Goal: Task Accomplishment & Management: Manage account settings

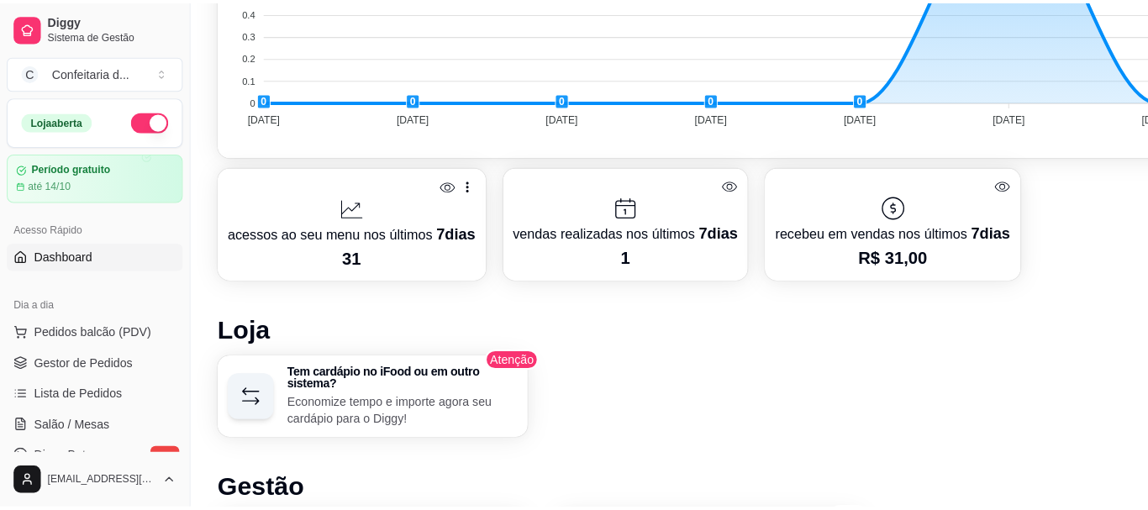
scroll to position [637, 0]
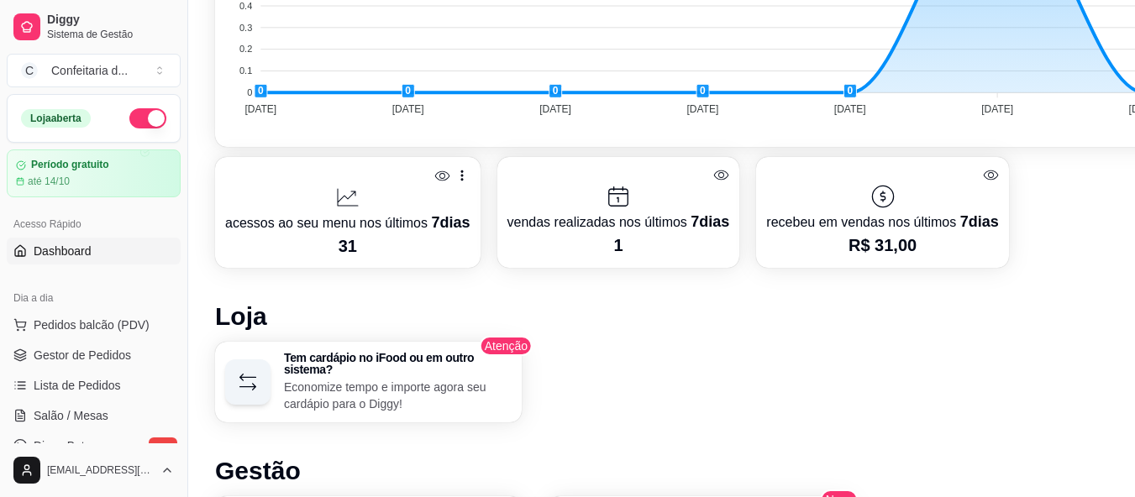
click at [360, 232] on p "acessos ao seu menu nos últimos 7 dias" at bounding box center [347, 223] width 245 height 24
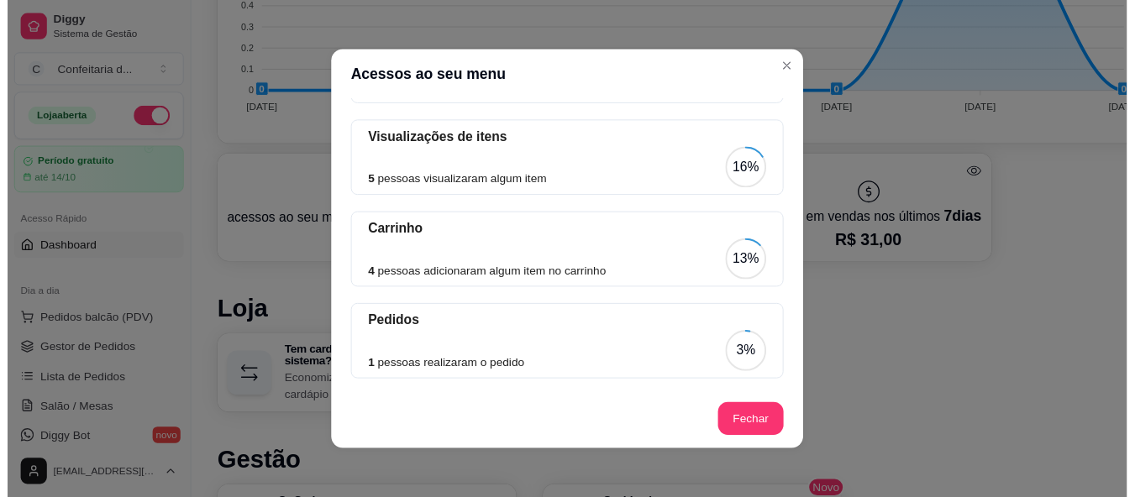
scroll to position [196, 0]
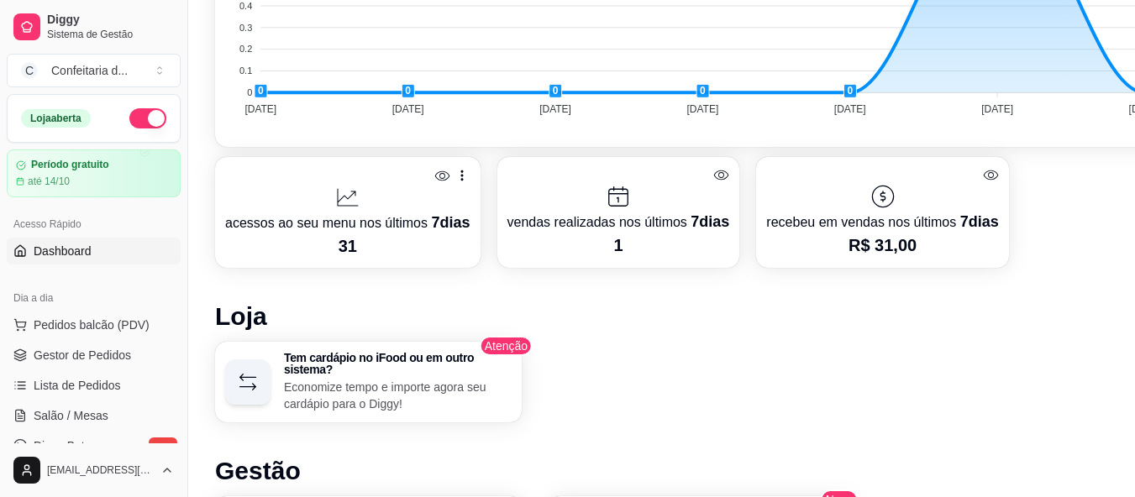
click at [622, 217] on p "vendas realizadas nos últimos 7 dias" at bounding box center [618, 222] width 223 height 24
click at [392, 190] on div at bounding box center [347, 197] width 245 height 27
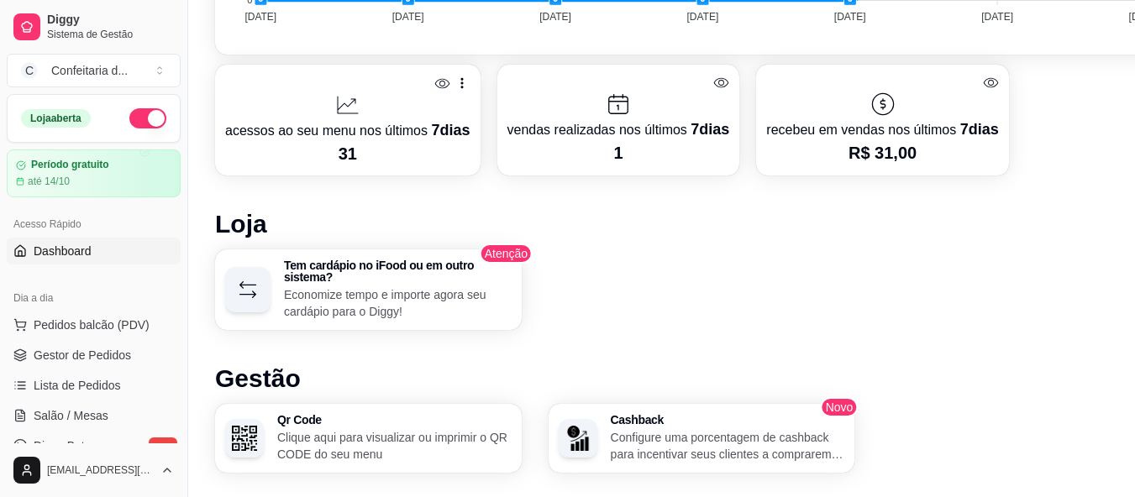
scroll to position [715, 0]
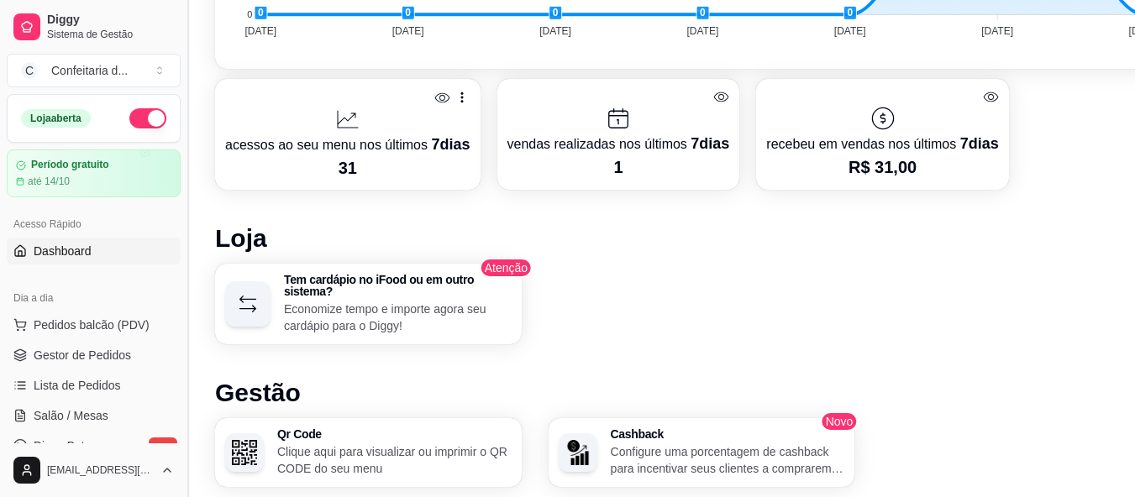
click at [182, 197] on button "Toggle Sidebar" at bounding box center [187, 248] width 13 height 497
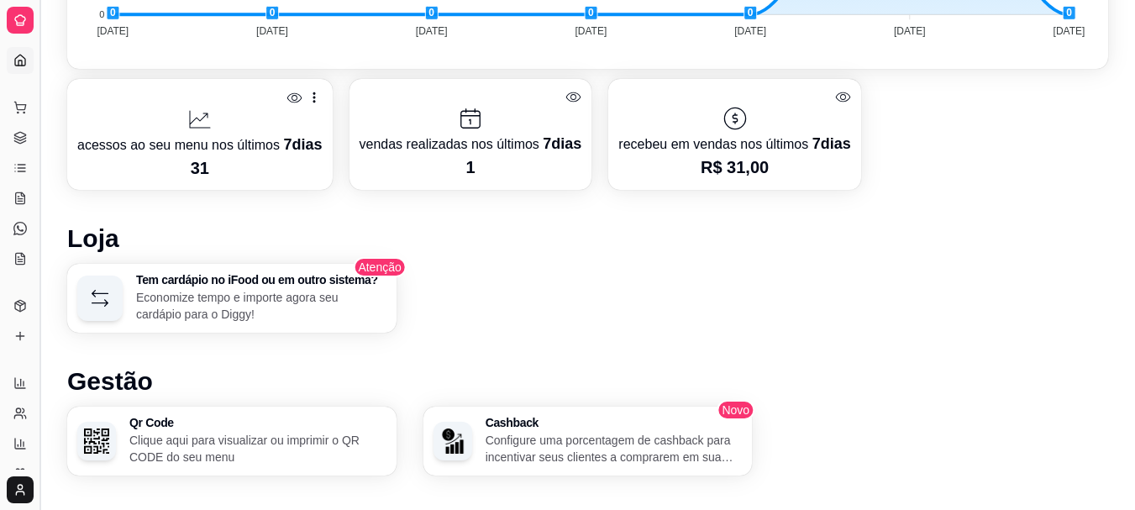
click at [39, 69] on button "Toggle Sidebar" at bounding box center [39, 255] width 13 height 510
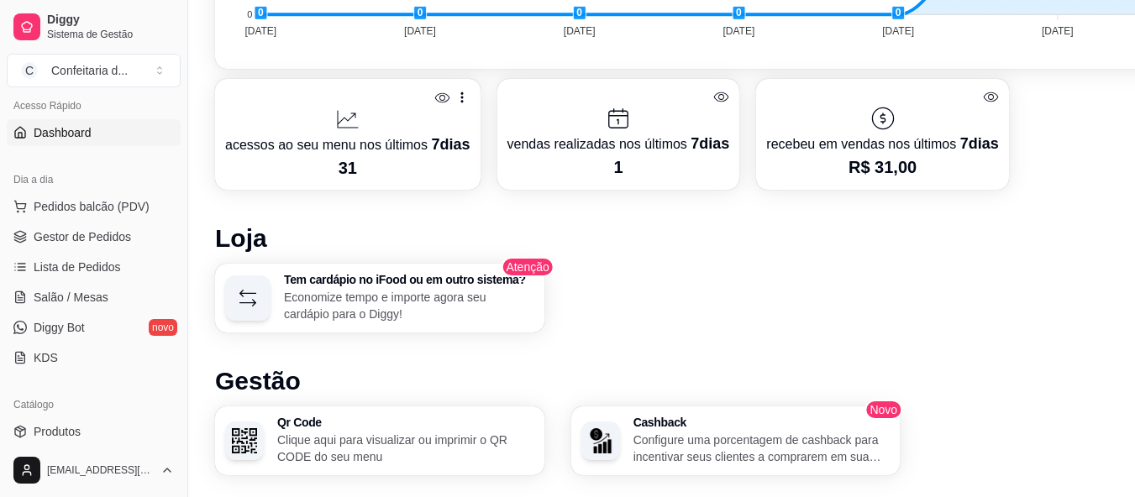
scroll to position [129, 0]
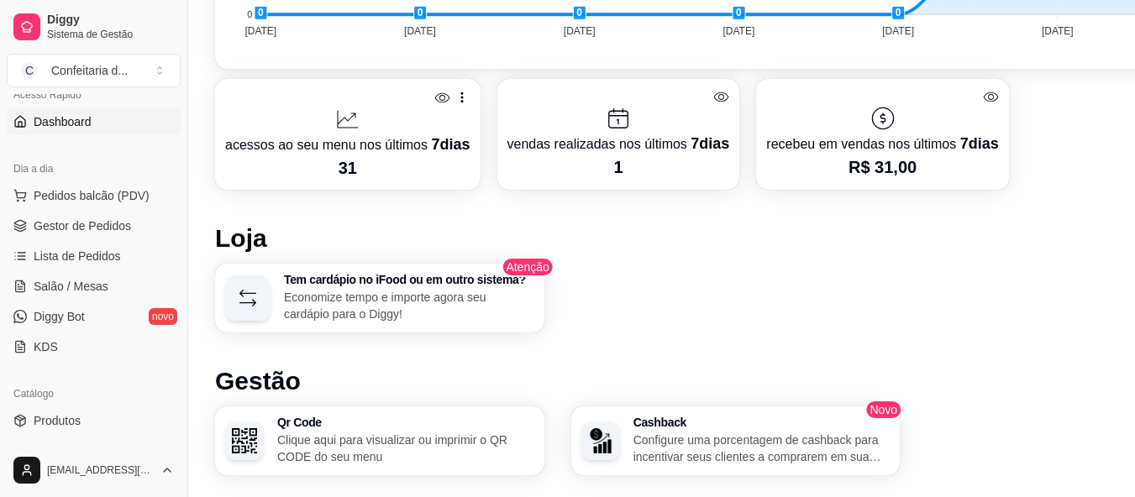
drag, startPoint x: 183, startPoint y: 203, endPoint x: 253, endPoint y: 469, distance: 274.5
click at [253, 469] on div "Diggy Sistema de Gestão C Confeitaria d ... Loja aberta Período gratuito até 14…" at bounding box center [567, 33] width 1135 height 1497
click at [55, 428] on span "Produtos" at bounding box center [57, 420] width 47 height 17
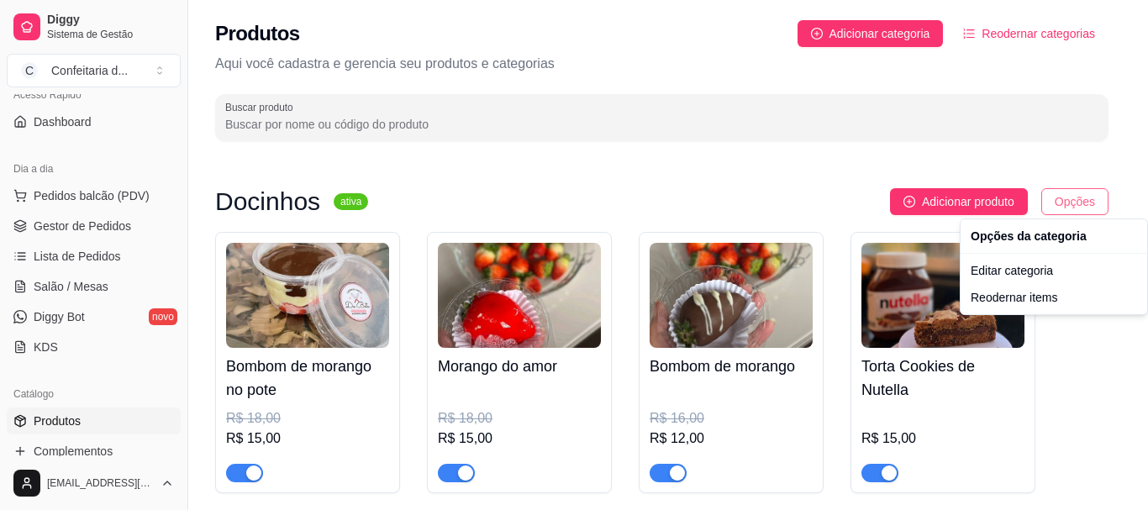
click at [1073, 208] on html "Diggy Sistema de Gestão C Confeitaria d ... Loja aberta Período gratuito até 14…" at bounding box center [574, 255] width 1148 height 510
click at [1090, 357] on html "Diggy Sistema de Gestão C Confeitaria d ... Loja aberta Período gratuito até 14…" at bounding box center [574, 255] width 1148 height 510
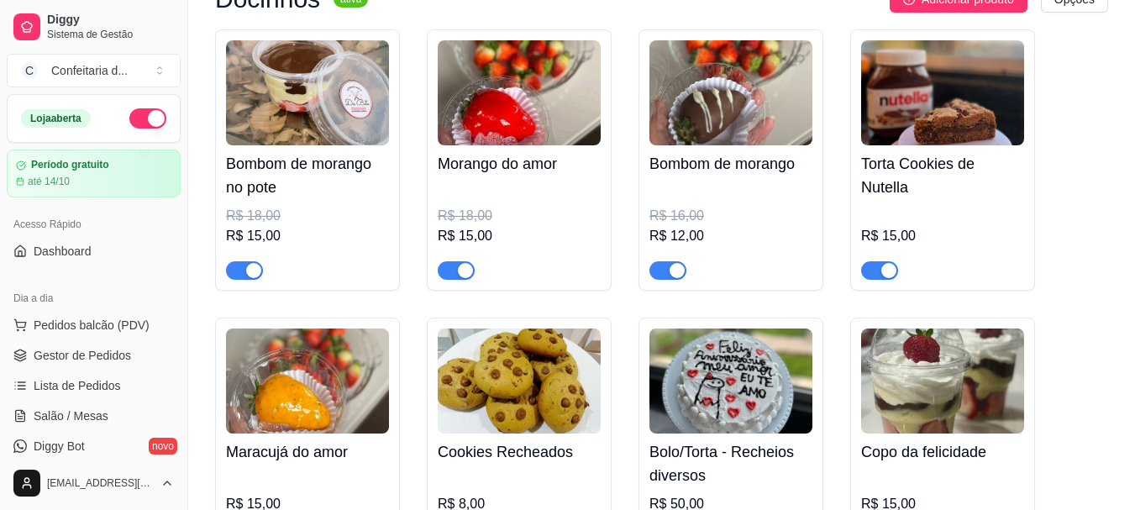
scroll to position [199, 0]
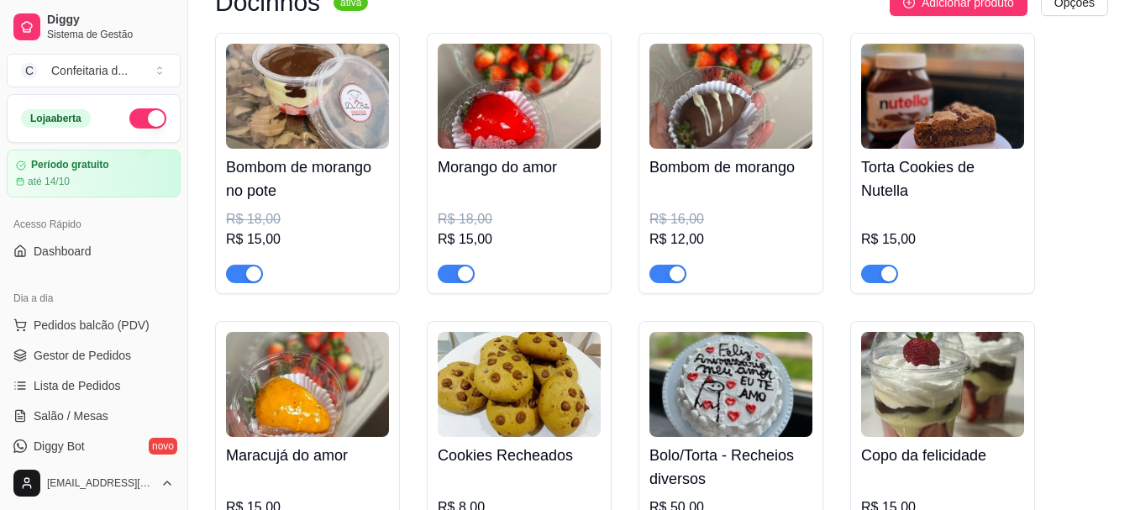
click at [232, 268] on span "button" at bounding box center [244, 274] width 37 height 18
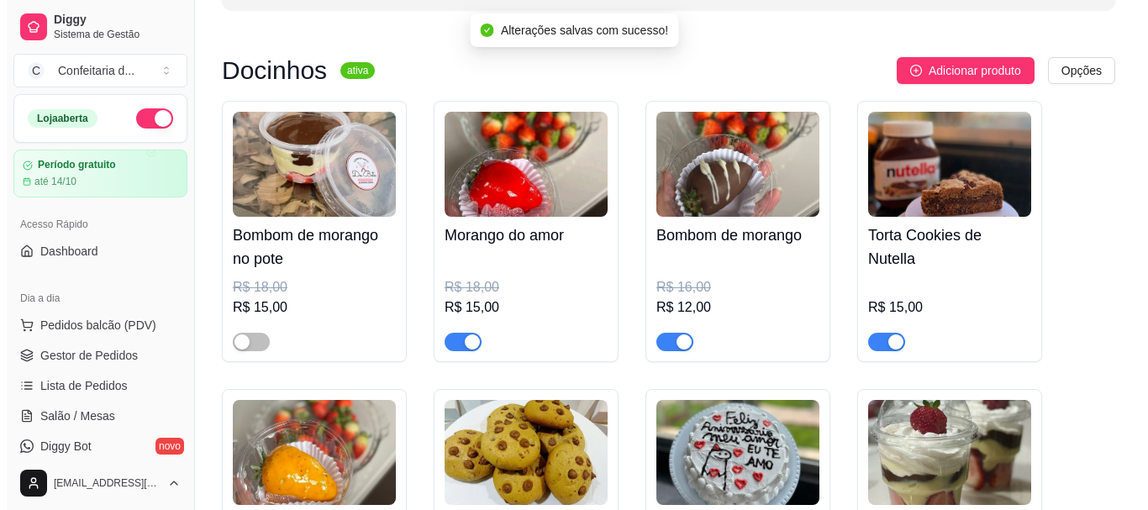
scroll to position [0, 0]
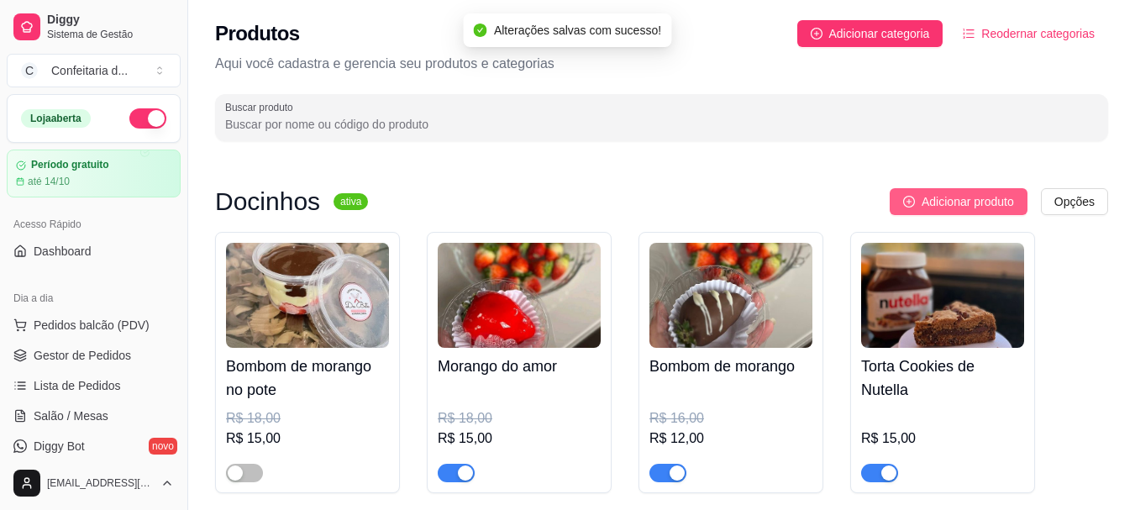
click at [963, 204] on span "Adicionar produto" at bounding box center [968, 201] width 92 height 18
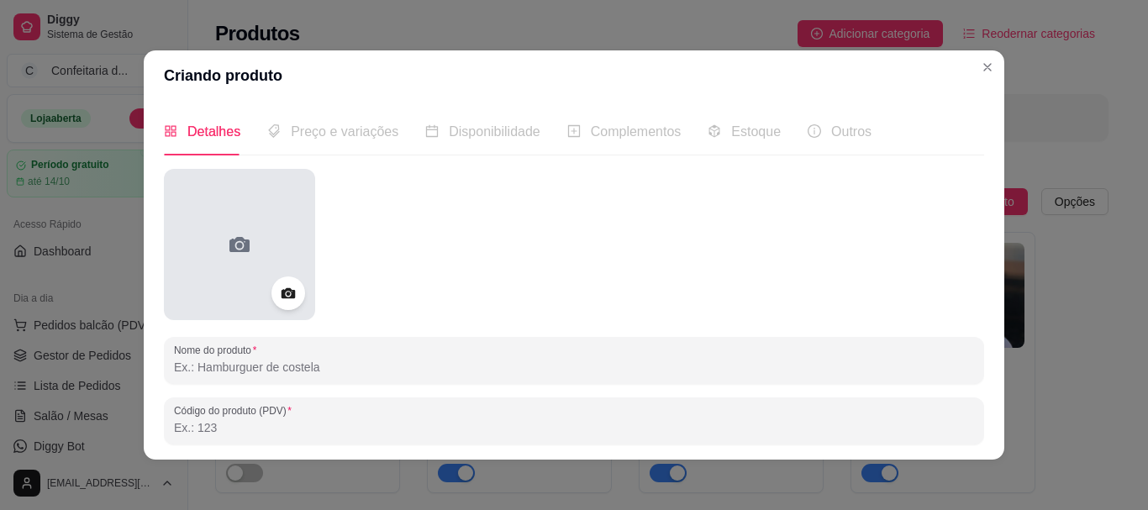
click at [240, 265] on div at bounding box center [239, 244] width 151 height 151
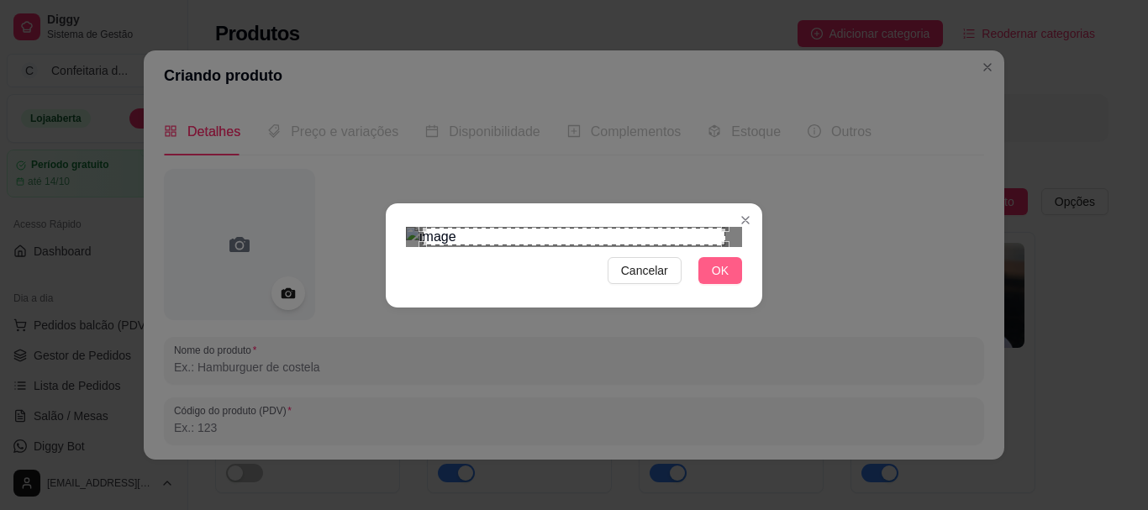
click at [726, 284] on button "OK" at bounding box center [720, 270] width 44 height 27
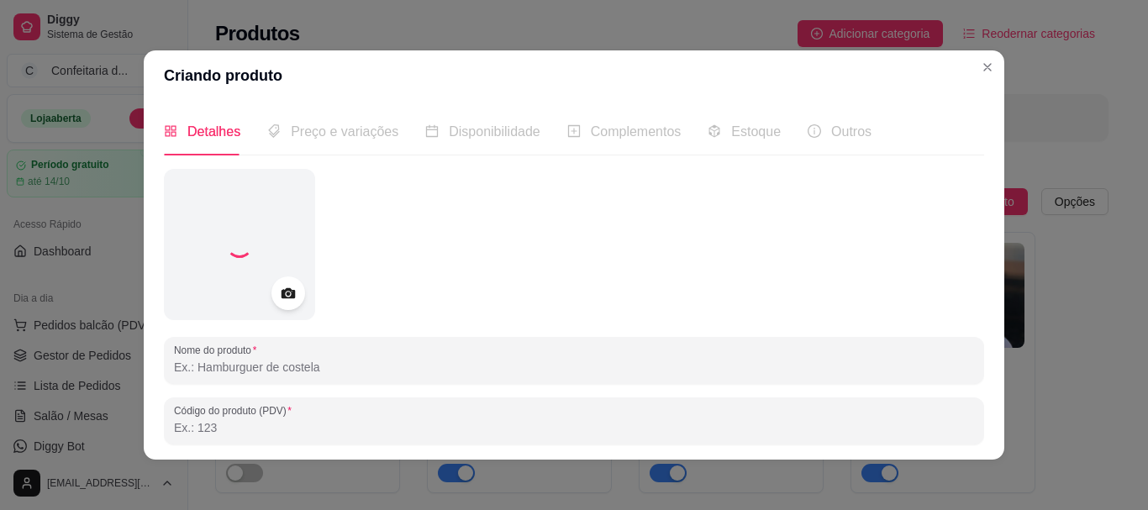
click at [348, 372] on input "Nome do produto" at bounding box center [574, 367] width 800 height 17
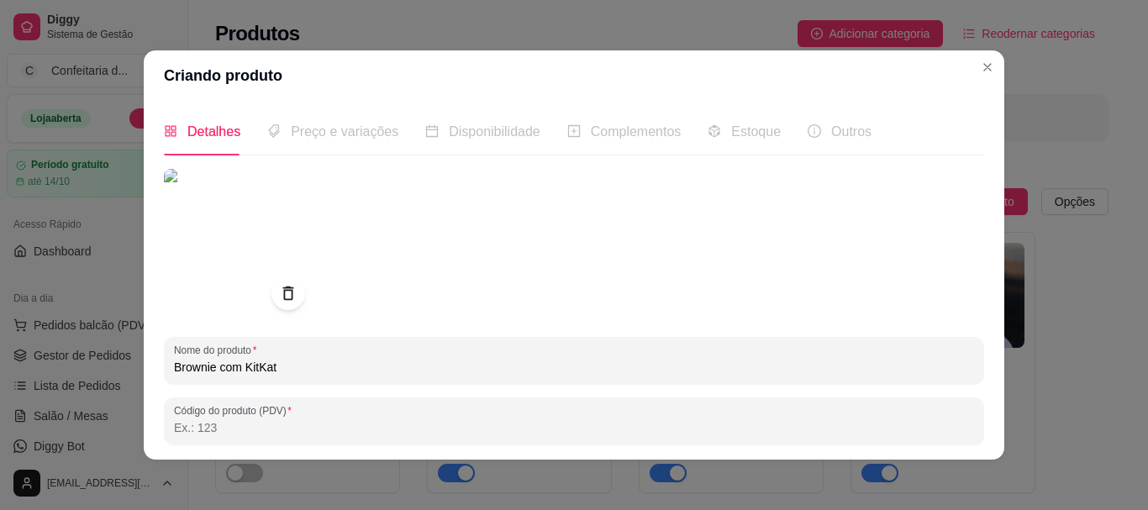
type input "Brownie com KitKat"
click at [321, 139] on span "Preço e variações" at bounding box center [345, 131] width 108 height 14
click at [315, 137] on span "Preço e variações" at bounding box center [345, 131] width 108 height 14
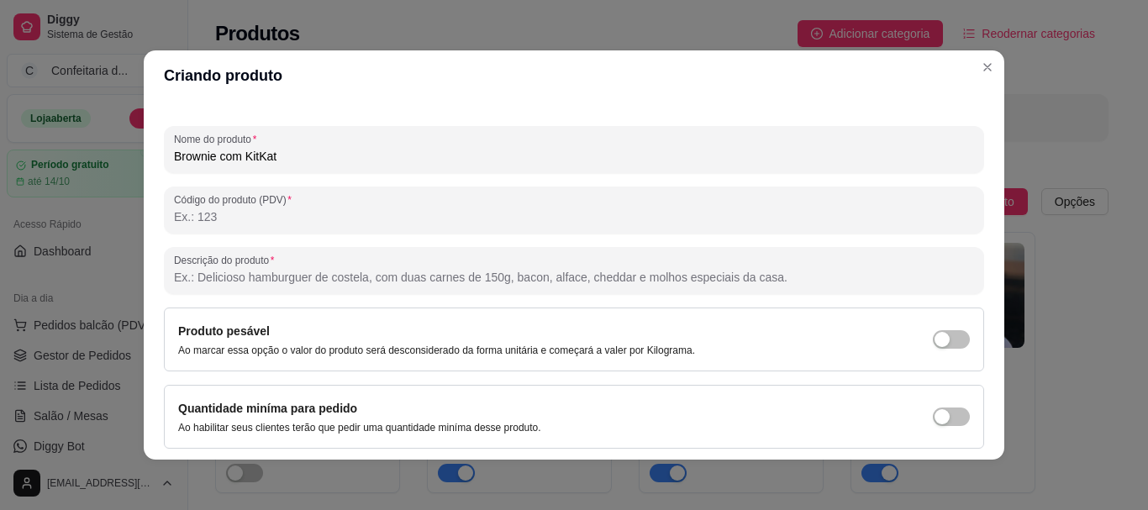
scroll to position [268, 0]
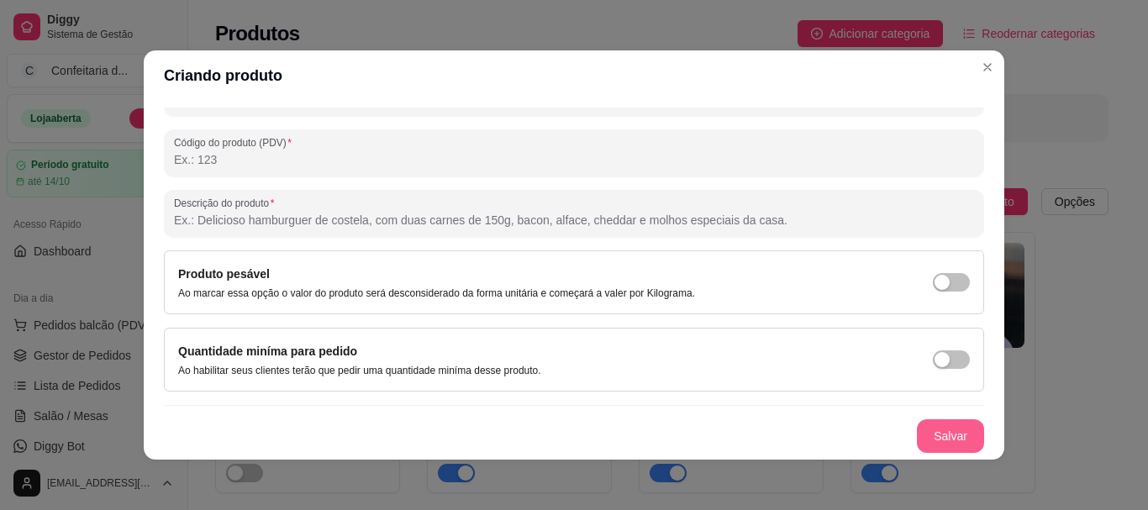
click at [958, 444] on button "Salvar" at bounding box center [950, 436] width 67 height 34
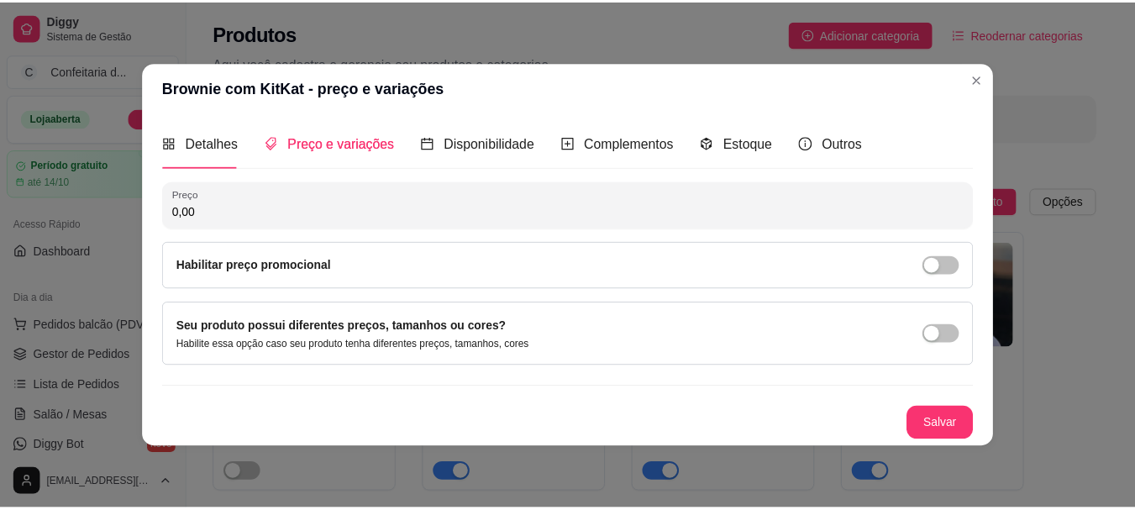
scroll to position [0, 0]
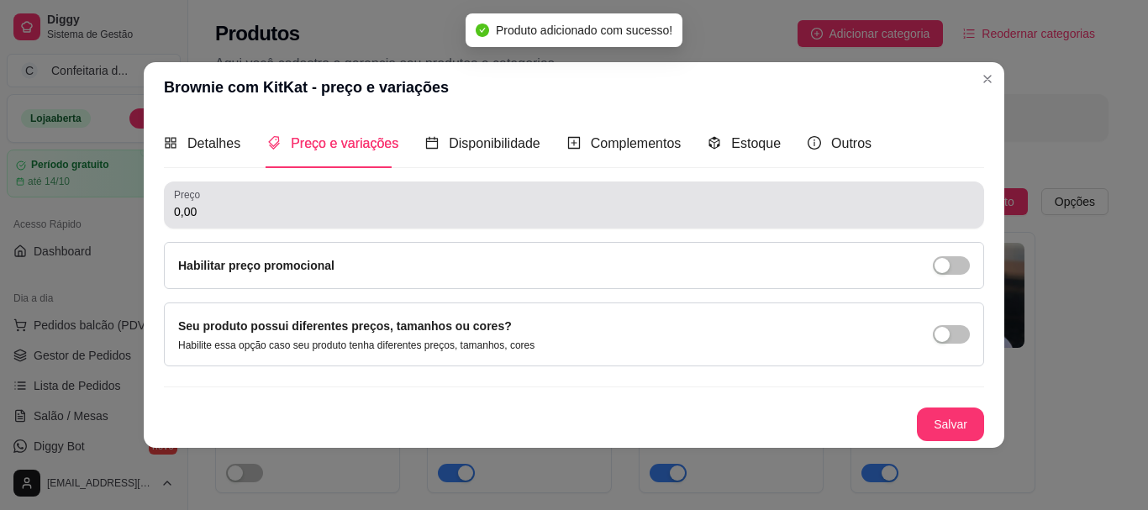
click at [232, 201] on div "0,00" at bounding box center [574, 205] width 800 height 34
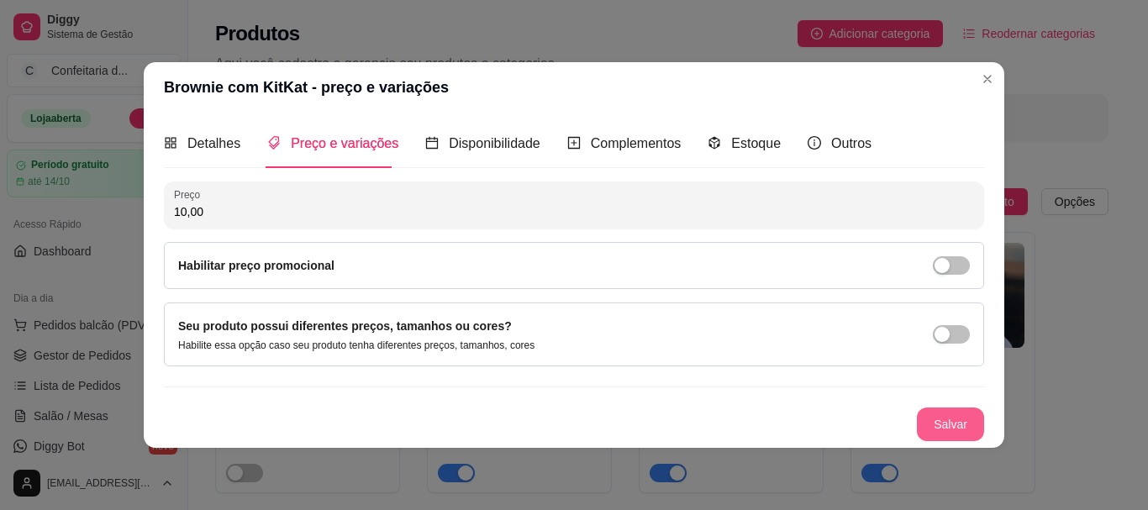
type input "10,00"
click at [939, 424] on button "Salvar" at bounding box center [950, 423] width 66 height 33
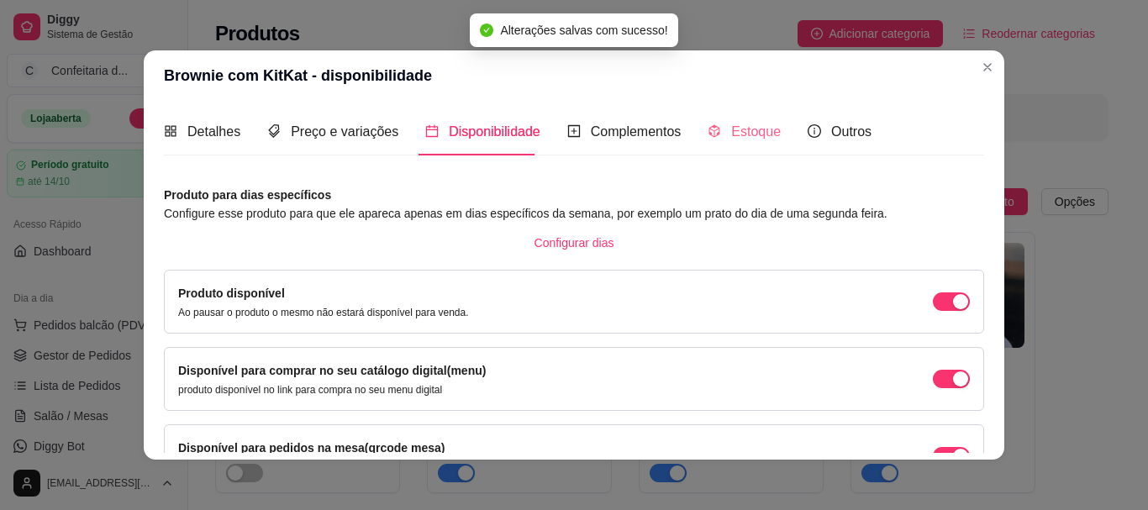
click at [745, 112] on div "Estoque" at bounding box center [743, 132] width 73 height 48
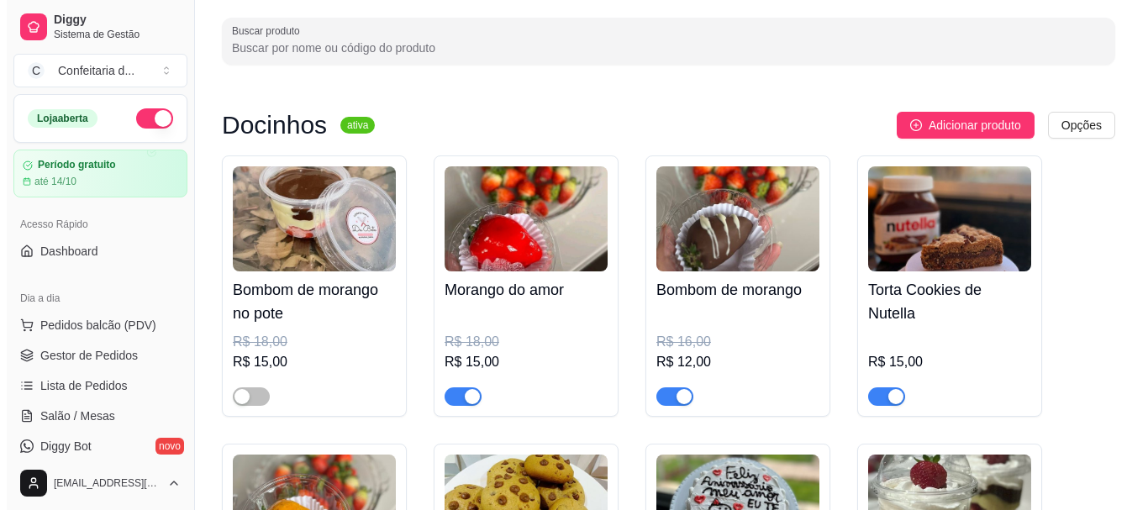
scroll to position [57, 0]
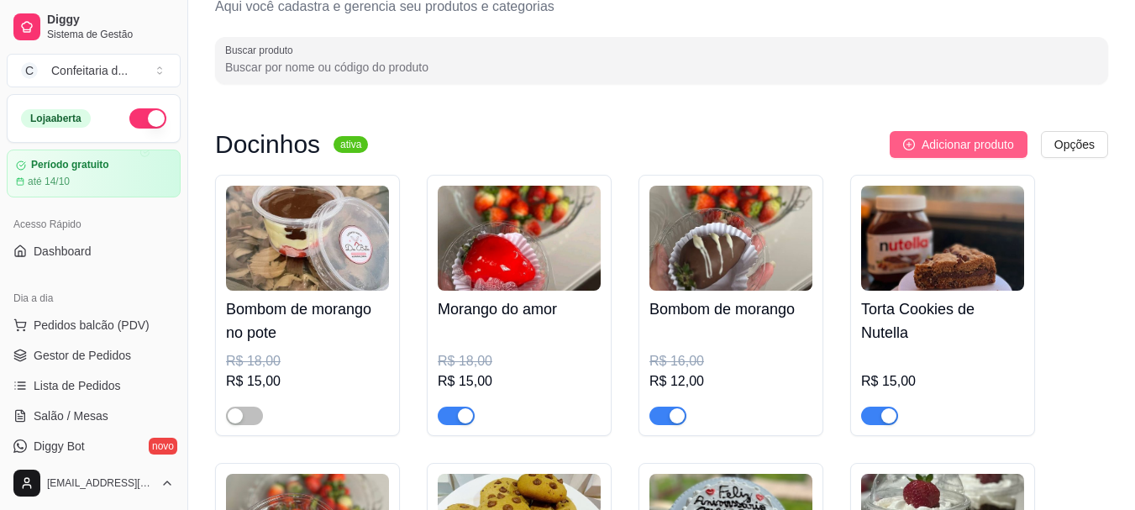
click at [979, 140] on span "Adicionar produto" at bounding box center [968, 144] width 92 height 18
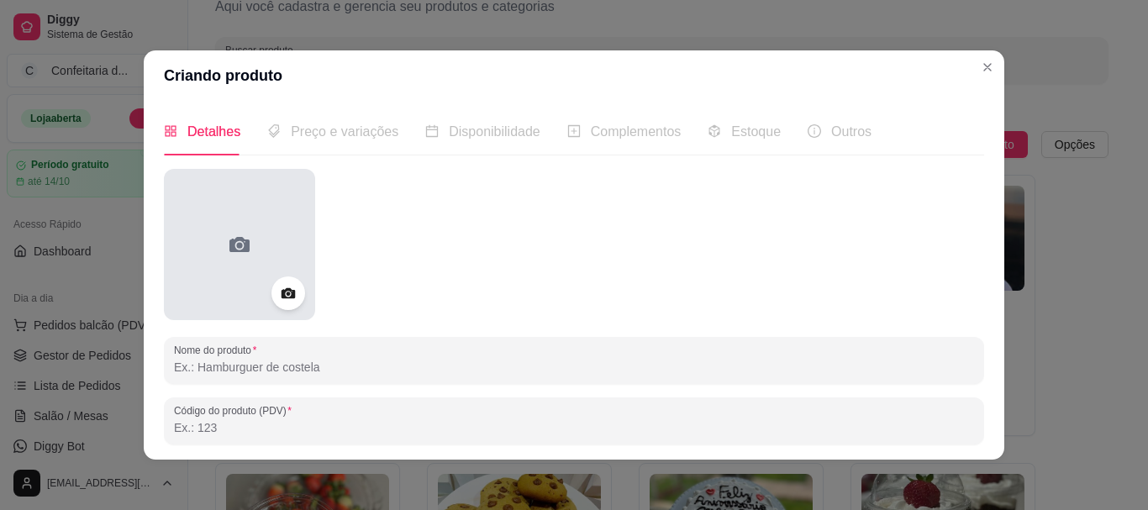
drag, startPoint x: 192, startPoint y: 255, endPoint x: 258, endPoint y: 300, distance: 79.9
click at [258, 300] on div at bounding box center [239, 244] width 151 height 151
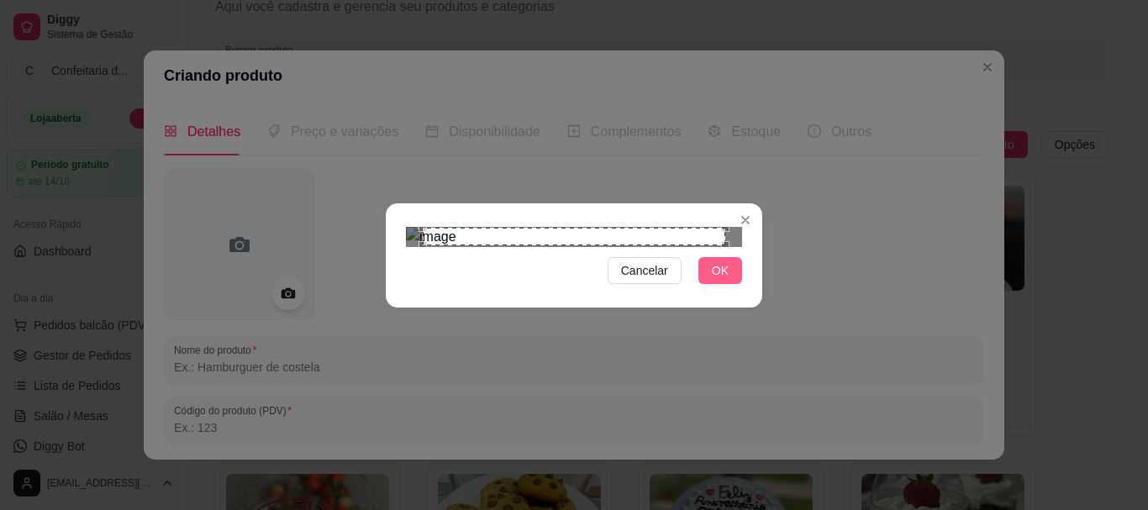
click at [712, 280] on span "OK" at bounding box center [720, 270] width 17 height 18
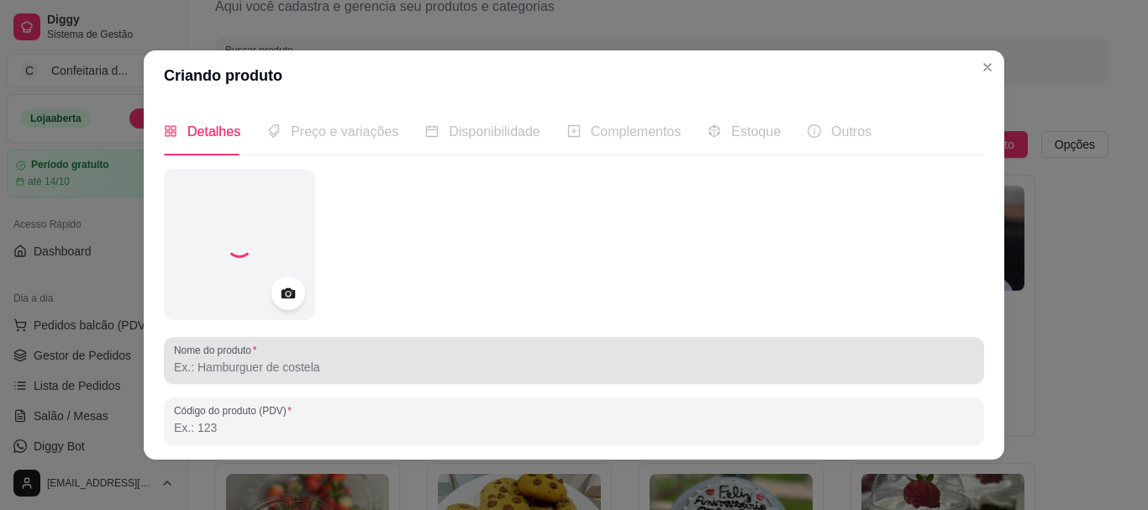
click at [310, 356] on div at bounding box center [574, 361] width 800 height 34
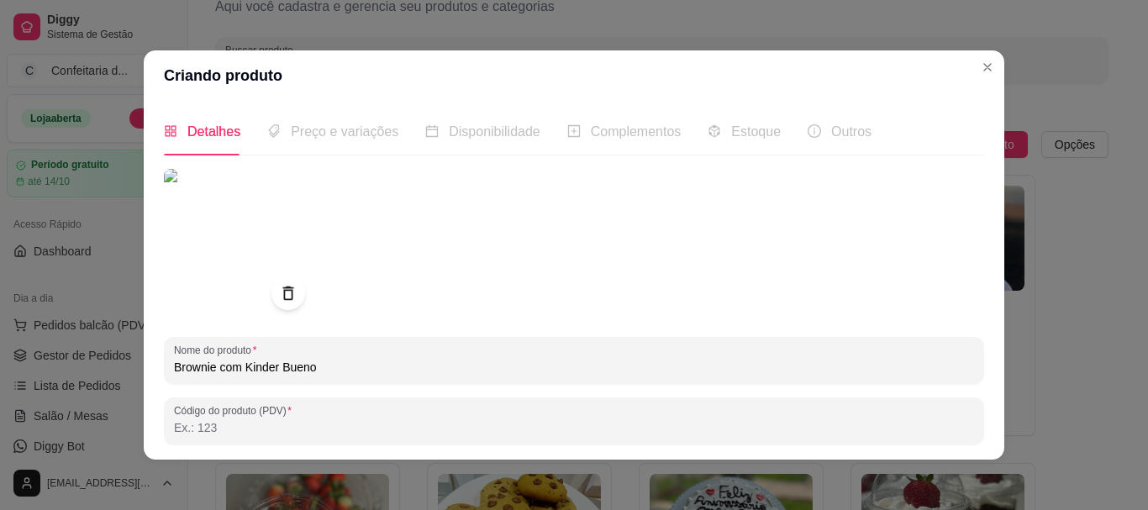
type input "Brownie com Kinder Bueno"
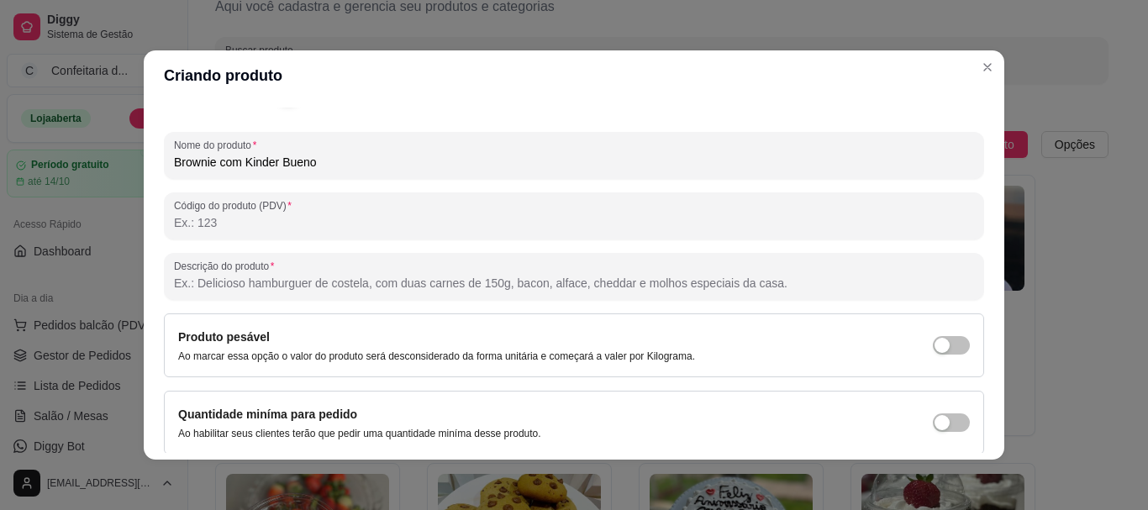
scroll to position [268, 0]
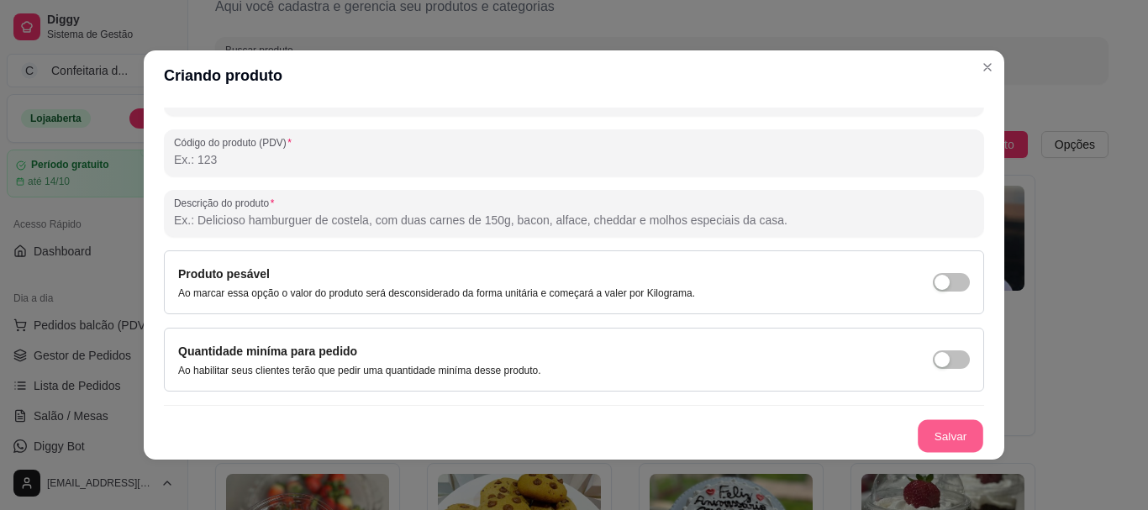
click at [917, 435] on button "Salvar" at bounding box center [950, 436] width 66 height 33
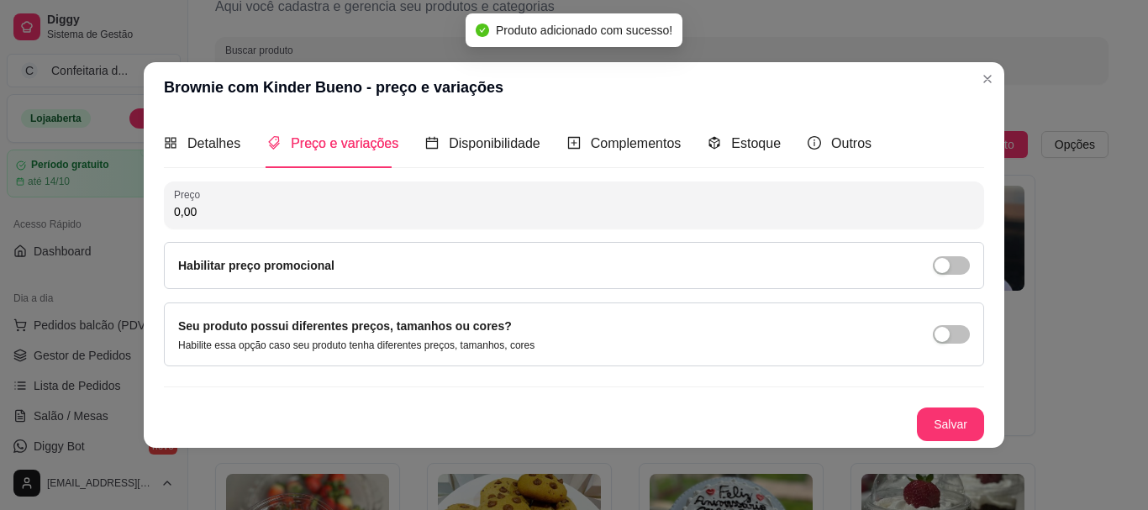
click at [970, 312] on div "Detalhes Preço e variações Disponibilidade Complementos Estoque Outros Nome do …" at bounding box center [574, 279] width 820 height 321
click at [215, 213] on input "0,00" at bounding box center [574, 211] width 800 height 17
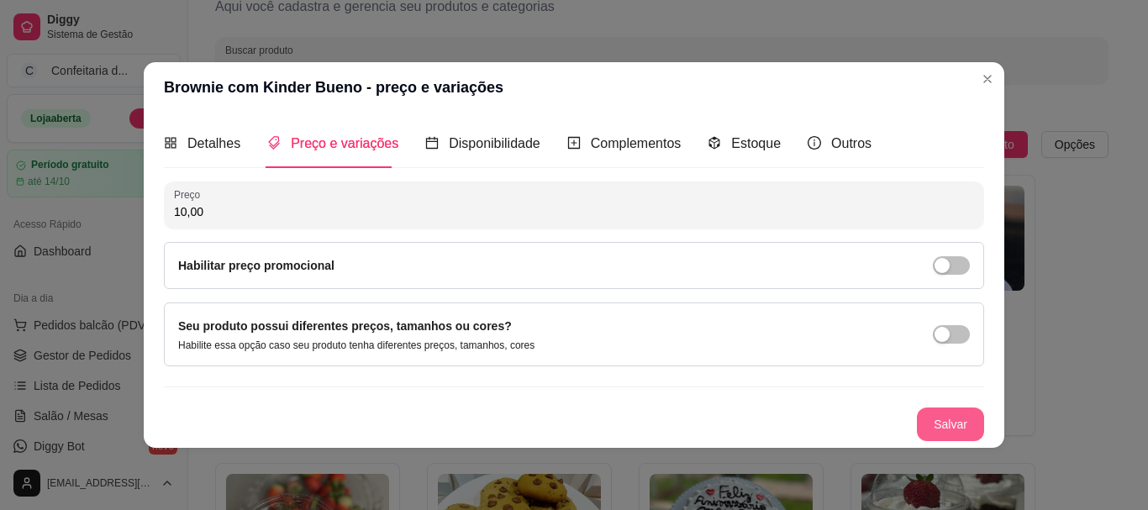
type input "10,00"
click at [972, 418] on button "Salvar" at bounding box center [950, 423] width 66 height 33
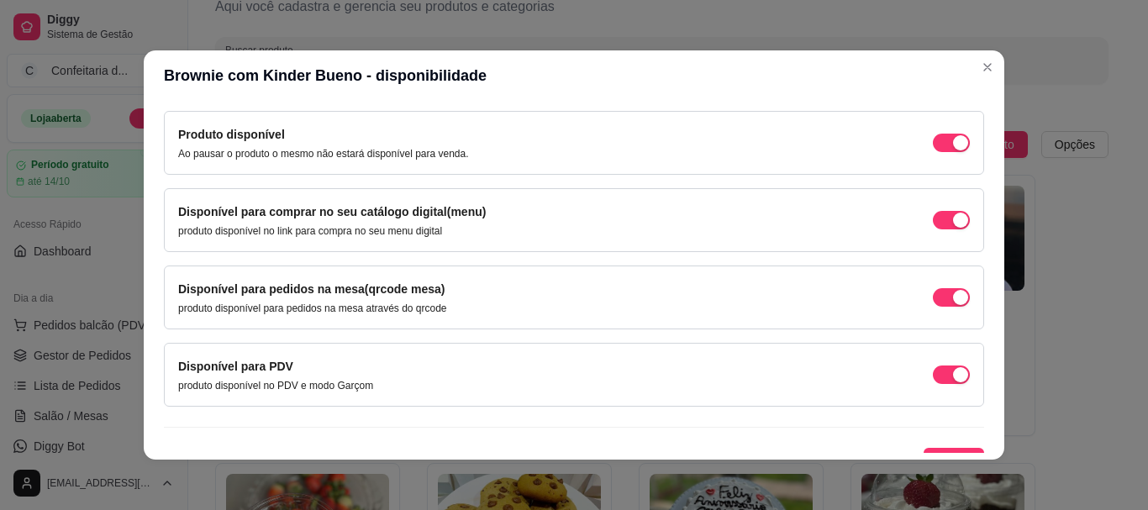
scroll to position [181, 0]
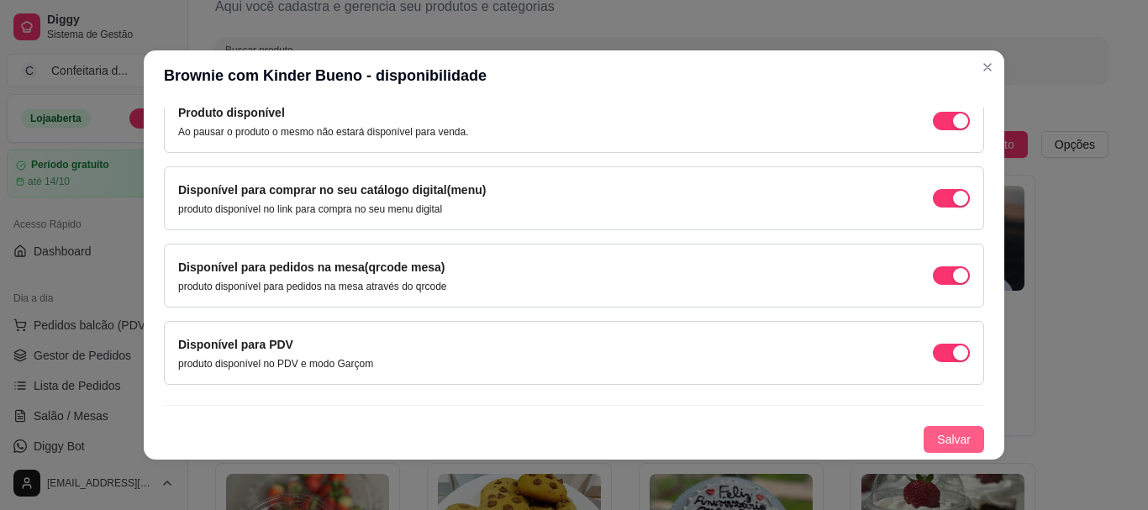
click at [937, 442] on span "Salvar" at bounding box center [954, 439] width 34 height 18
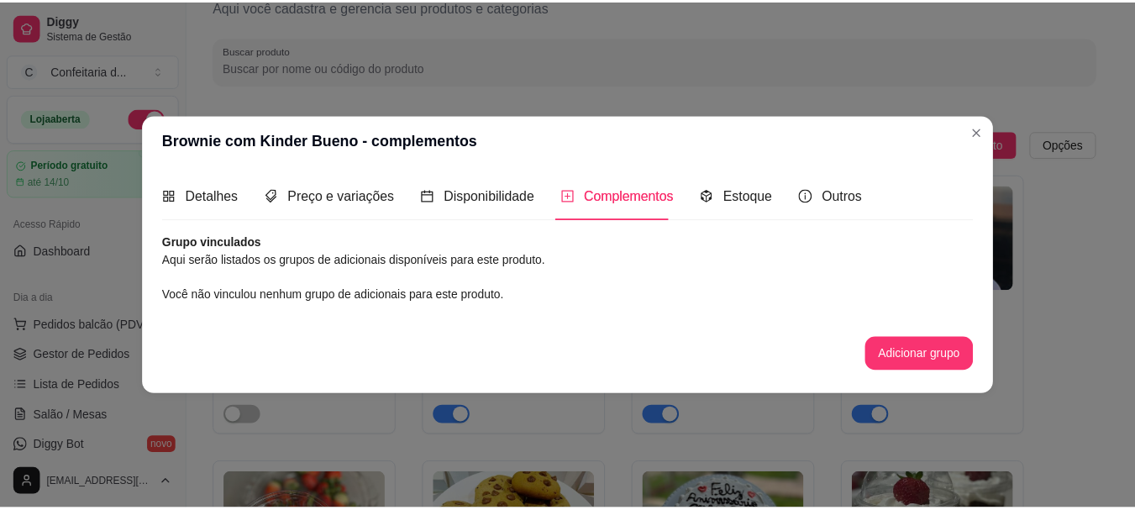
scroll to position [0, 0]
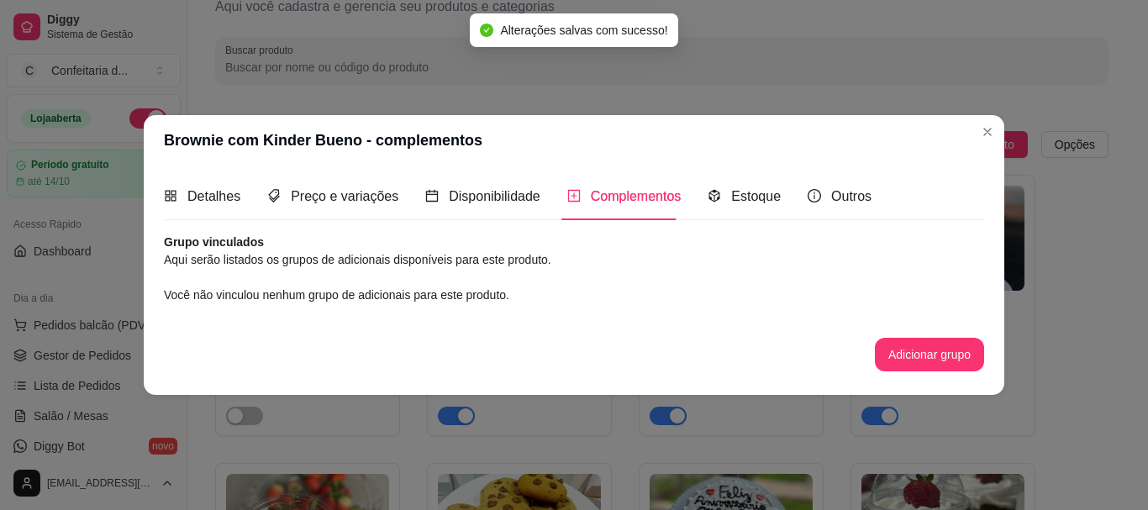
click at [989, 154] on div "Brownie com Kinder Bueno - complementos Detalhes Preço e variações Disponibilid…" at bounding box center [574, 255] width 1148 height 510
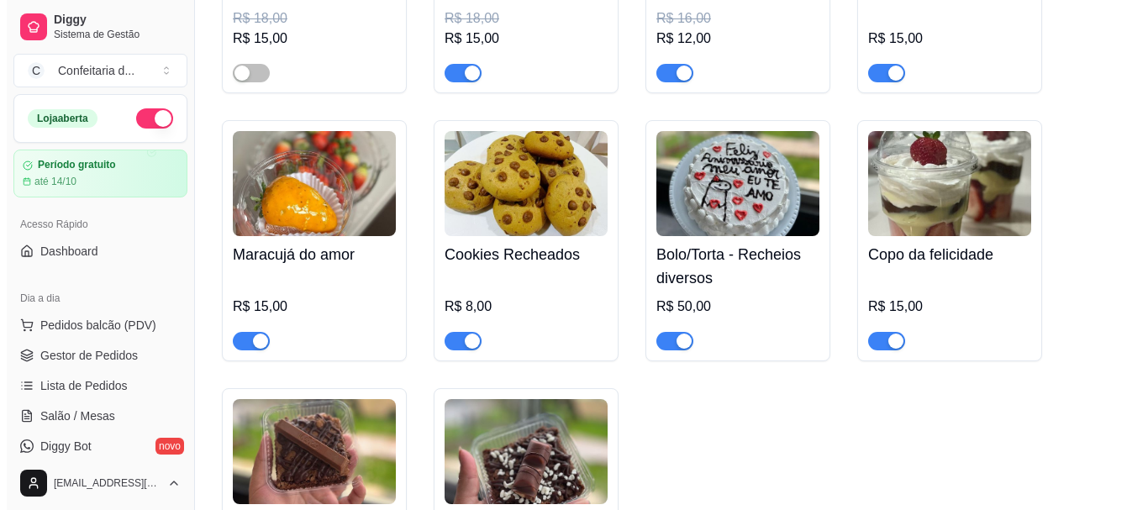
scroll to position [396, 0]
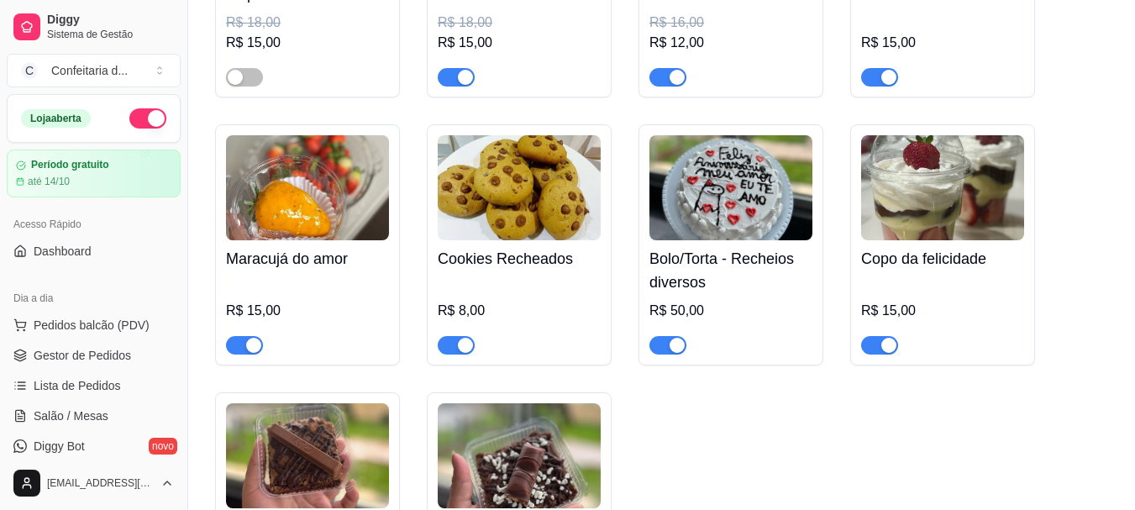
click at [901, 228] on img at bounding box center [942, 187] width 163 height 105
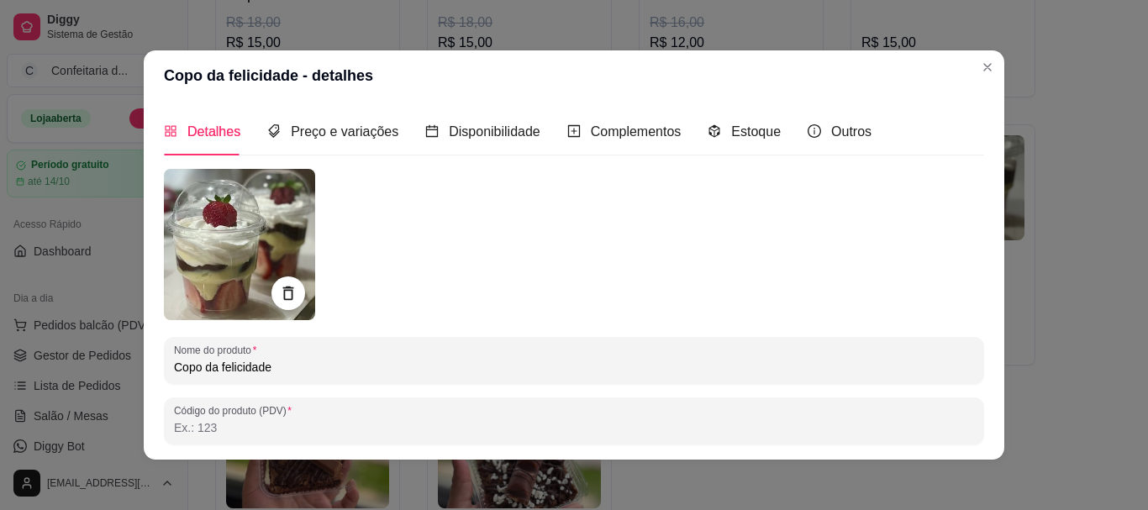
click at [300, 361] on input "Copo da felicidade" at bounding box center [574, 367] width 800 height 17
type input "Copo da felicidade Morango com [PERSON_NAME]"
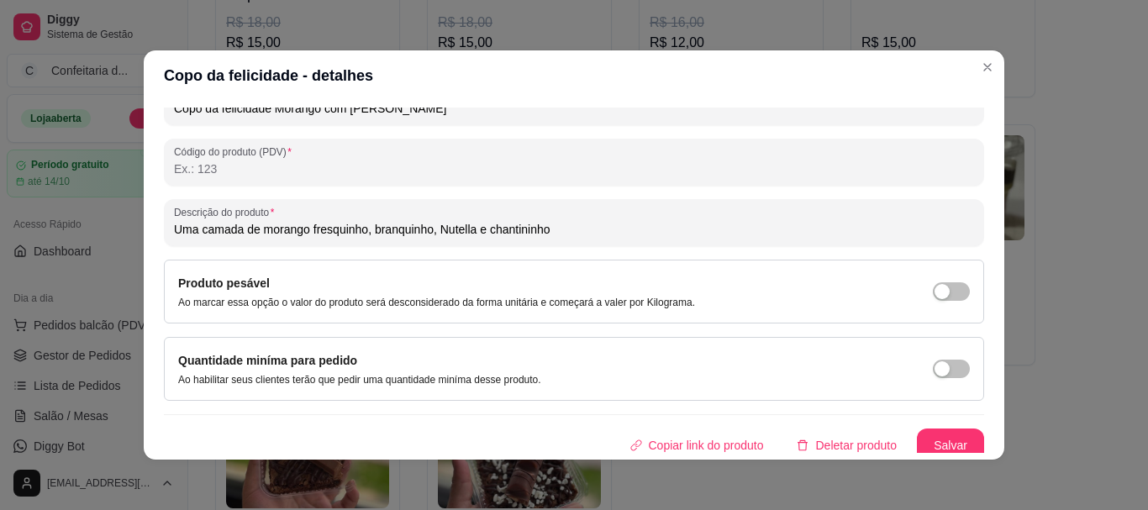
scroll to position [268, 0]
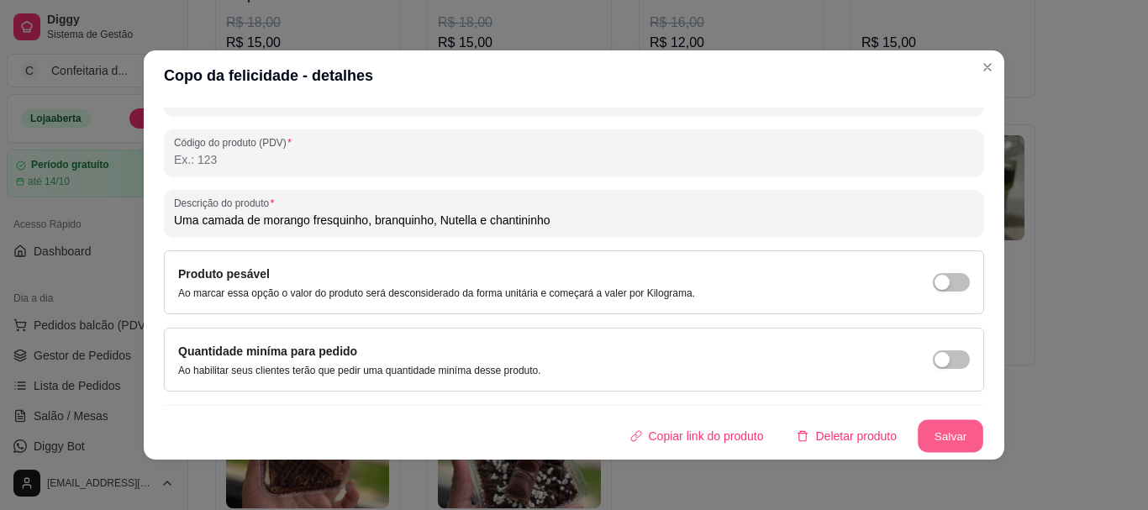
click at [938, 438] on button "Salvar" at bounding box center [950, 436] width 66 height 33
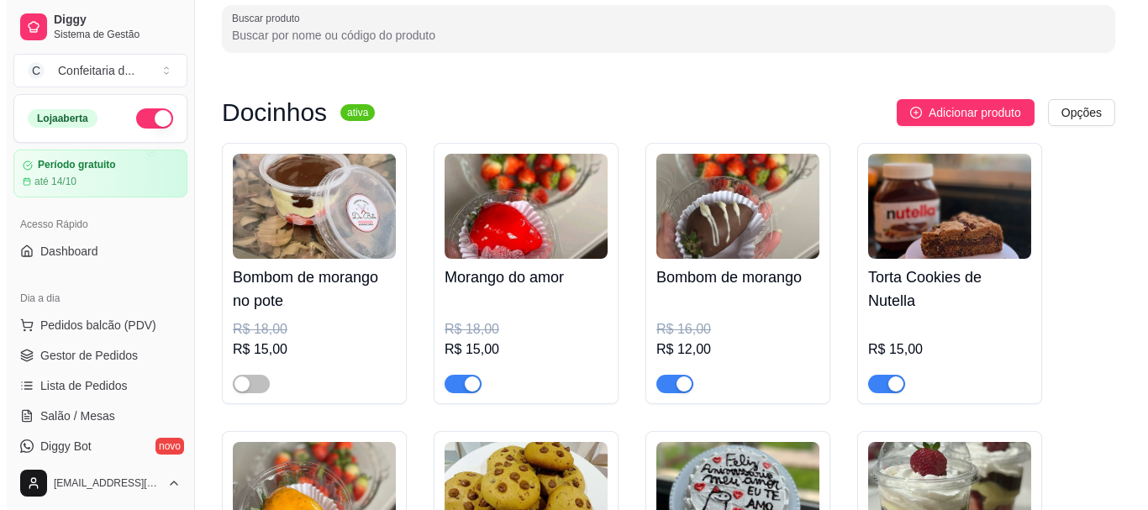
scroll to position [0, 0]
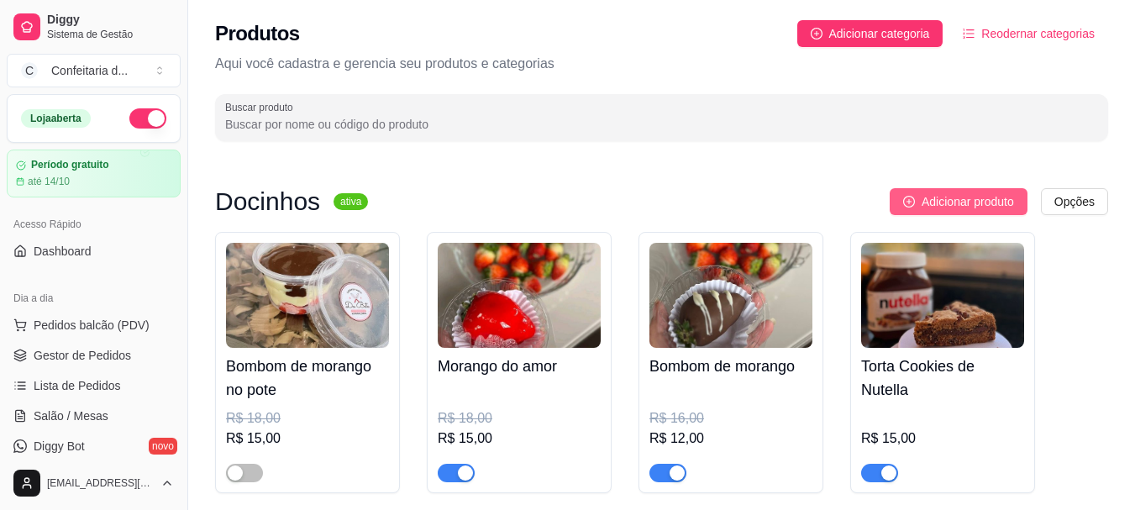
click at [946, 206] on span "Adicionar produto" at bounding box center [968, 201] width 92 height 18
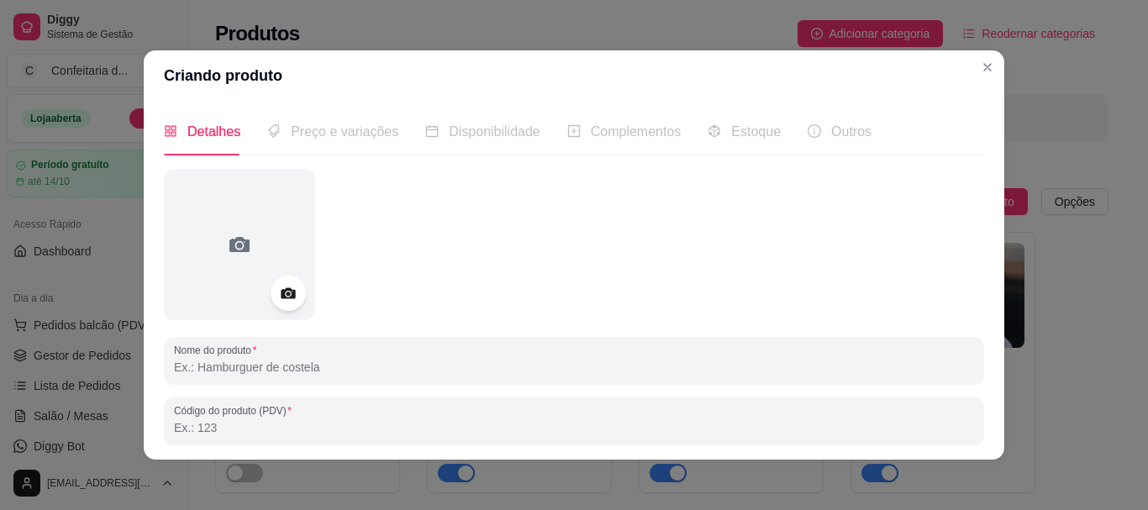
click at [286, 297] on icon at bounding box center [288, 293] width 14 height 11
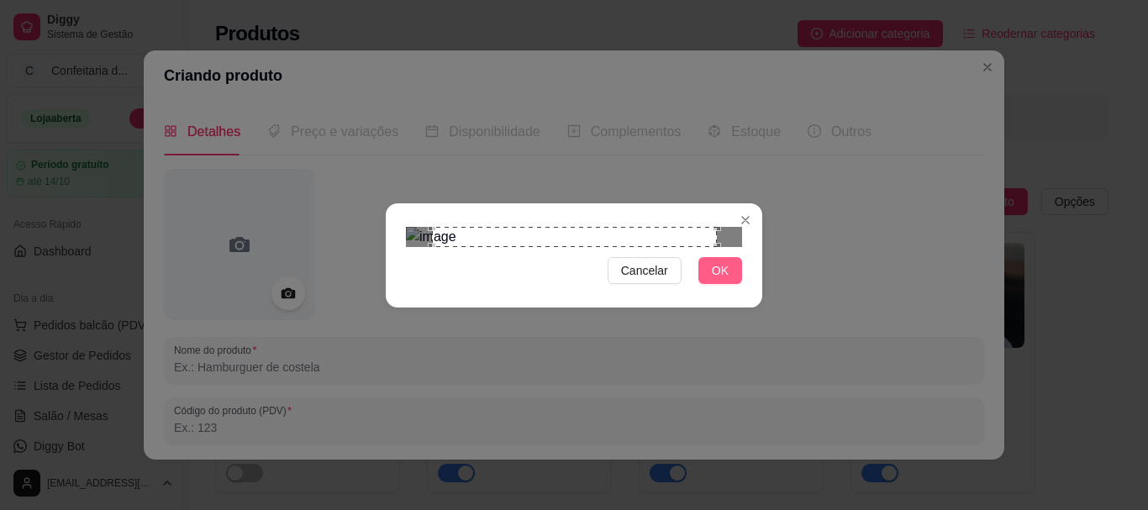
click at [721, 280] on span "OK" at bounding box center [720, 270] width 17 height 18
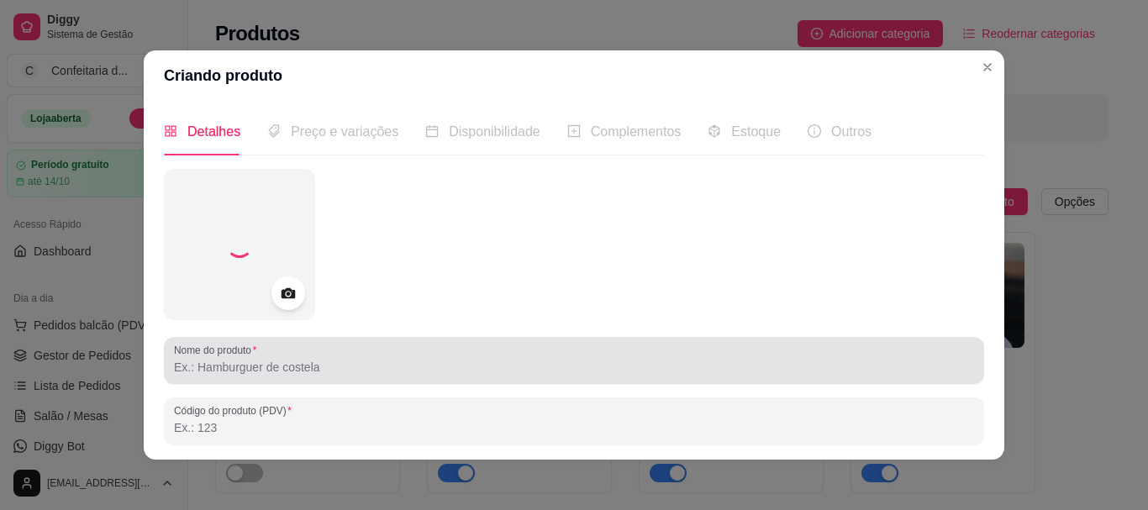
click at [288, 357] on div at bounding box center [574, 361] width 800 height 34
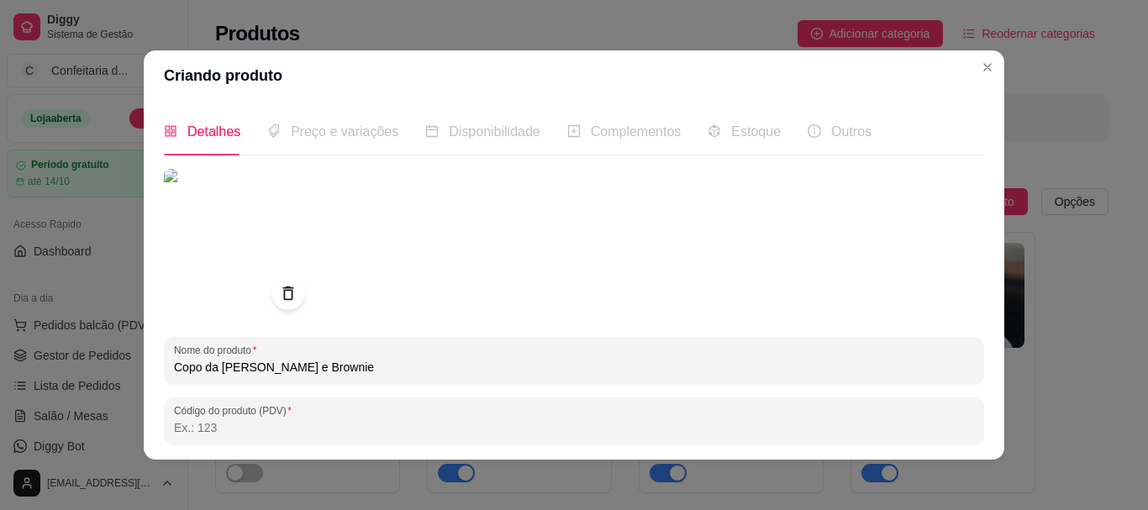
type input "Copo da [PERSON_NAME] e Brownie"
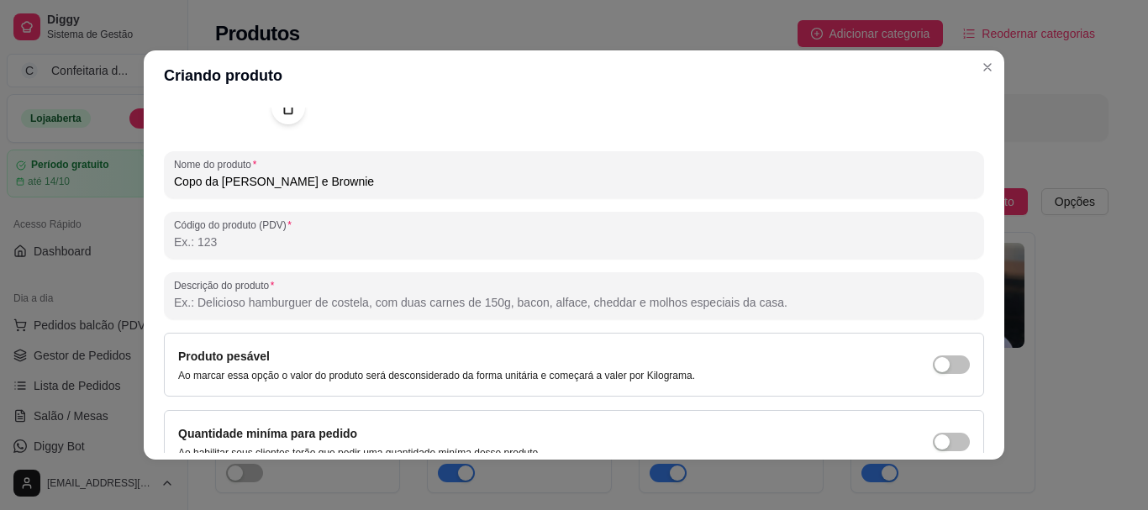
scroll to position [268, 0]
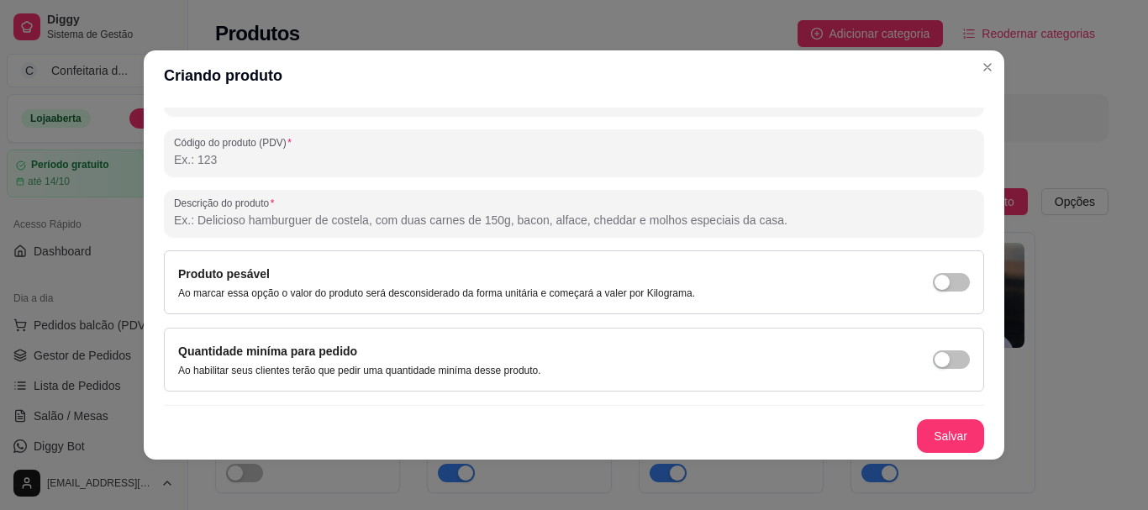
click at [938, 455] on div "Detalhes Preço e variações Disponibilidade Complementos Estoque Outros Nome do …" at bounding box center [574, 280] width 860 height 359
click at [932, 439] on button "Salvar" at bounding box center [950, 436] width 67 height 34
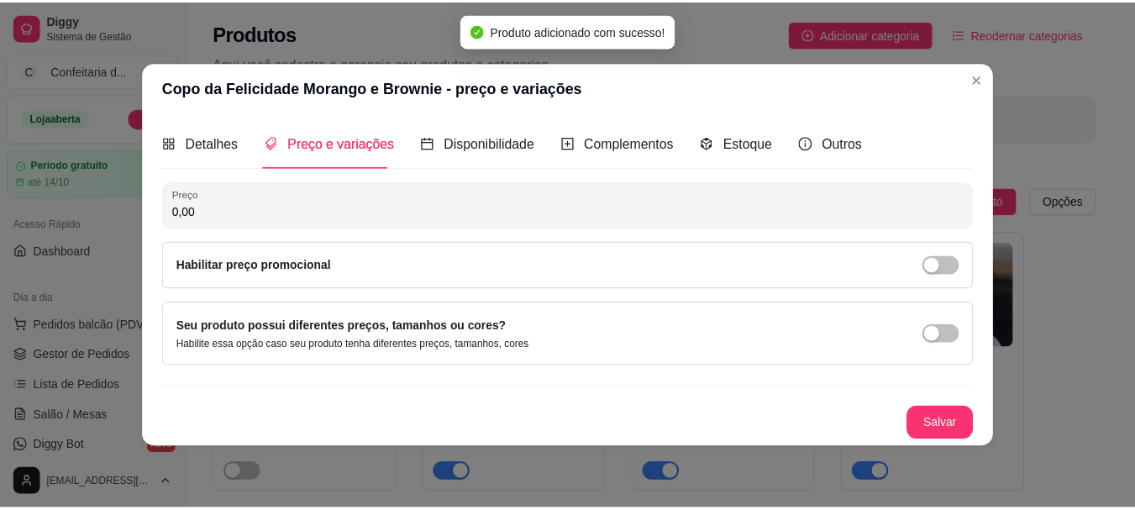
scroll to position [0, 0]
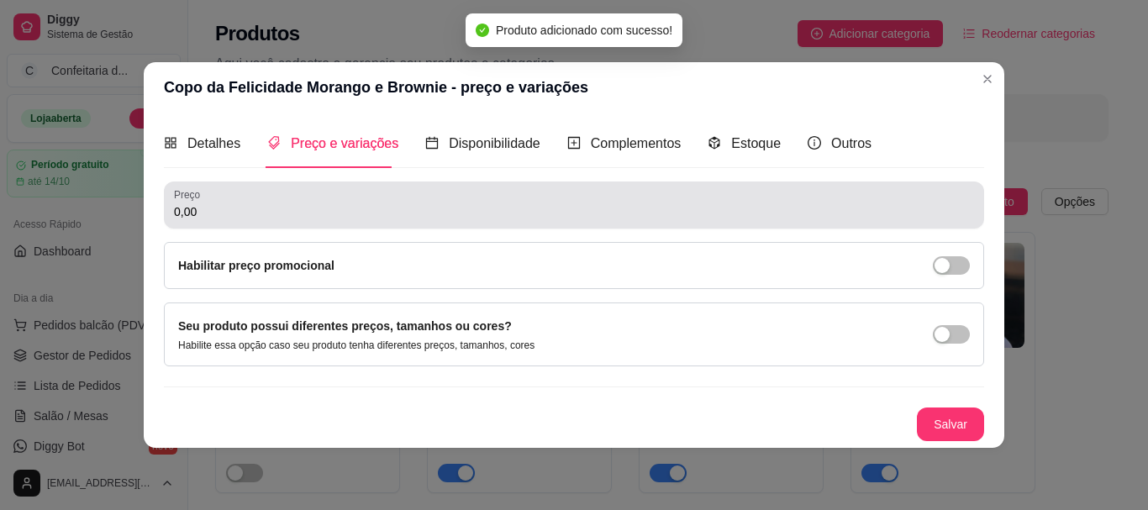
click at [277, 200] on div "0,00" at bounding box center [574, 205] width 800 height 34
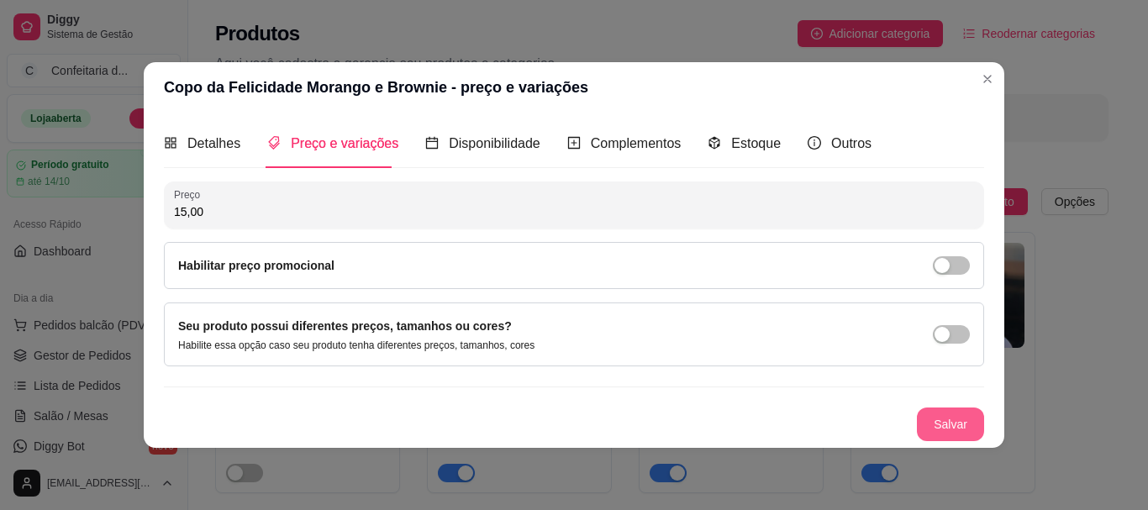
type input "15,00"
click at [980, 420] on button "Salvar" at bounding box center [950, 423] width 66 height 33
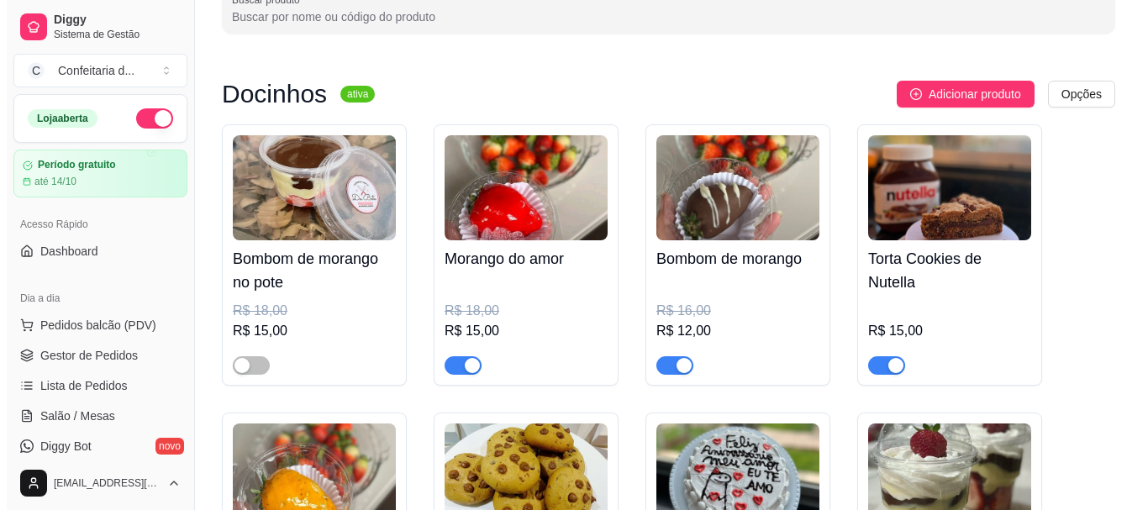
scroll to position [118, 0]
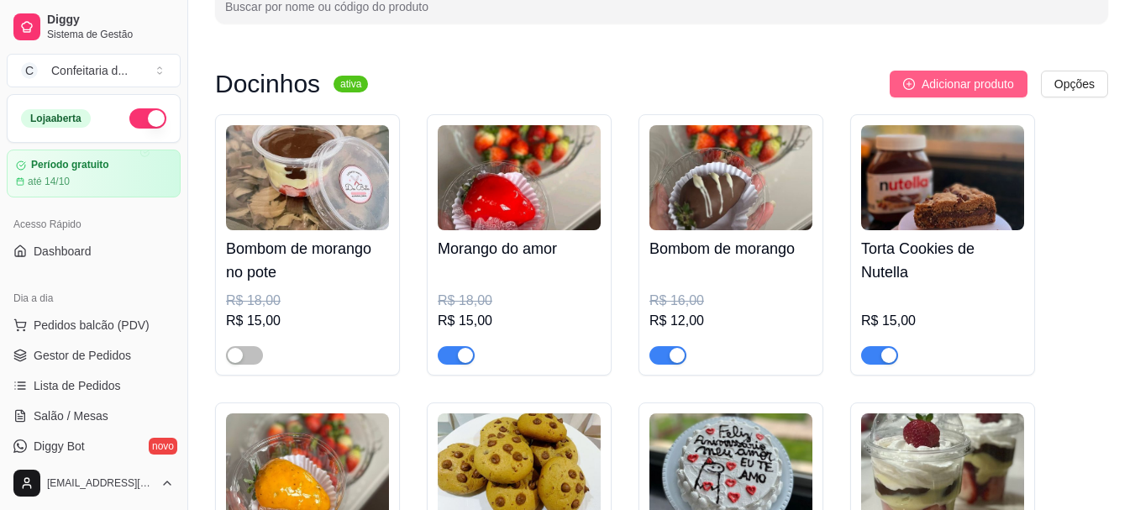
click at [944, 87] on span "Adicionar produto" at bounding box center [968, 84] width 92 height 18
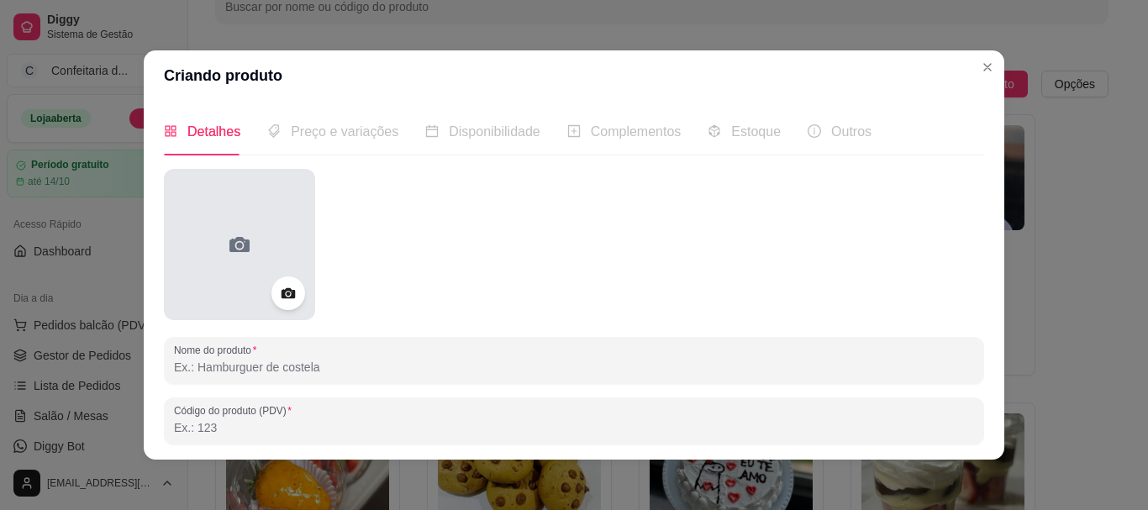
click at [261, 284] on div at bounding box center [239, 244] width 151 height 151
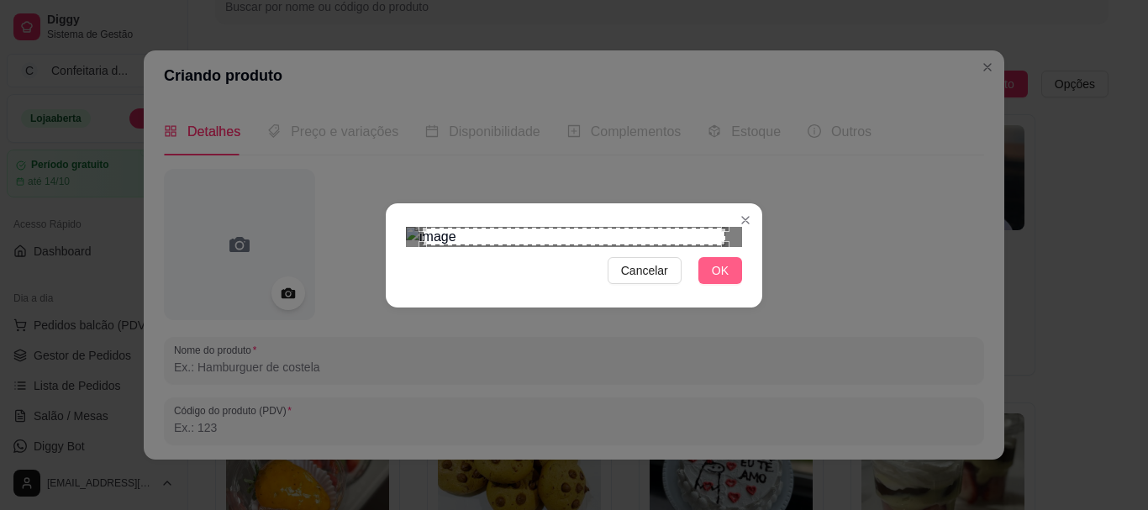
click at [712, 280] on span "OK" at bounding box center [720, 270] width 17 height 18
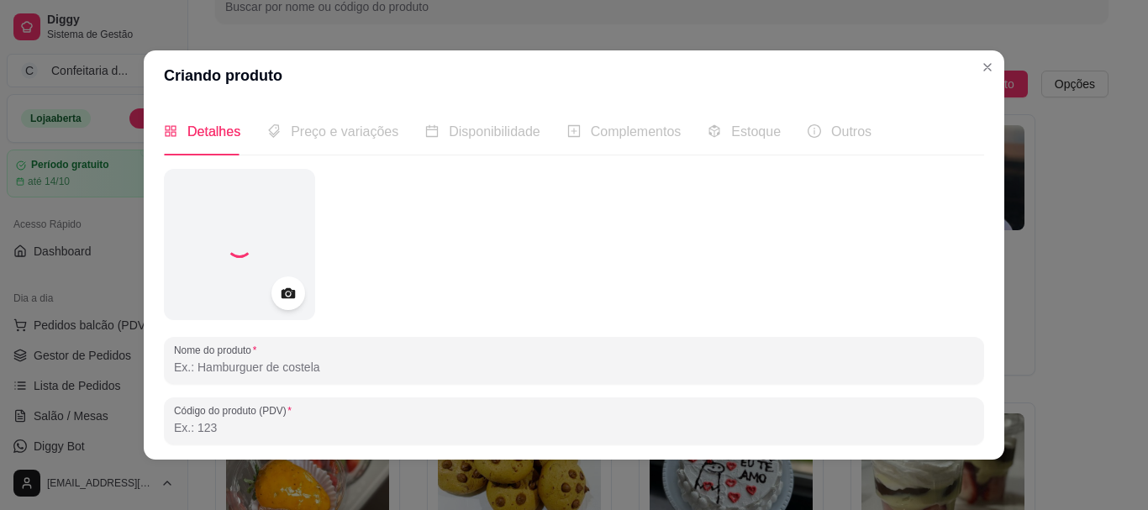
click at [267, 376] on div at bounding box center [574, 361] width 800 height 34
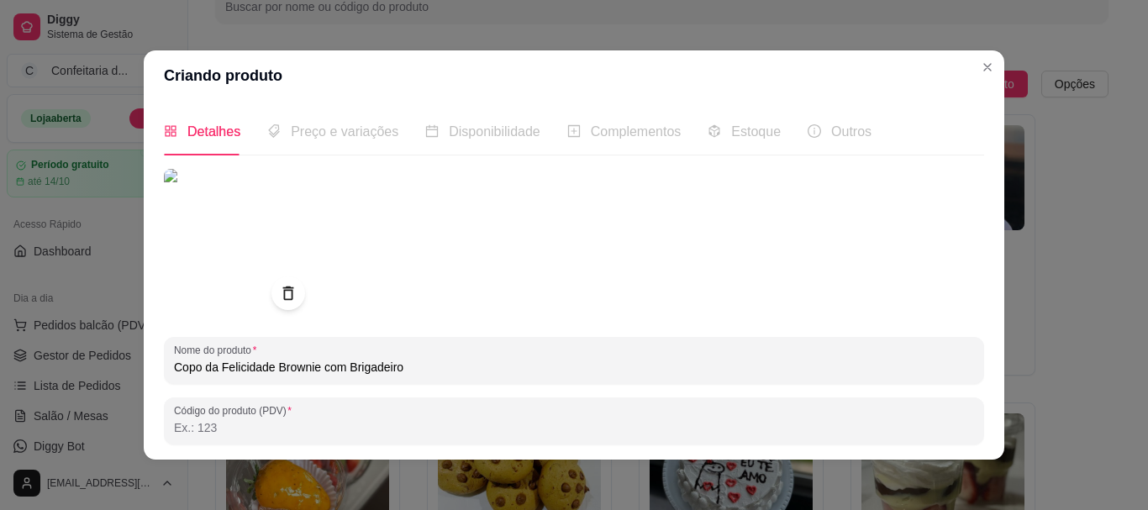
type input "Copo da Felicidade Brownie com Brigadeiro"
click at [972, 231] on div "Detalhes Preço e variações Disponibilidade Complementos Estoque Outros Nome do …" at bounding box center [574, 280] width 860 height 359
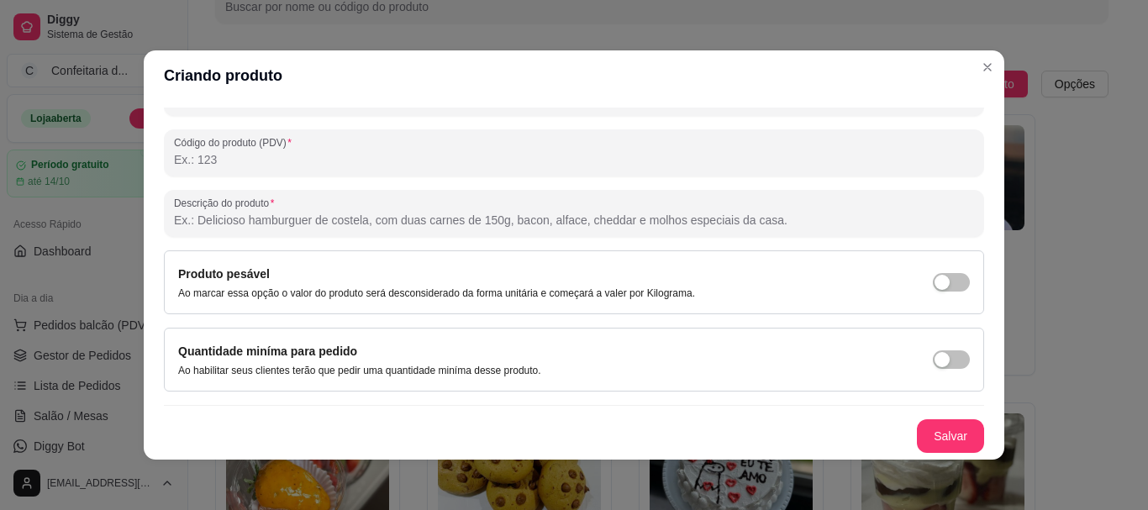
scroll to position [0, 0]
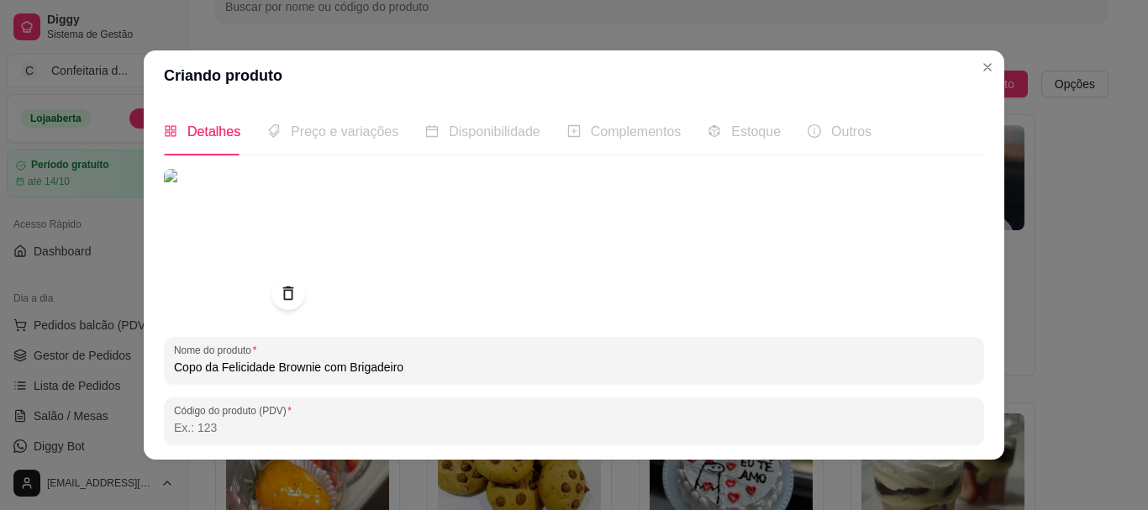
click at [323, 133] on span "Preço e variações" at bounding box center [345, 131] width 108 height 14
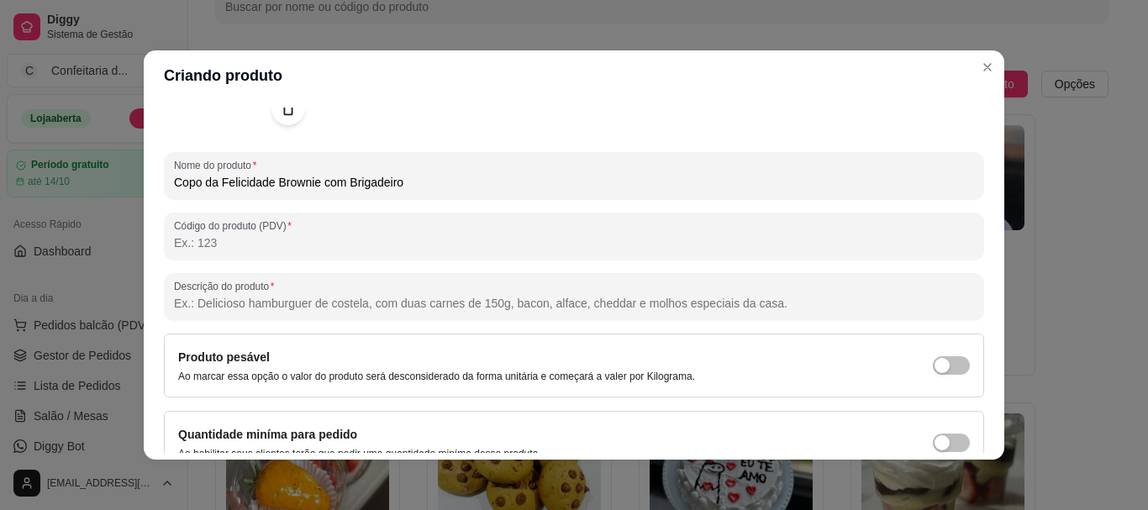
scroll to position [268, 0]
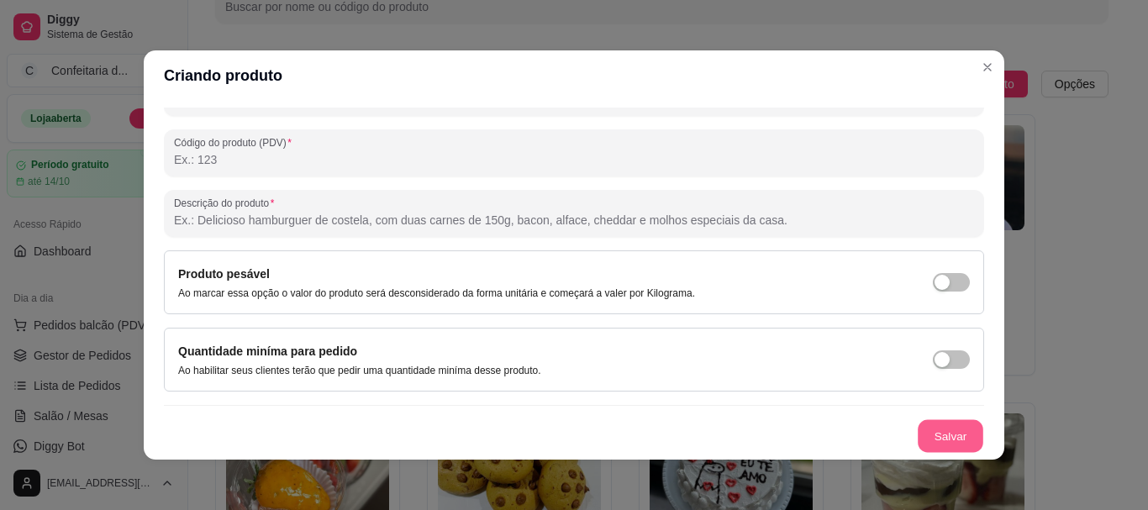
click at [917, 438] on button "Salvar" at bounding box center [950, 436] width 66 height 33
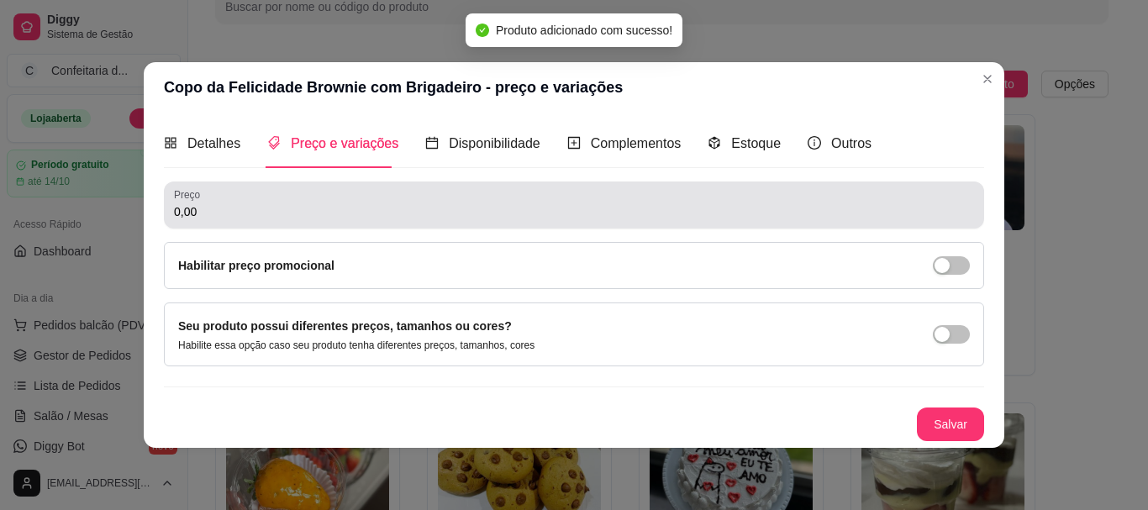
scroll to position [0, 0]
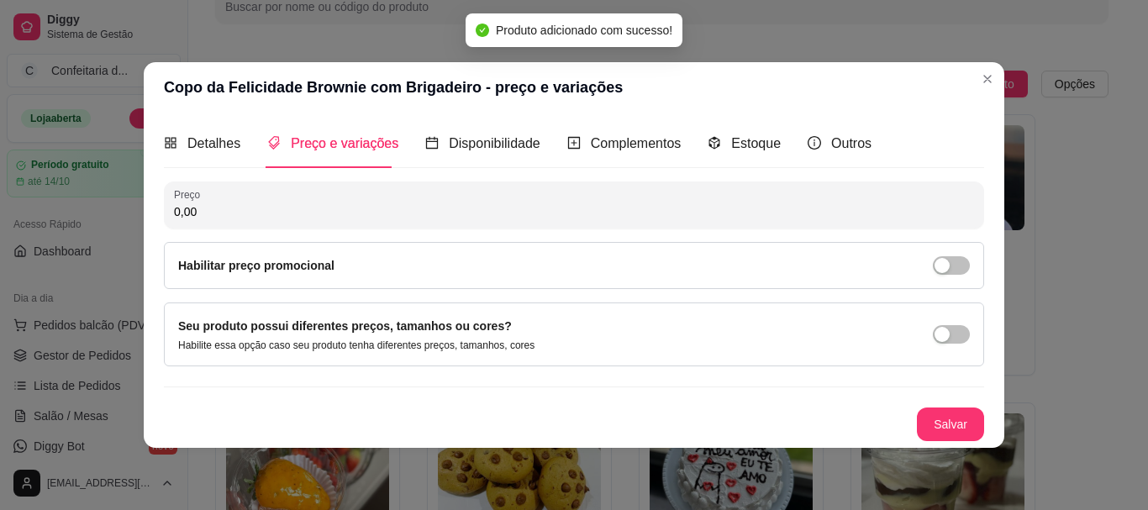
click at [243, 213] on input "0,00" at bounding box center [574, 211] width 800 height 17
type input "15,00"
click at [954, 415] on button "Salvar" at bounding box center [950, 423] width 66 height 33
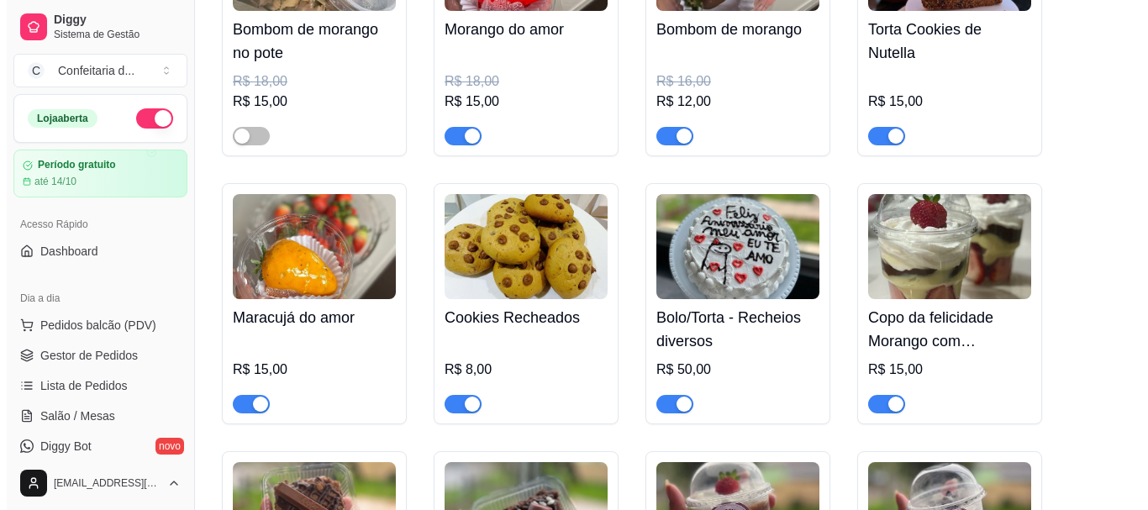
scroll to position [339, 0]
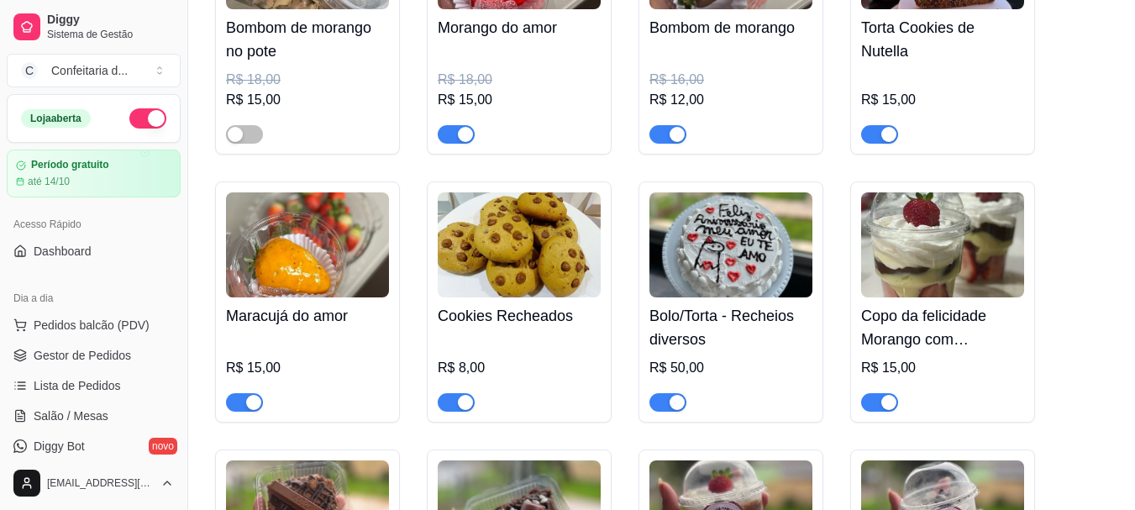
click at [521, 275] on img at bounding box center [519, 244] width 163 height 105
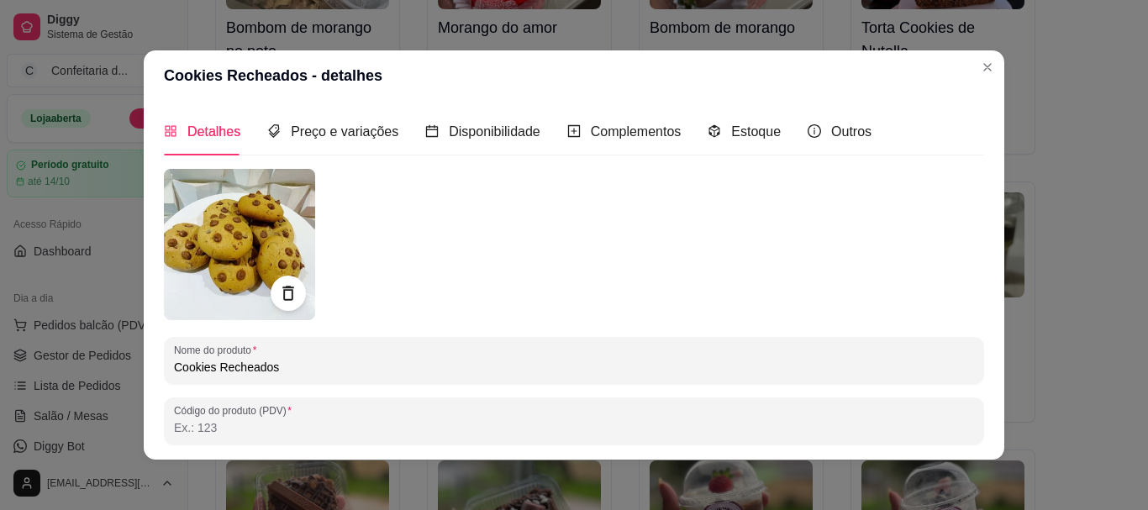
click at [282, 294] on icon at bounding box center [287, 293] width 19 height 19
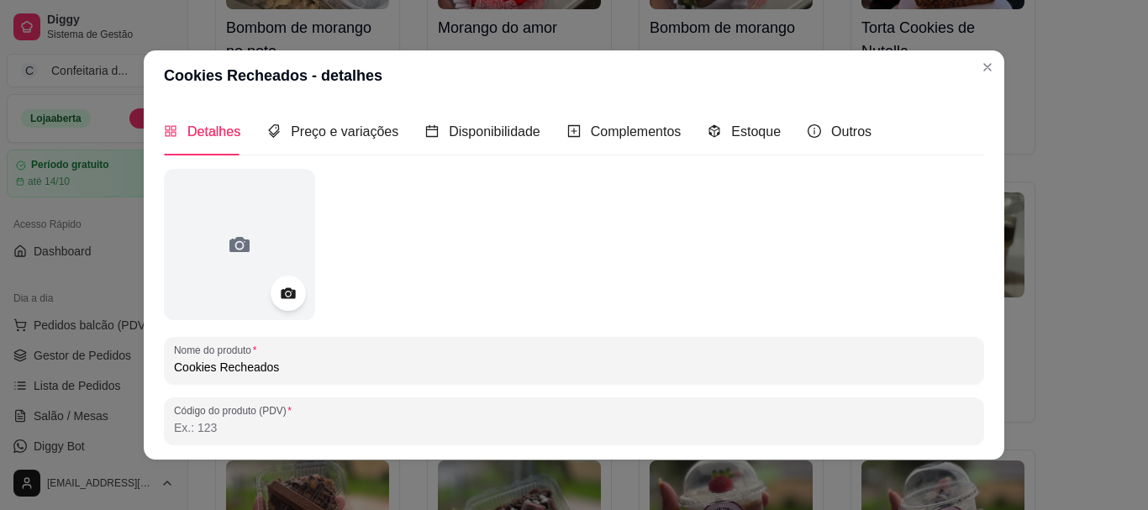
click at [278, 291] on icon at bounding box center [287, 293] width 19 height 19
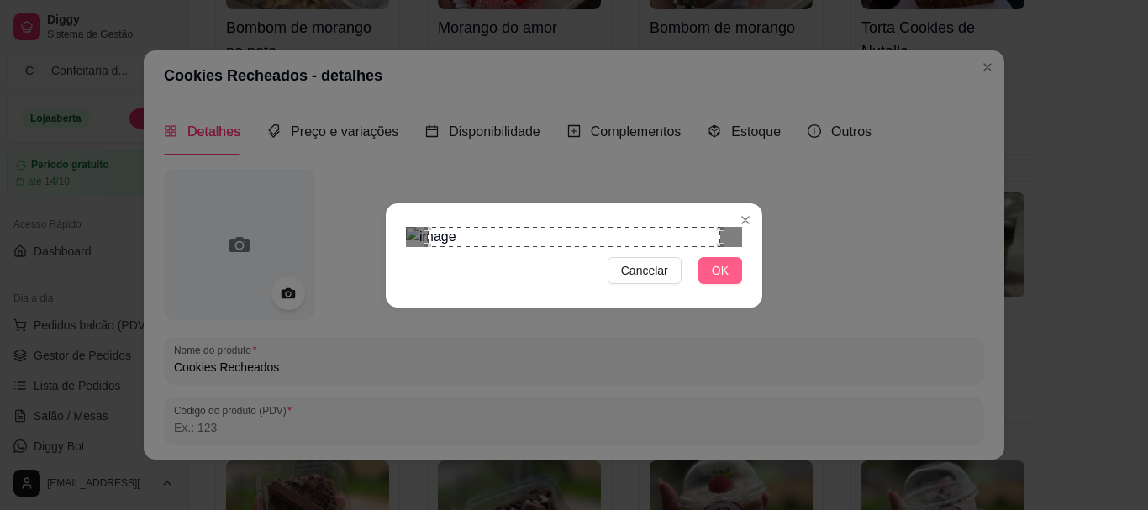
click at [717, 280] on span "OK" at bounding box center [720, 270] width 17 height 18
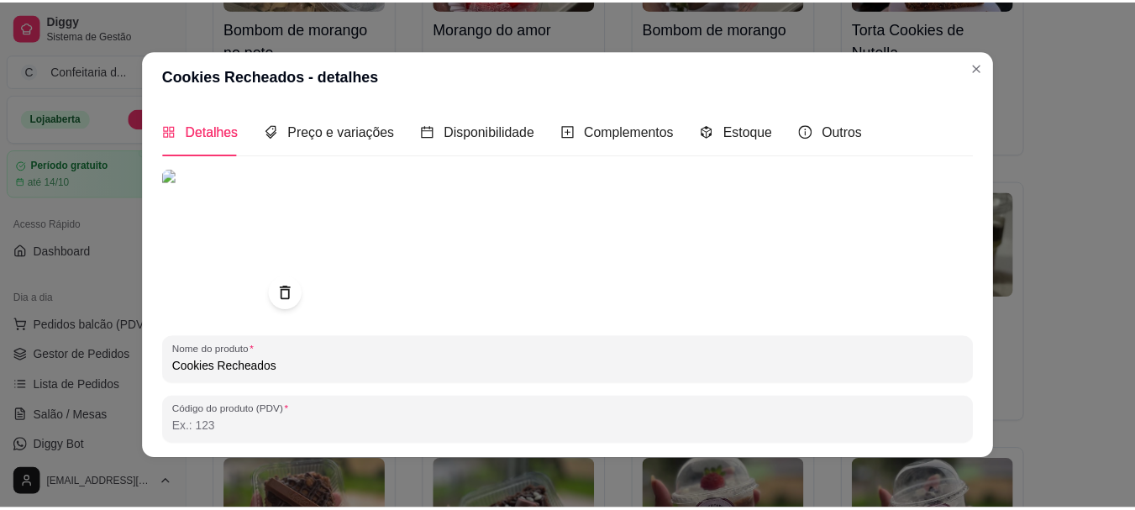
scroll to position [268, 0]
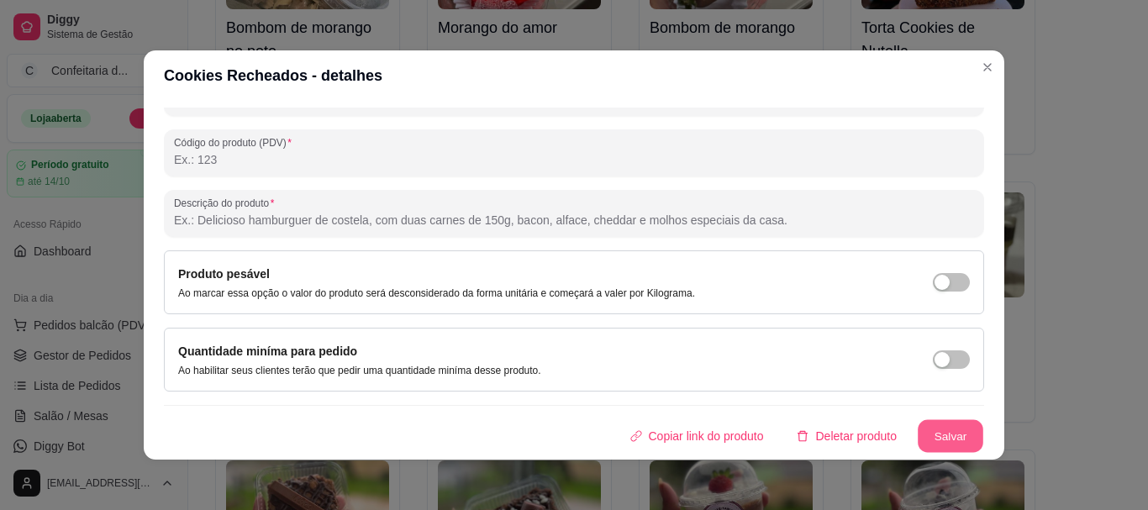
click at [946, 444] on button "Salvar" at bounding box center [950, 436] width 66 height 33
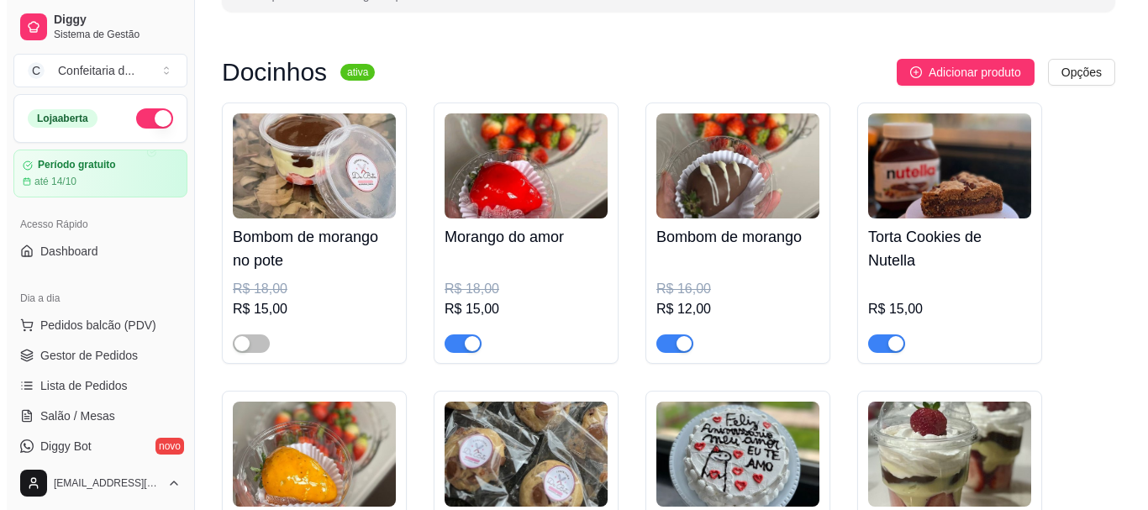
scroll to position [0, 0]
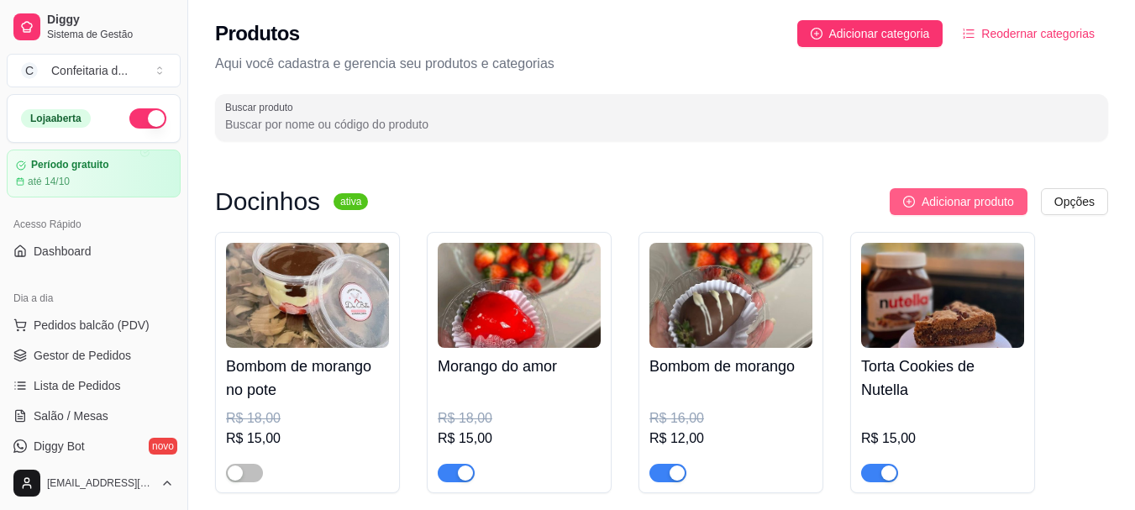
click at [947, 203] on span "Adicionar produto" at bounding box center [968, 201] width 92 height 18
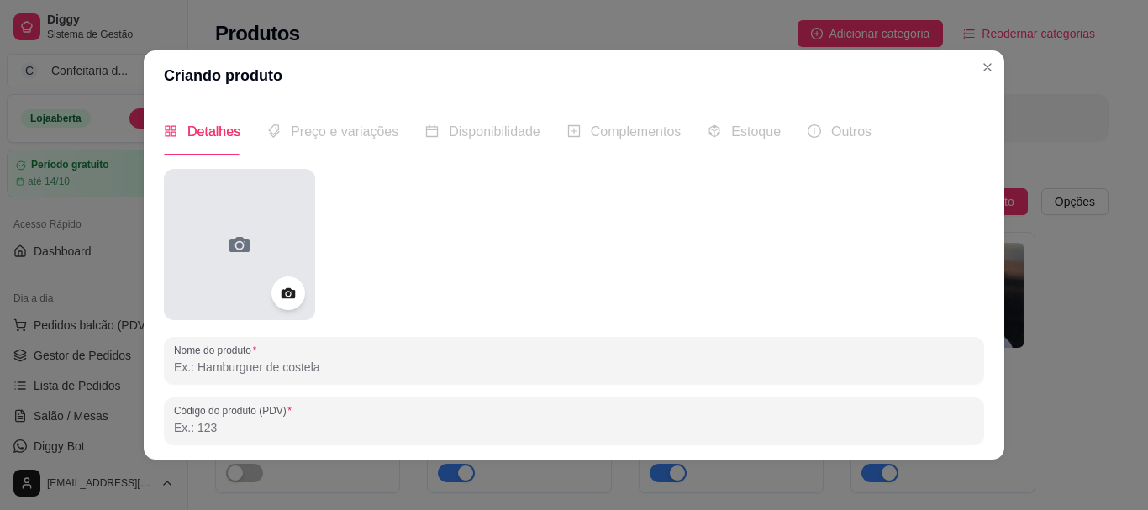
click at [236, 244] on circle at bounding box center [239, 246] width 6 height 6
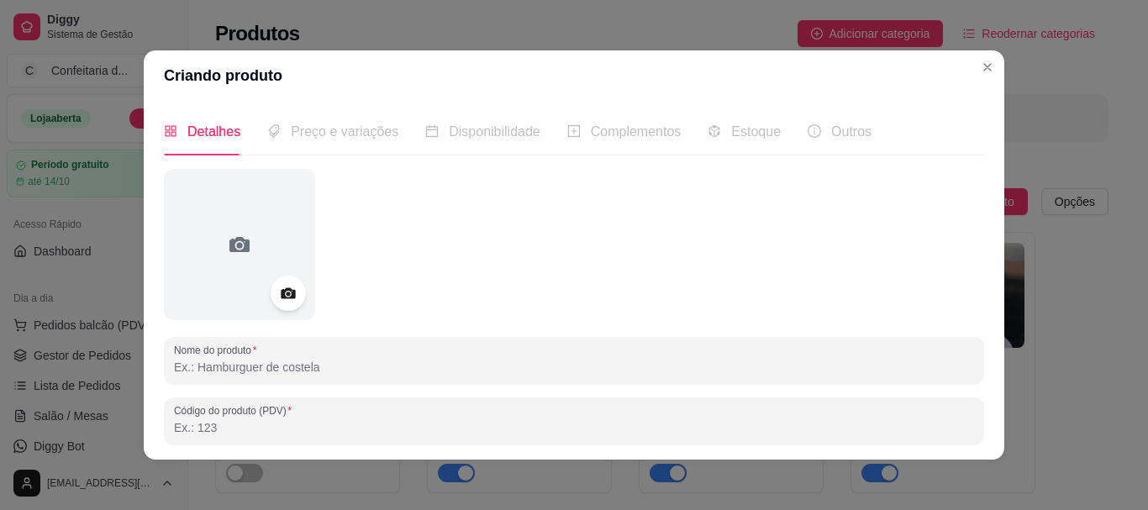
click at [294, 286] on div at bounding box center [288, 293] width 35 height 35
click at [282, 297] on icon at bounding box center [287, 293] width 19 height 19
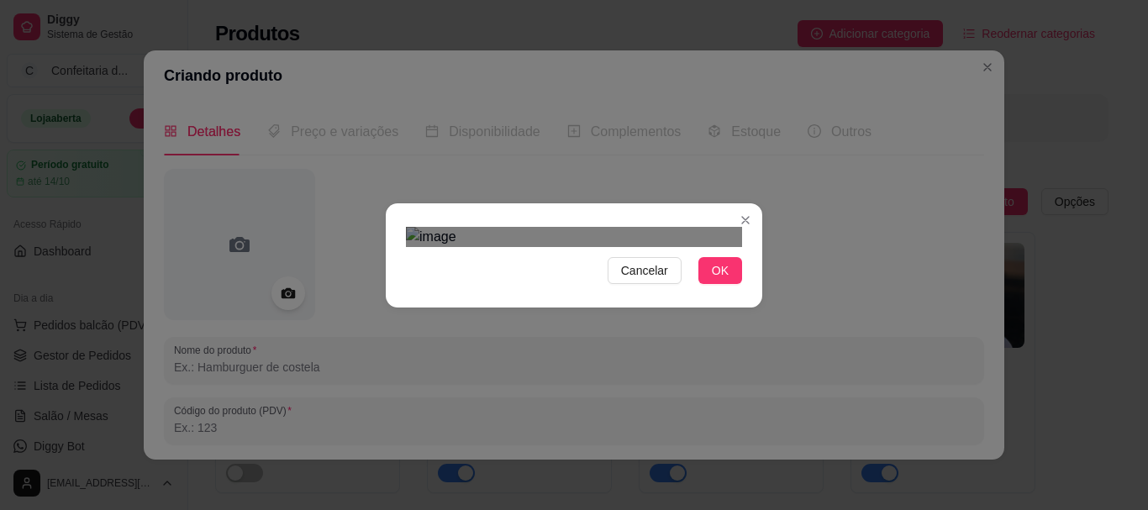
click at [540, 369] on div "Use the arrow keys to move the crop selection area" at bounding box center [557, 480] width 302 height 302
click at [725, 284] on button "OK" at bounding box center [720, 270] width 44 height 27
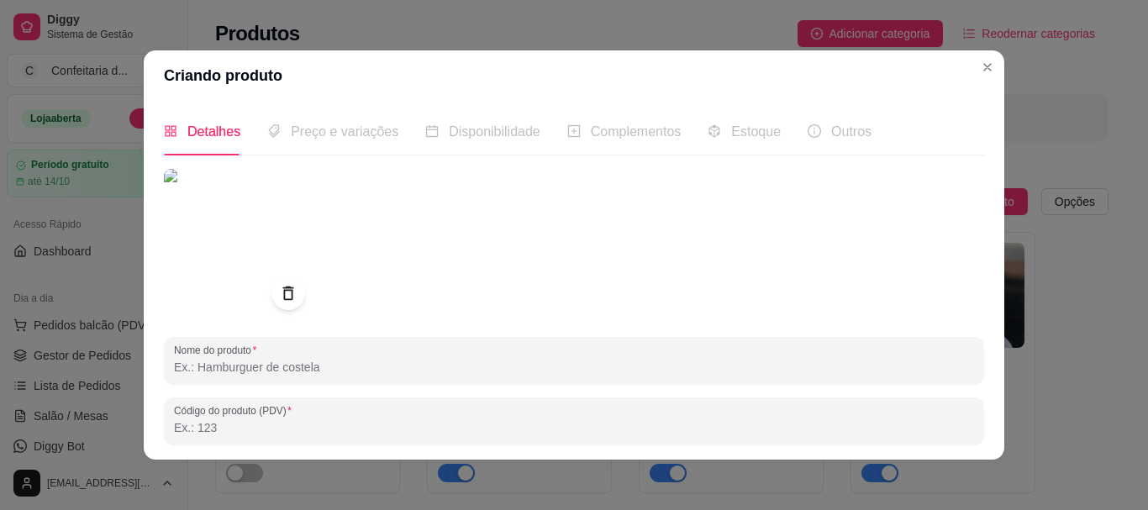
click at [357, 370] on input "Nome do produto" at bounding box center [574, 367] width 800 height 17
type input "Kit 4 Brigadeiros"
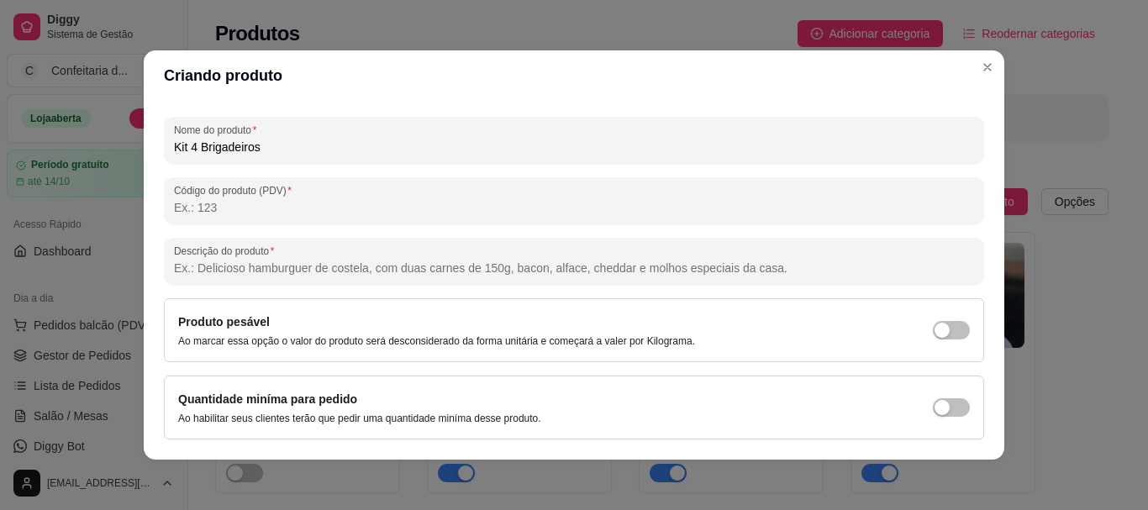
scroll to position [268, 0]
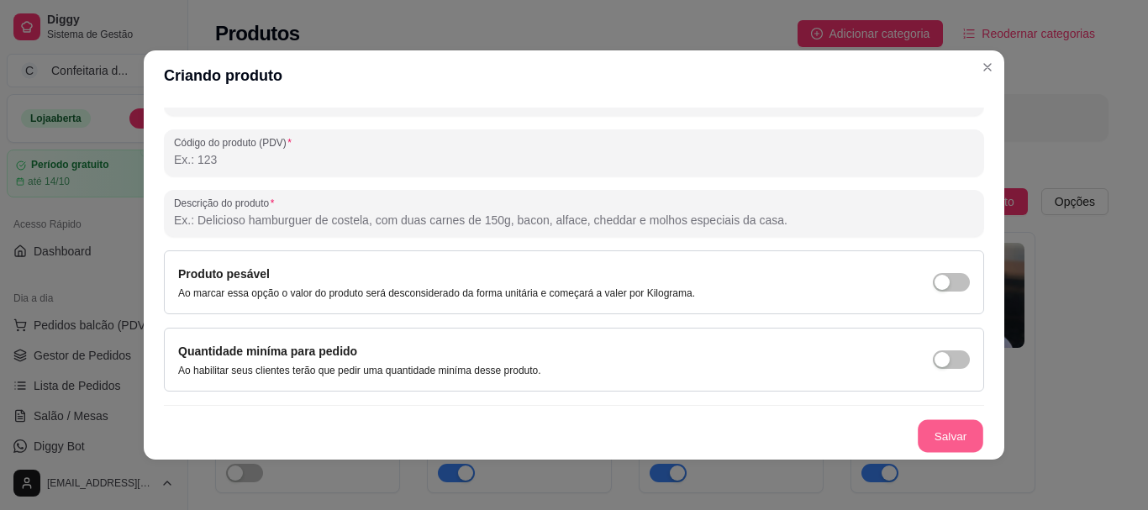
click at [917, 452] on button "Salvar" at bounding box center [950, 436] width 66 height 33
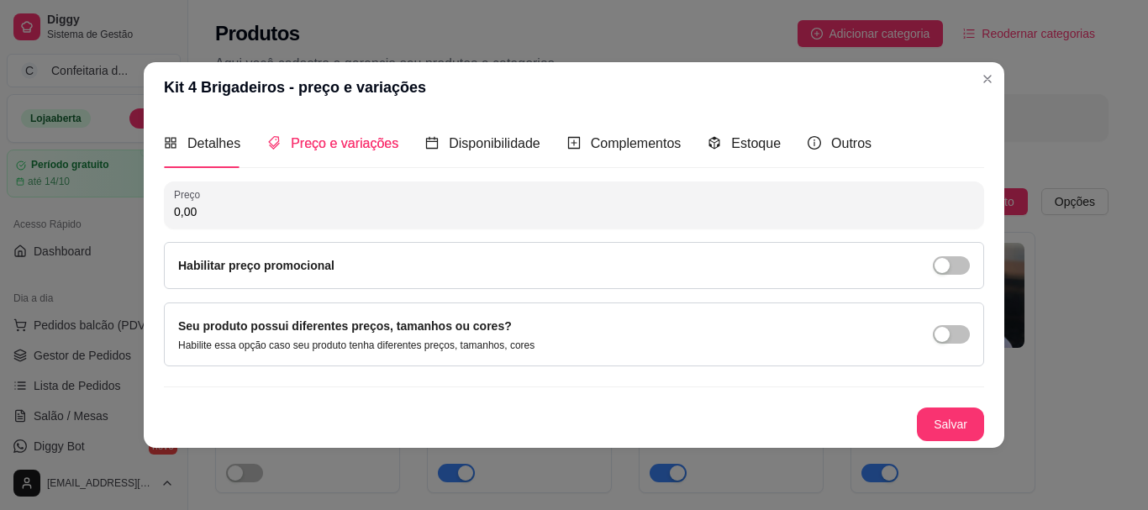
scroll to position [0, 0]
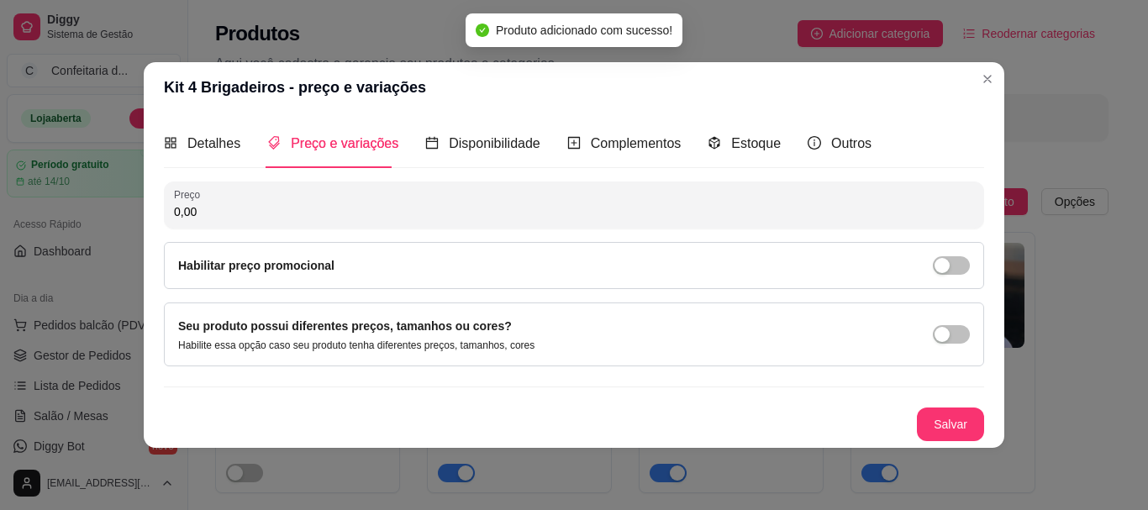
click at [221, 213] on input "0,00" at bounding box center [574, 211] width 800 height 17
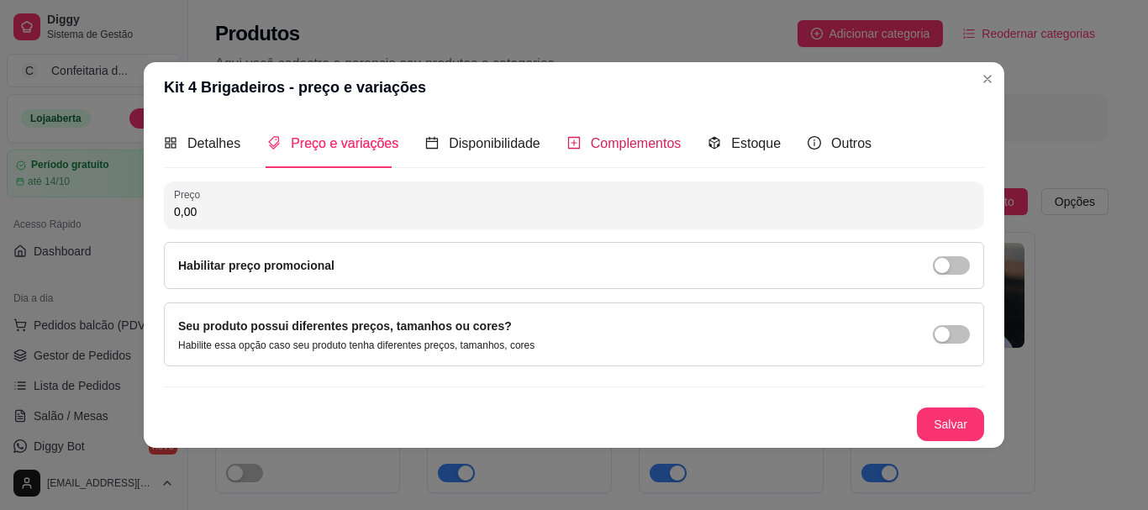
click at [593, 139] on span "Complementos" at bounding box center [636, 143] width 91 height 14
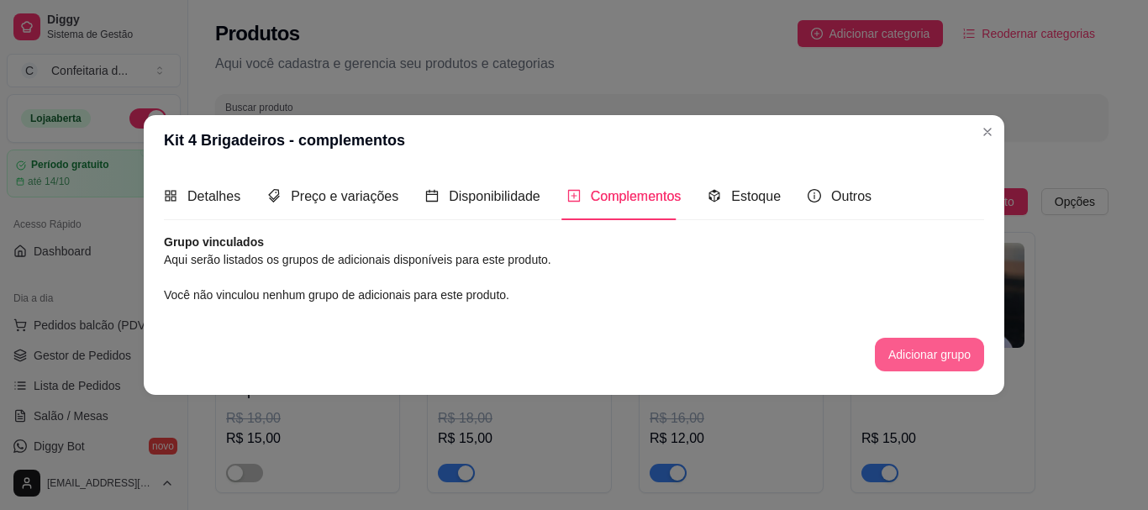
click at [899, 349] on button "Adicionar grupo" at bounding box center [929, 355] width 109 height 34
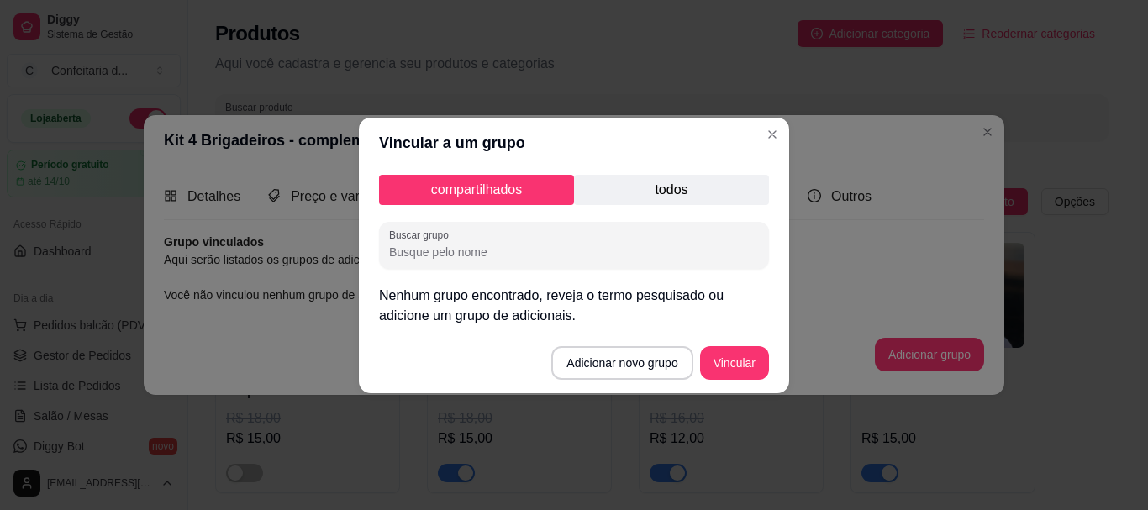
click at [674, 197] on p "todos" at bounding box center [671, 190] width 195 height 30
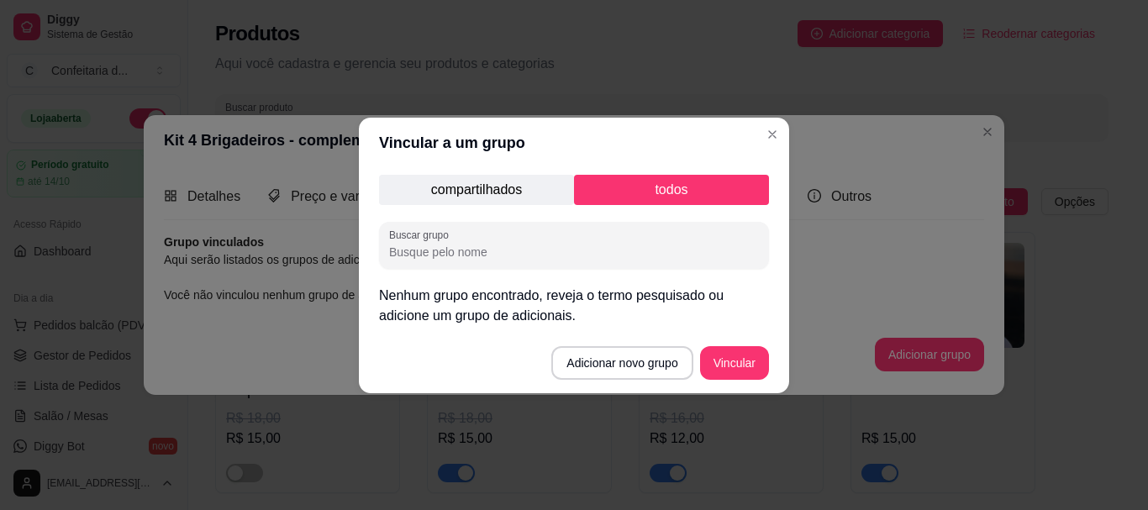
click at [503, 179] on p "compartilhados" at bounding box center [476, 190] width 195 height 30
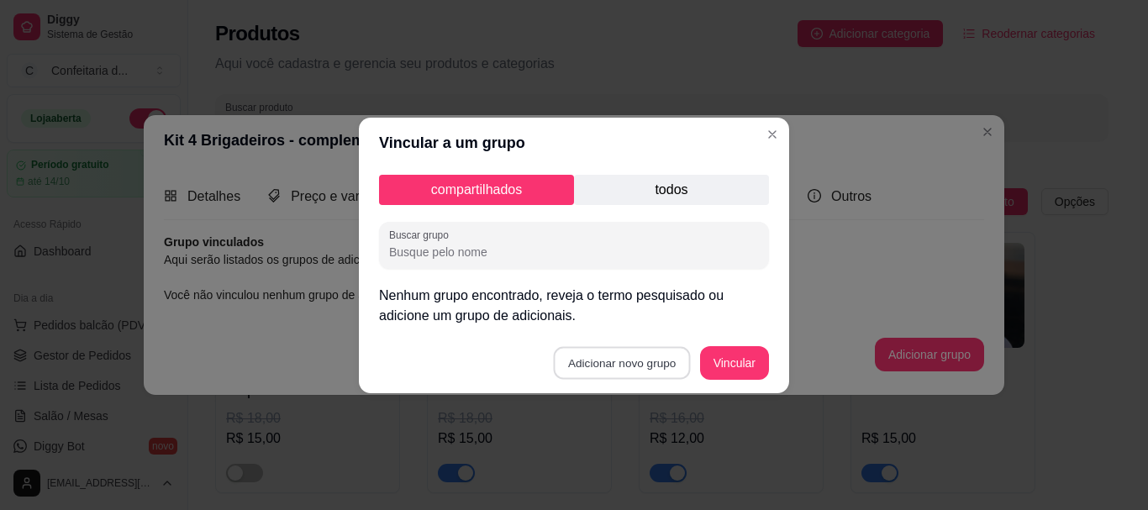
click at [613, 366] on button "Adicionar novo grupo" at bounding box center [622, 362] width 137 height 33
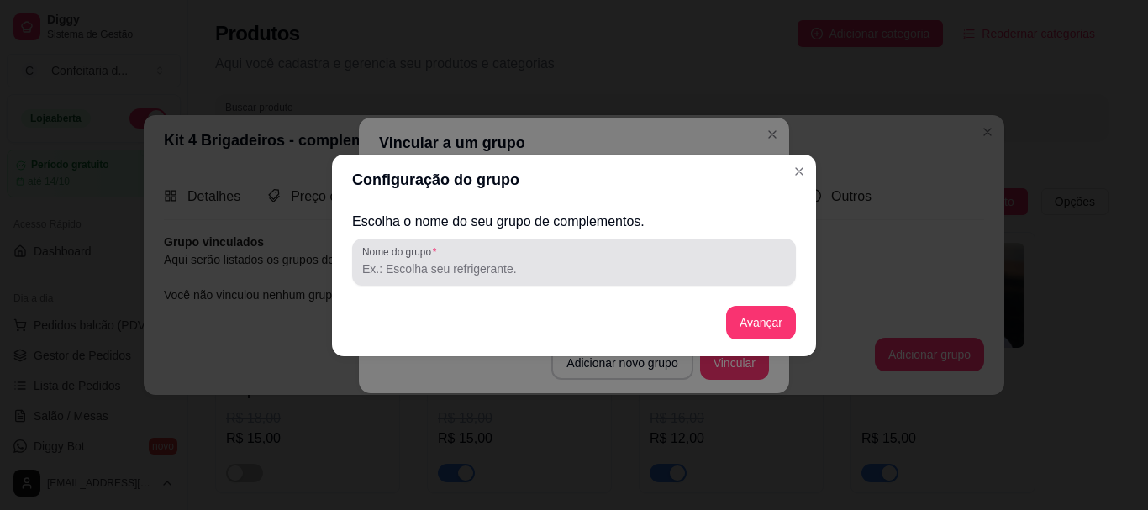
click at [437, 261] on input "Nome do grupo" at bounding box center [573, 268] width 423 height 17
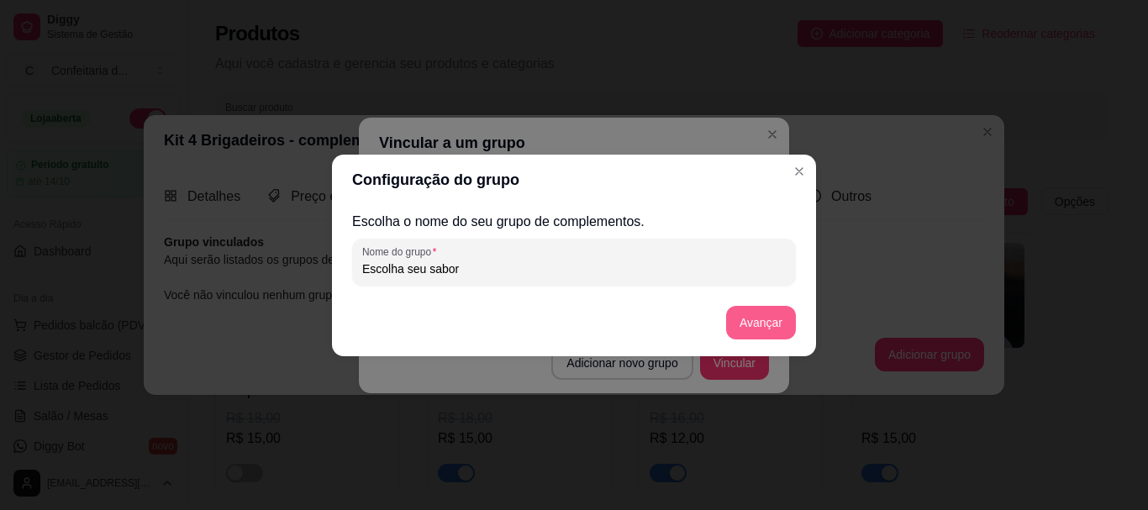
type input "Escolha seu sabor"
click at [760, 313] on button "Avançar" at bounding box center [761, 322] width 68 height 33
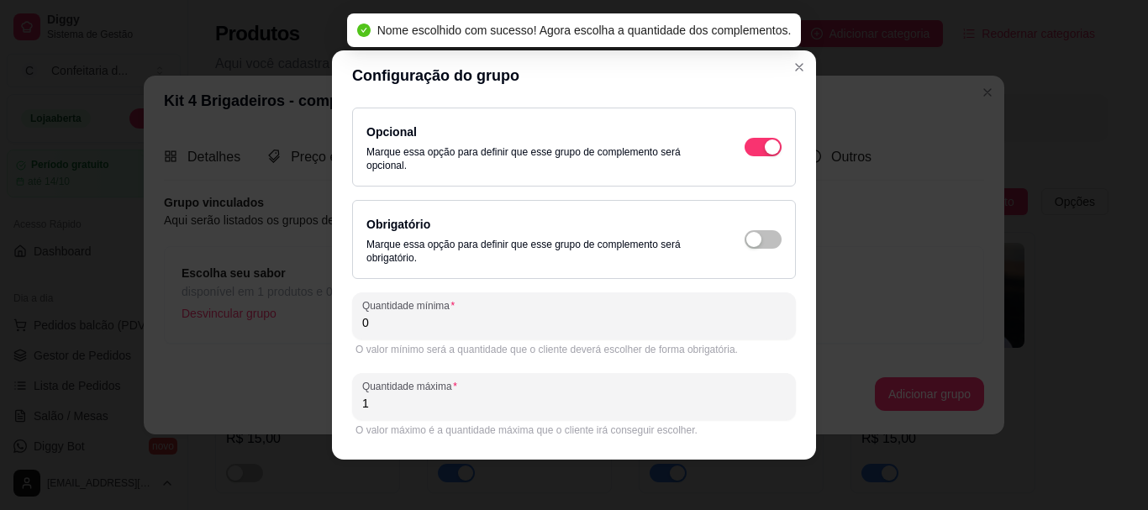
click at [414, 325] on input "0" at bounding box center [573, 322] width 423 height 17
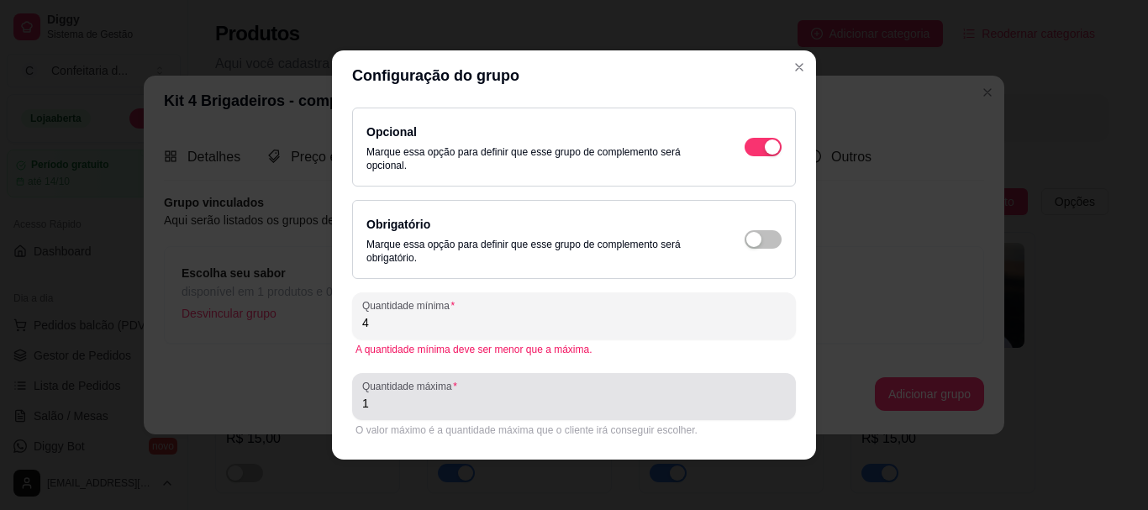
type input "4"
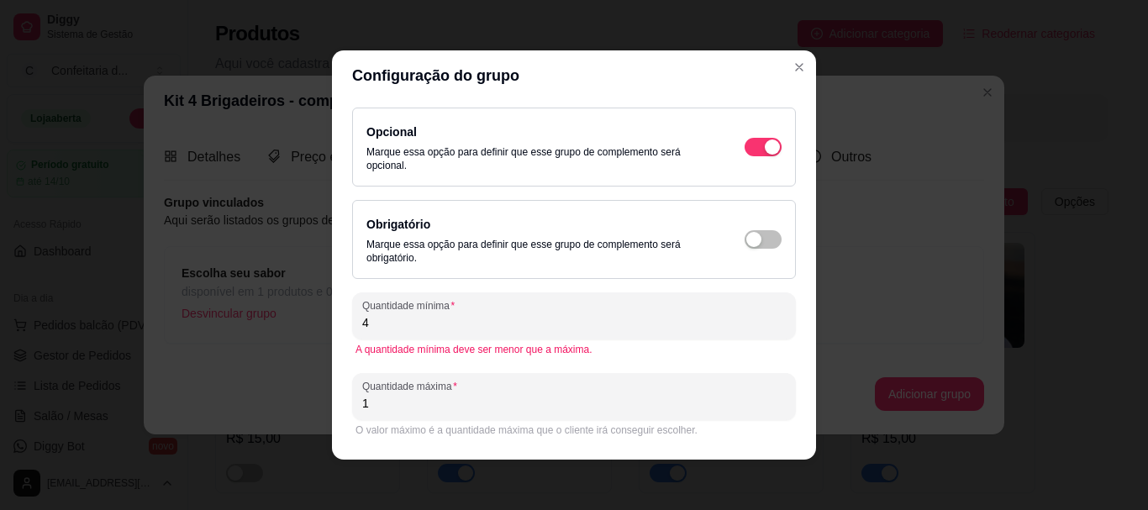
click at [386, 408] on input "1" at bounding box center [573, 403] width 423 height 17
type input "4"
click at [764, 281] on div "Opcional Marque essa opção para definir que esse grupo de complemento será opci…" at bounding box center [574, 274] width 444 height 333
click at [752, 237] on span "button" at bounding box center [762, 239] width 37 height 18
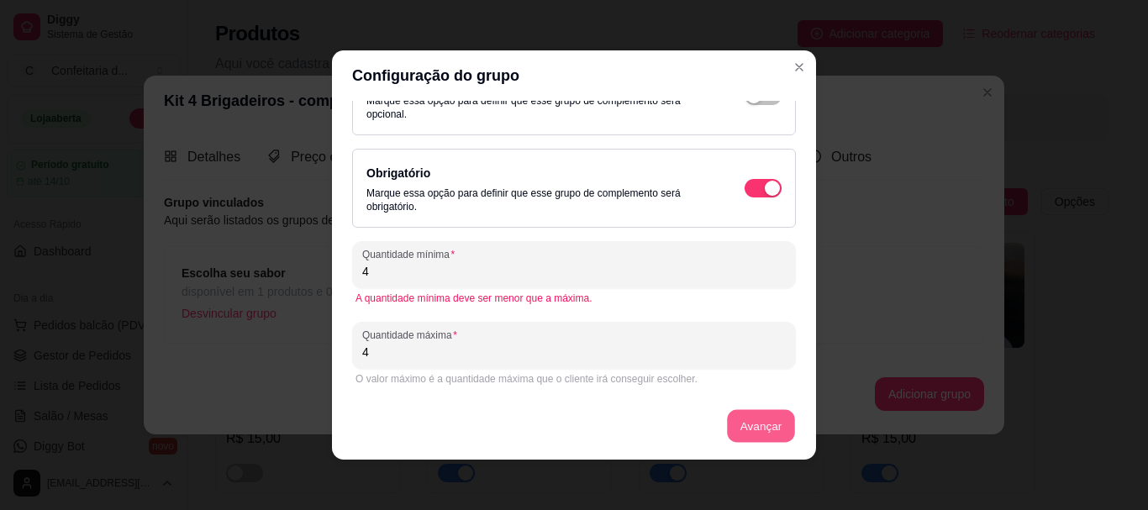
click at [751, 420] on button "Avançar" at bounding box center [761, 426] width 68 height 33
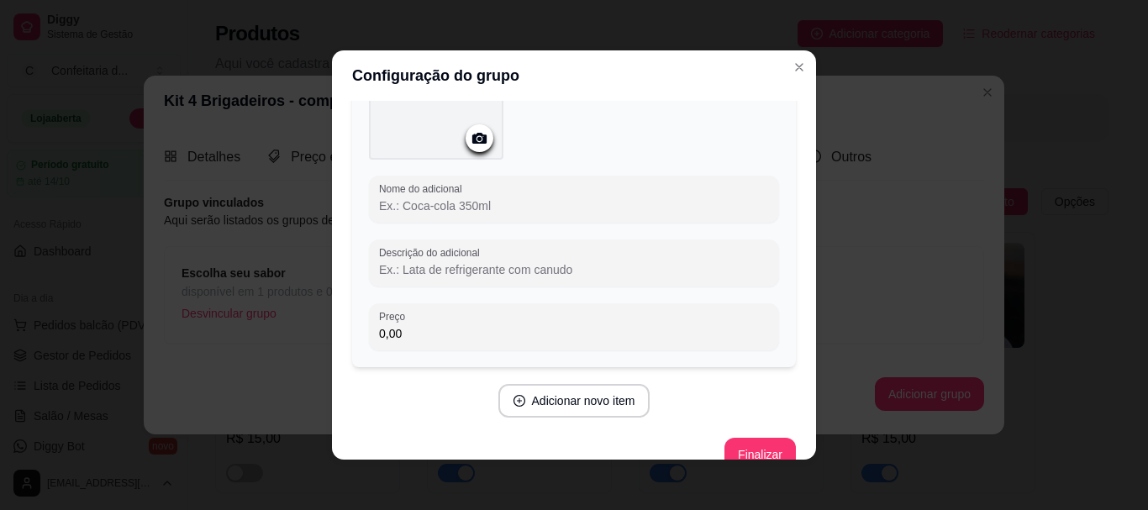
scroll to position [97, 0]
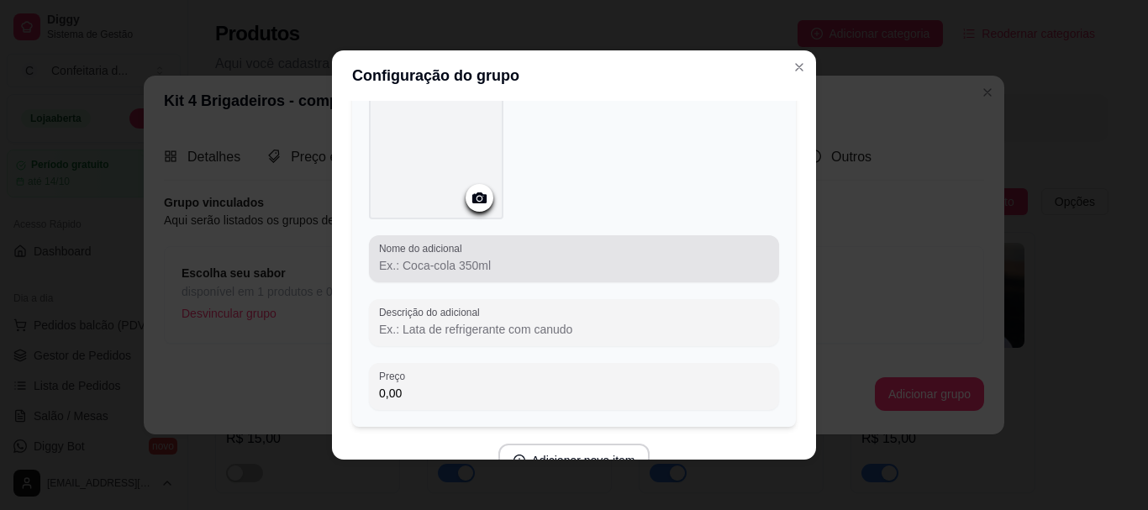
click at [433, 277] on div "Nome do adicional" at bounding box center [574, 258] width 410 height 47
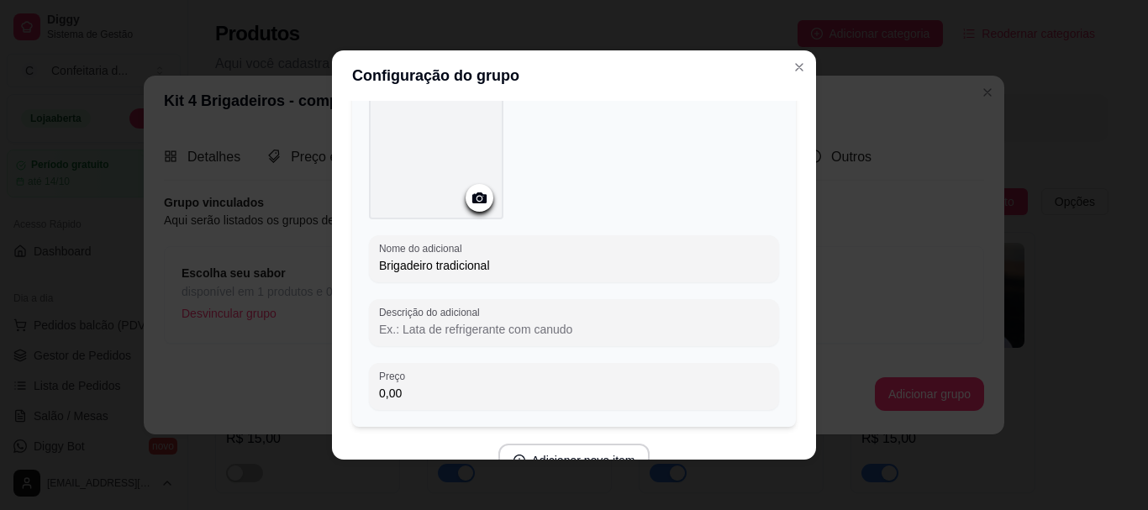
type input "Brigadeiro tradicional"
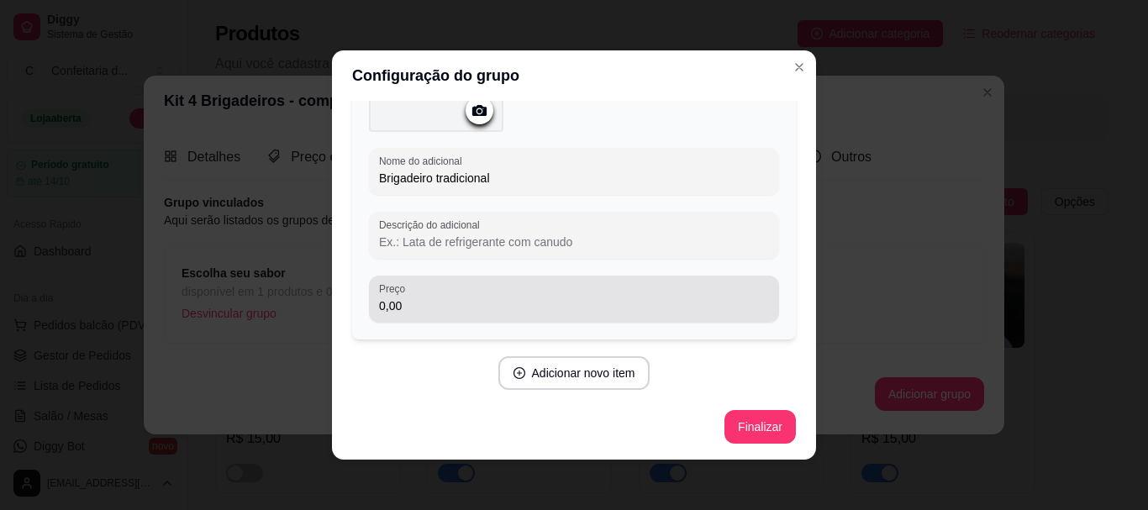
click at [405, 314] on div "0,00" at bounding box center [574, 299] width 390 height 34
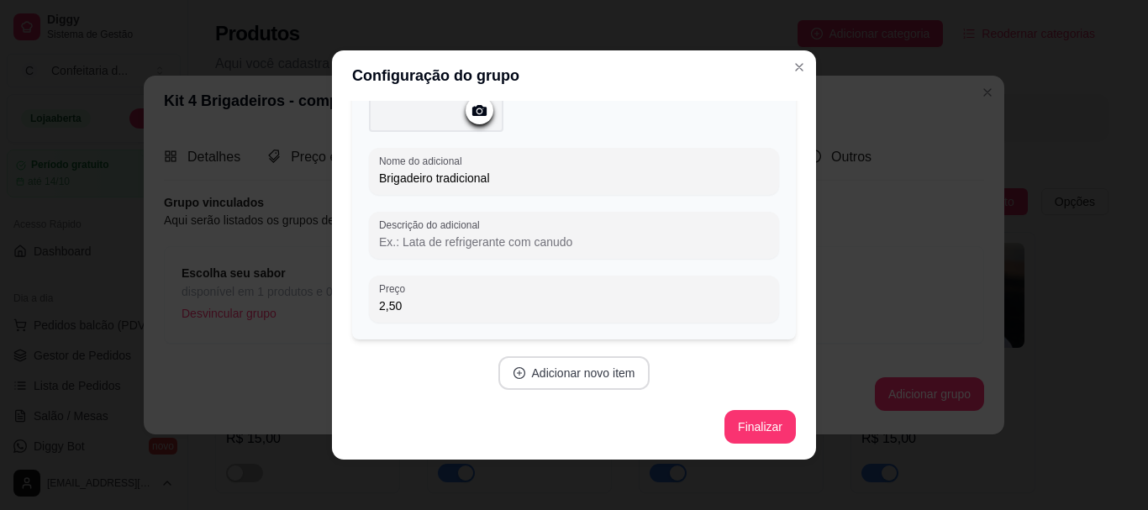
type input "2,50"
click at [593, 379] on button "Adicionar novo item" at bounding box center [574, 373] width 148 height 33
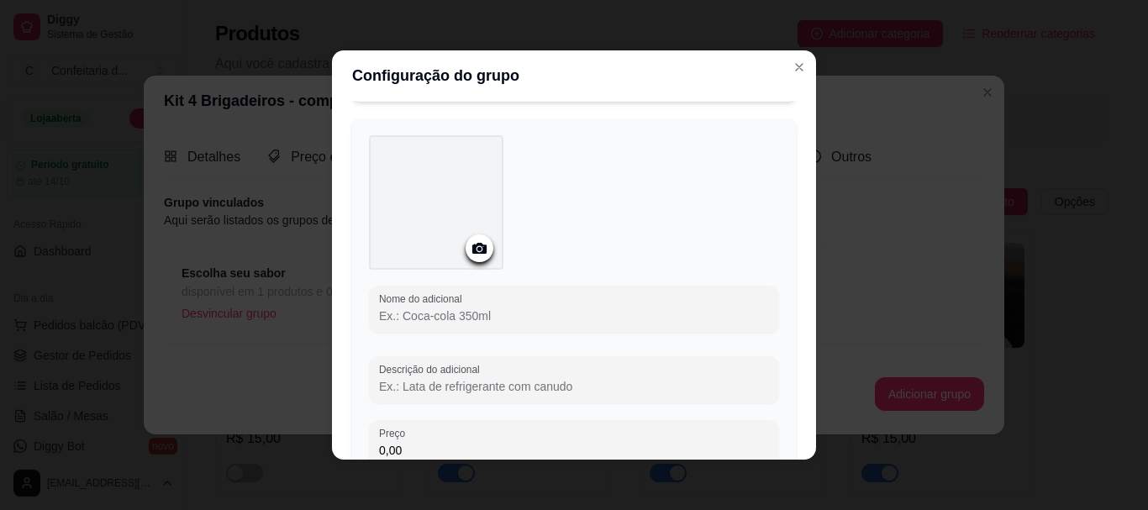
scroll to position [522, 0]
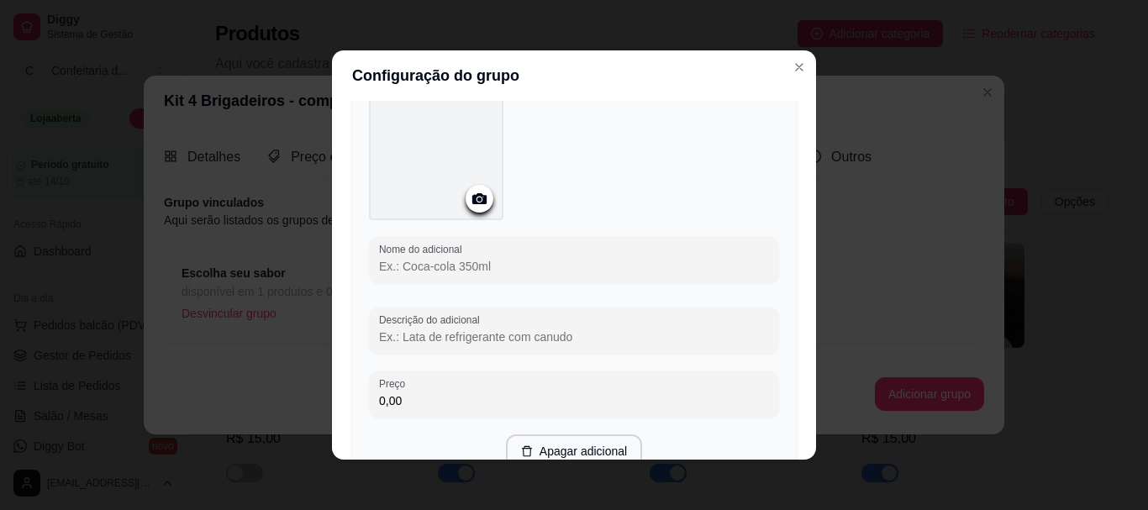
click at [504, 333] on input "Descrição do adicional" at bounding box center [574, 336] width 390 height 17
type input "Branquinho tradicional"
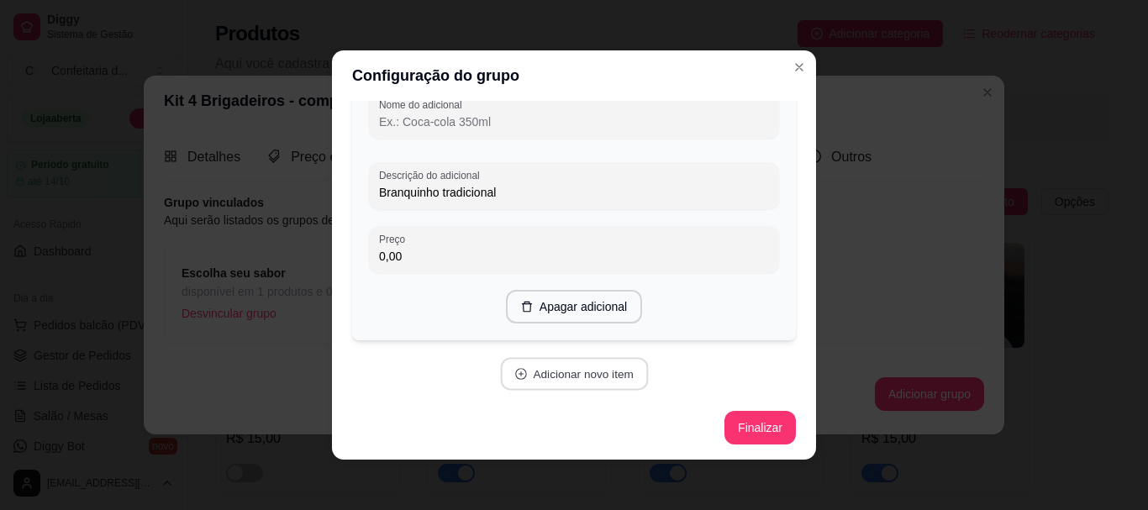
click at [589, 374] on button "Adicionar novo item" at bounding box center [574, 374] width 148 height 33
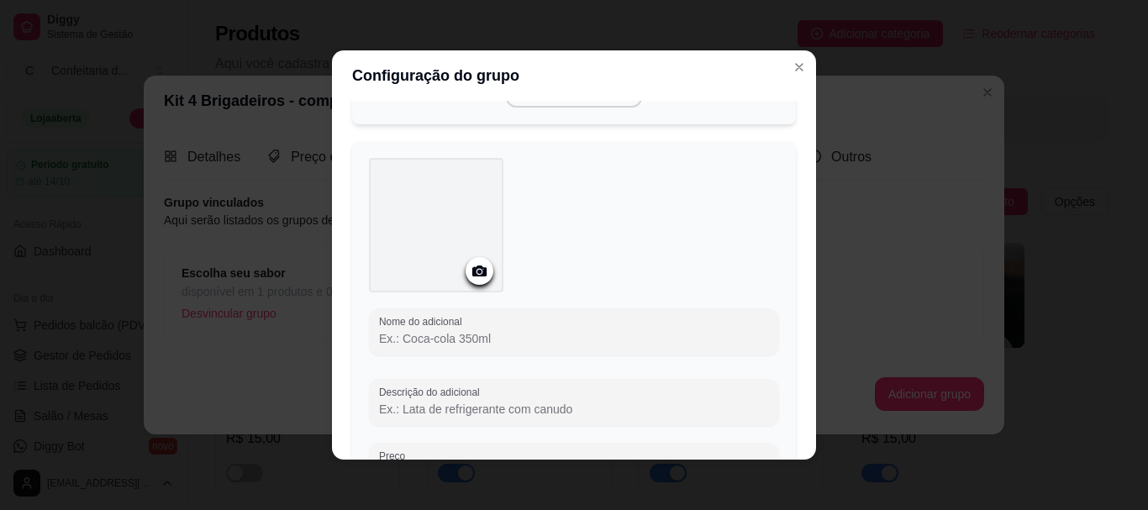
scroll to position [908, 0]
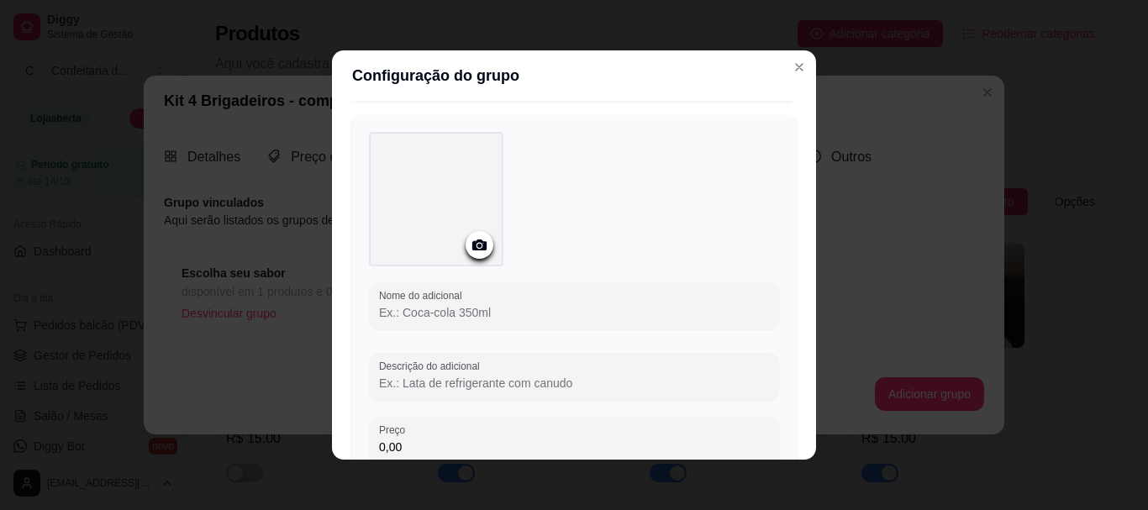
click at [524, 307] on input "Nome do adicional" at bounding box center [574, 312] width 390 height 17
type input "N"
type input "Branquinho com coco"
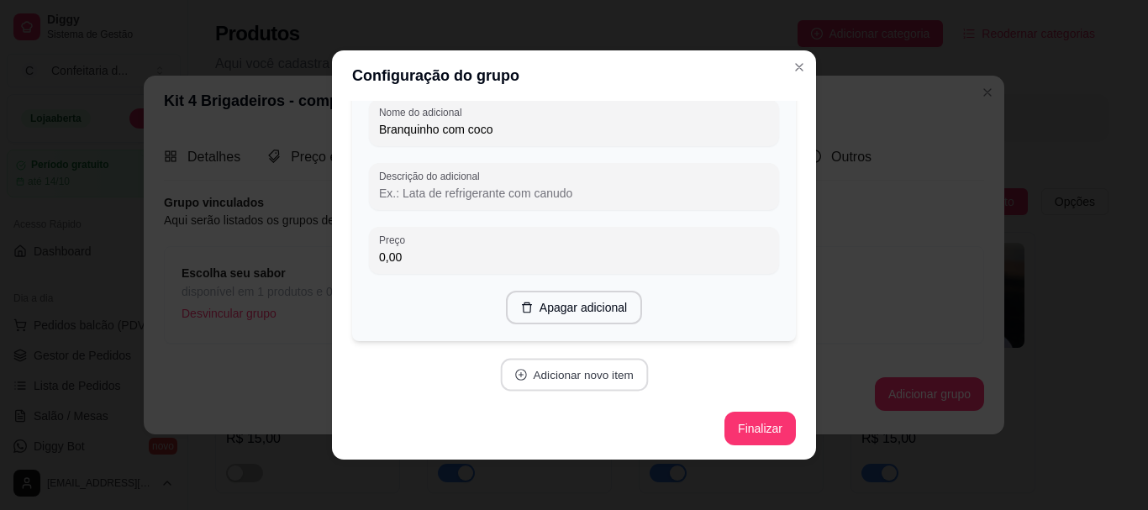
click at [607, 386] on button "Adicionar novo item" at bounding box center [574, 375] width 148 height 33
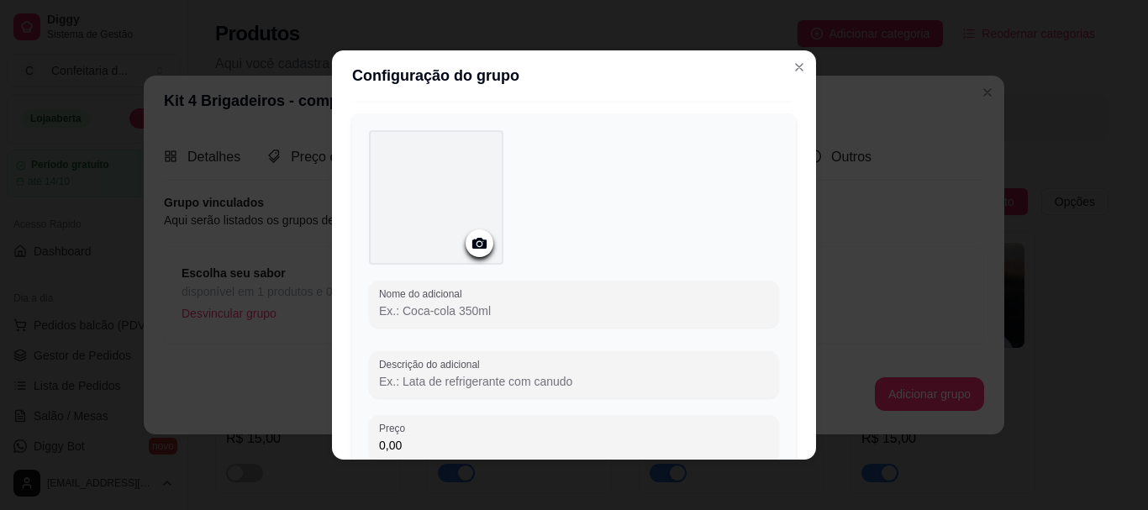
scroll to position [1364, 0]
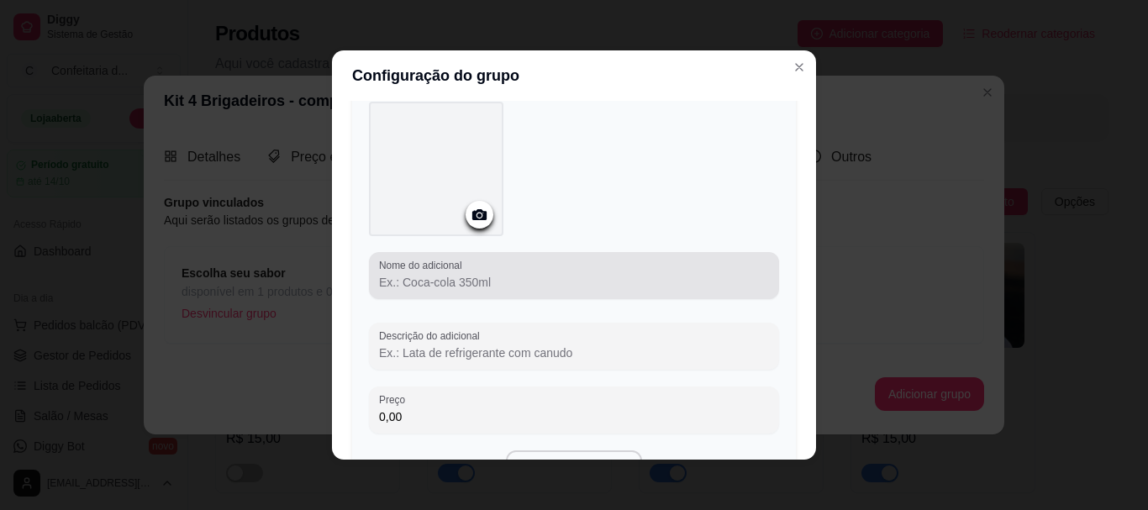
click at [522, 269] on div at bounding box center [574, 276] width 390 height 34
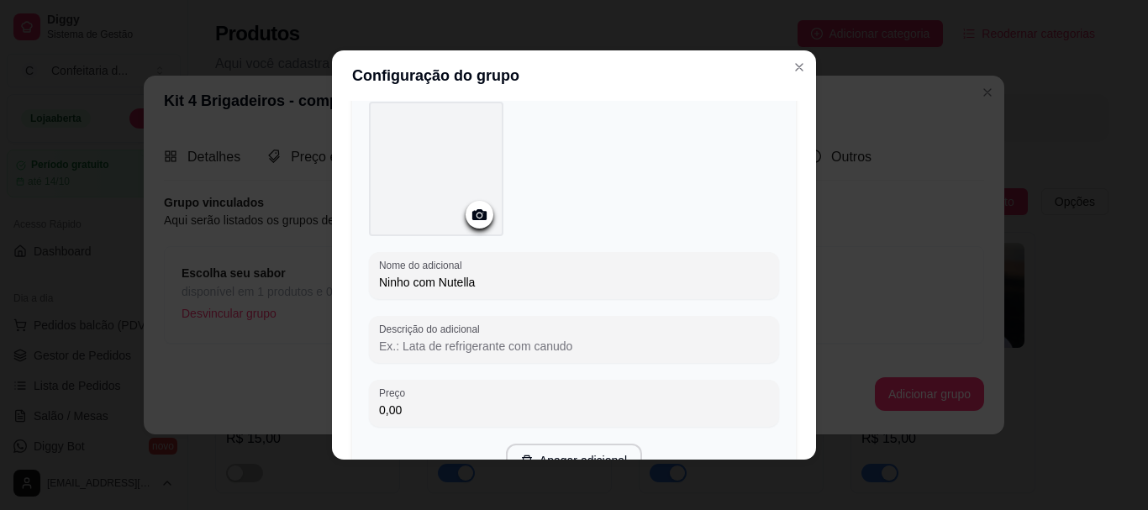
type input "Ninho com Nutella"
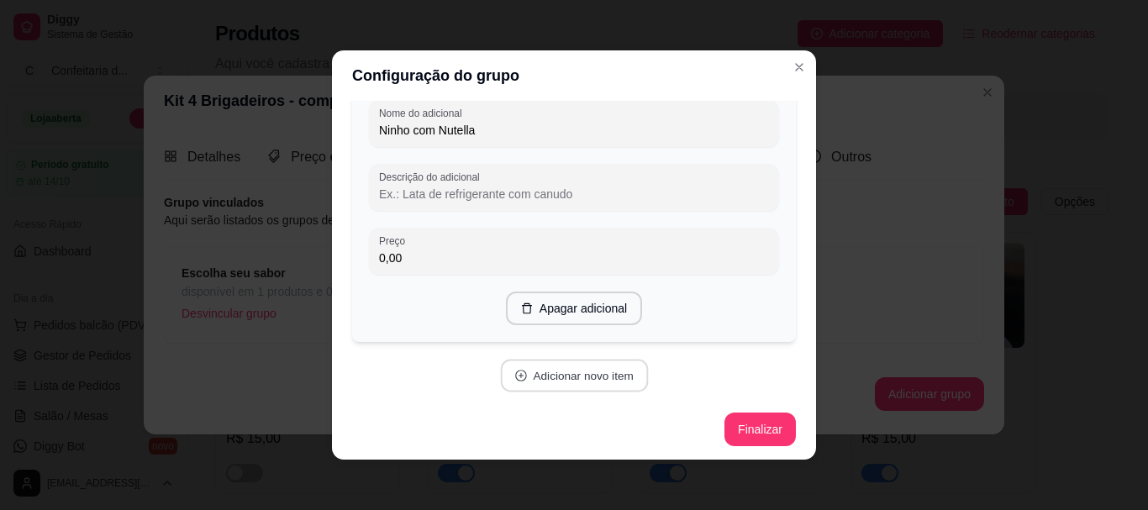
click at [550, 372] on button "Adicionar novo item" at bounding box center [574, 376] width 148 height 33
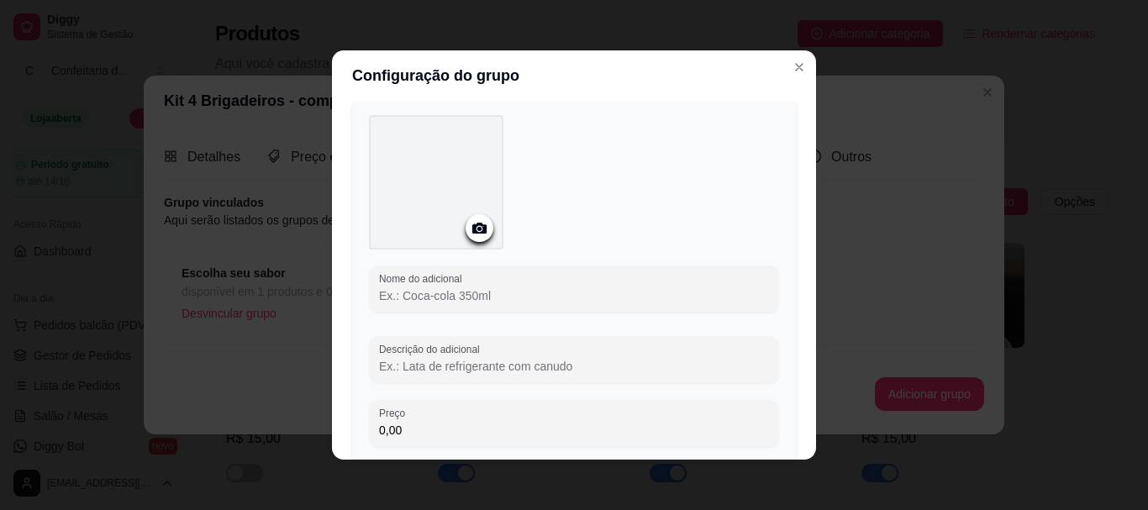
scroll to position [1789, 0]
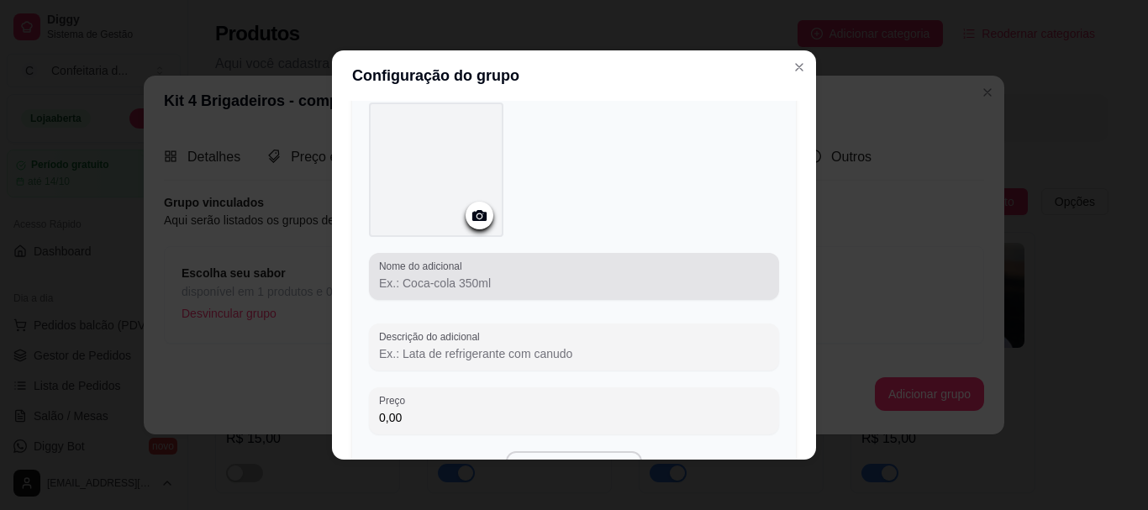
click at [474, 260] on div at bounding box center [574, 277] width 390 height 34
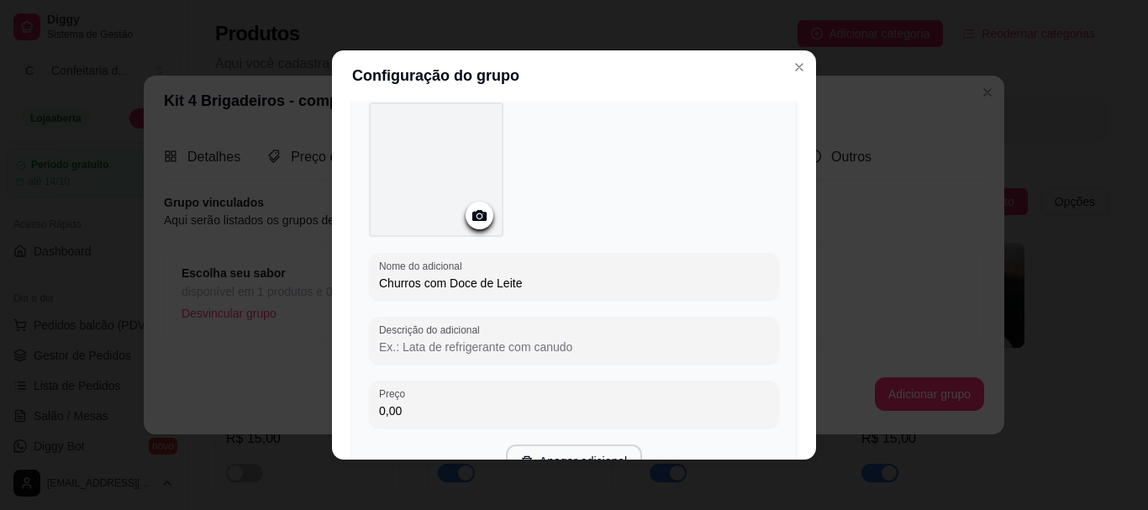
type input "Churros com Doce de Leite"
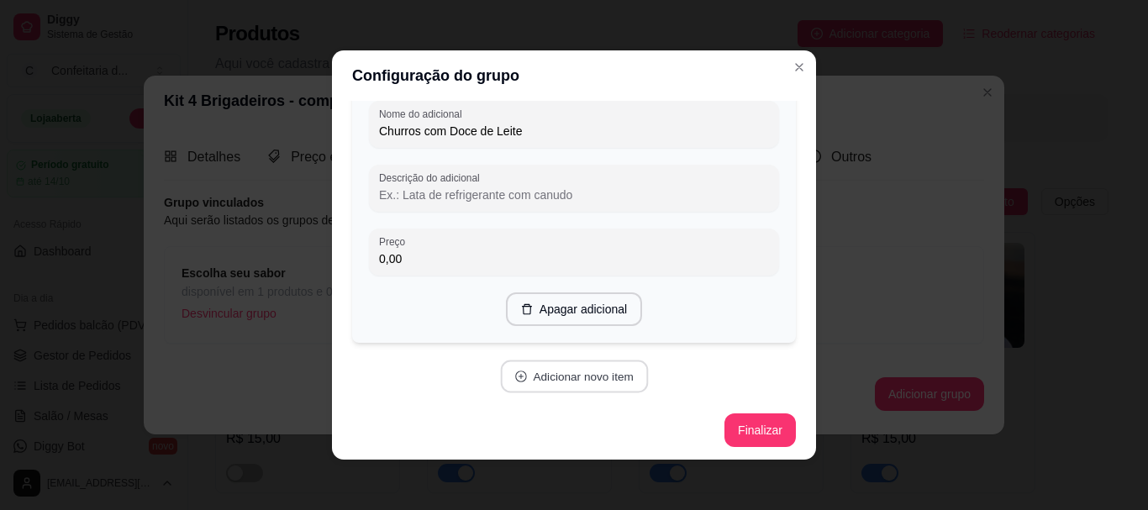
click at [591, 360] on button "Adicionar novo item" at bounding box center [574, 376] width 148 height 33
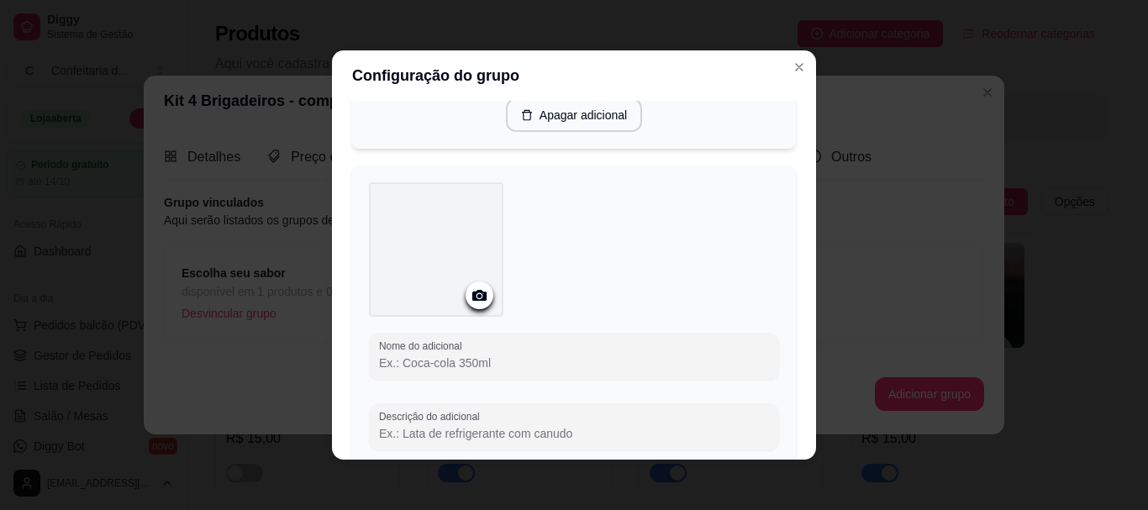
scroll to position [2150, 0]
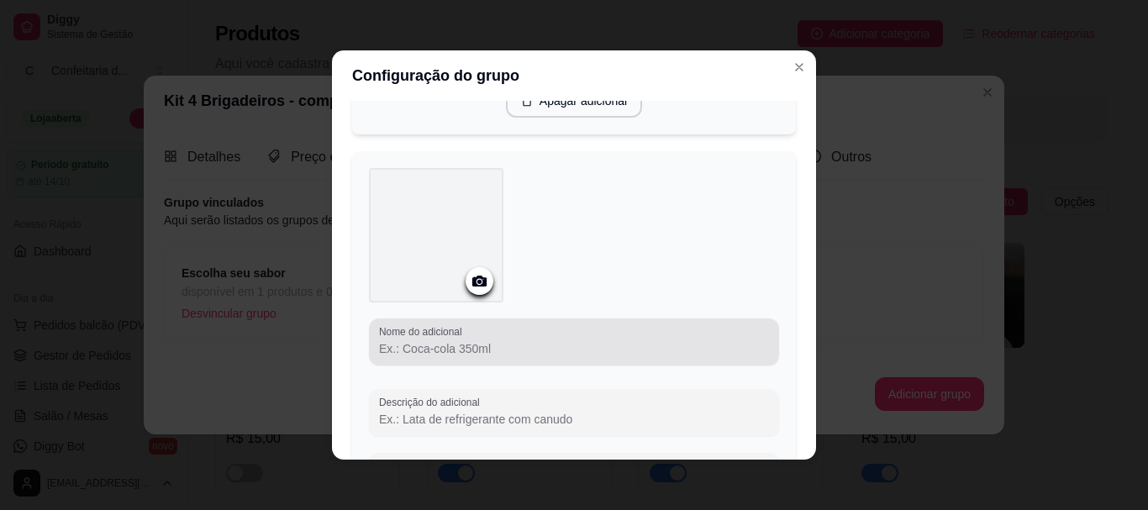
click at [585, 360] on div "Nome do adicional" at bounding box center [574, 341] width 410 height 47
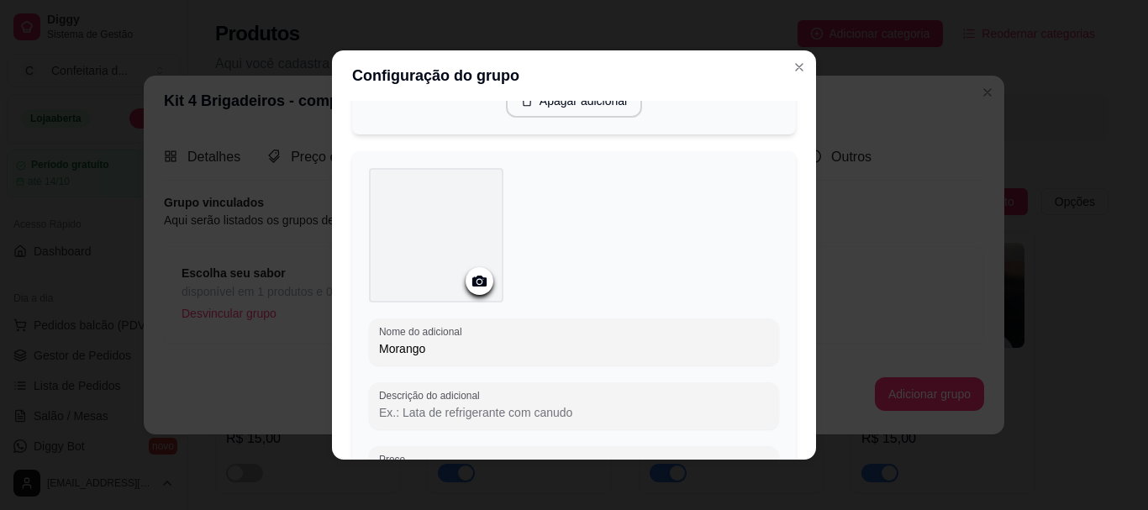
type input "Morango"
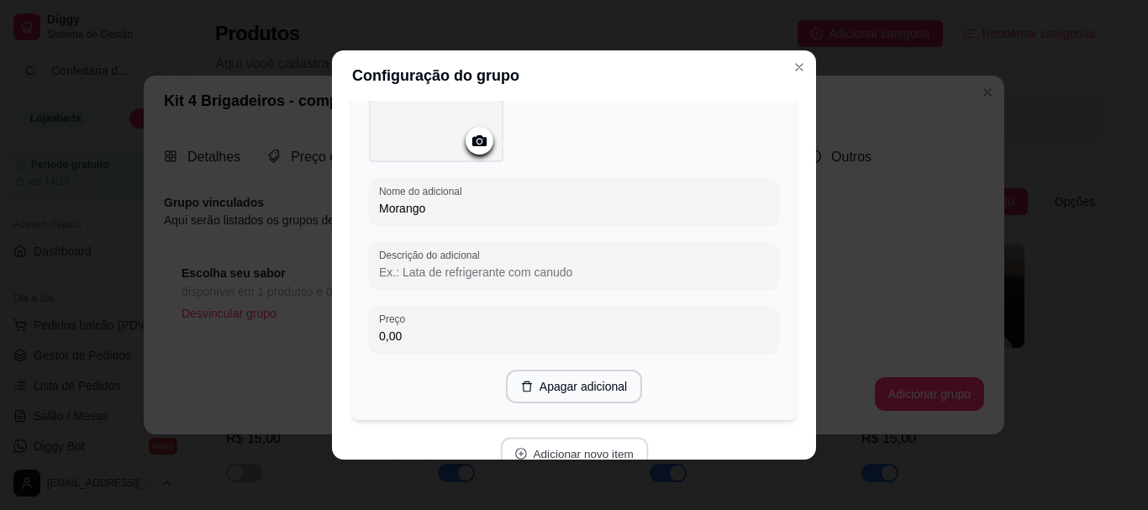
click at [559, 453] on button "Adicionar novo item" at bounding box center [574, 454] width 148 height 33
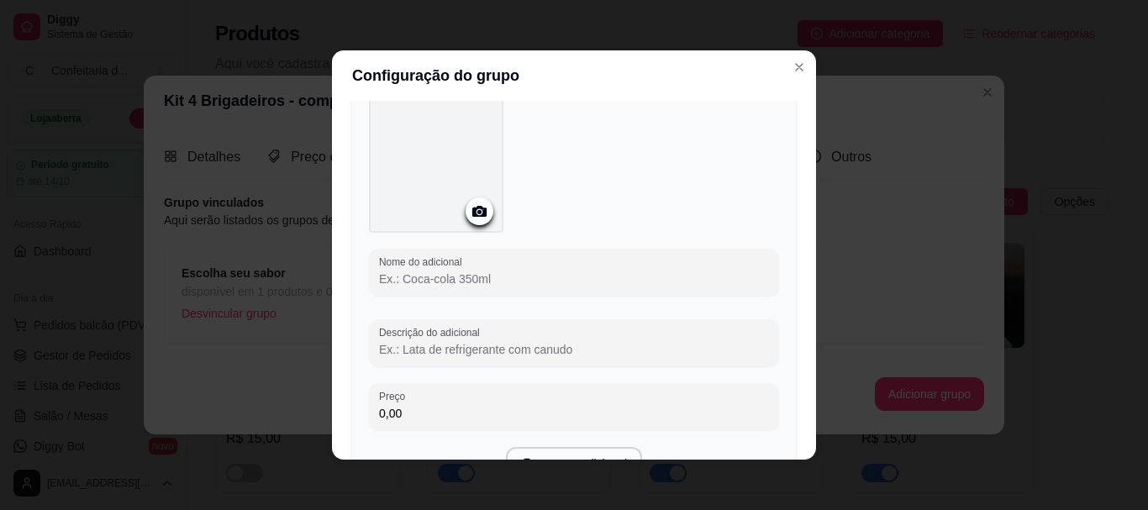
scroll to position [2677, 0]
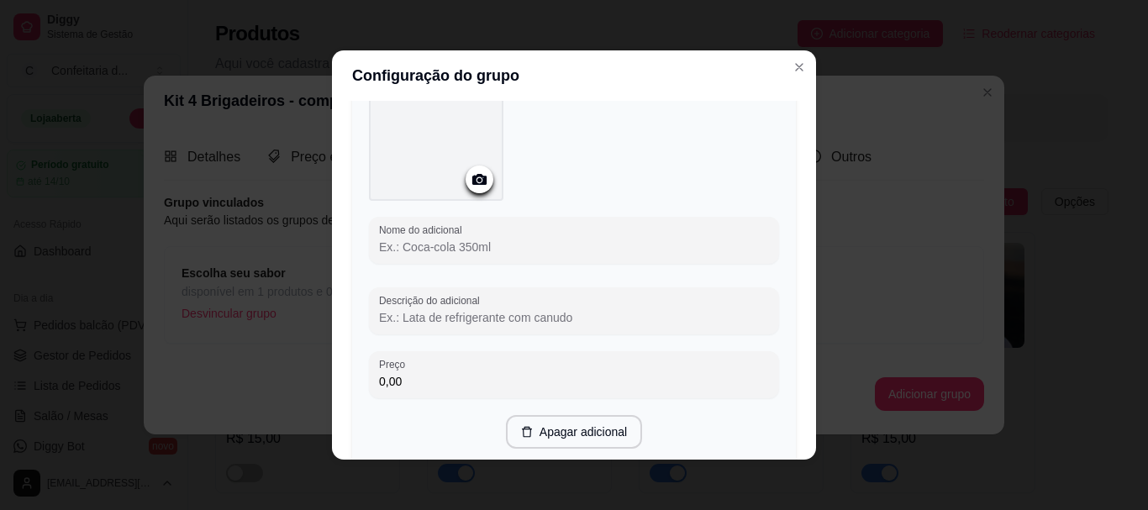
click at [472, 239] on input "Nome do adicional" at bounding box center [574, 247] width 390 height 17
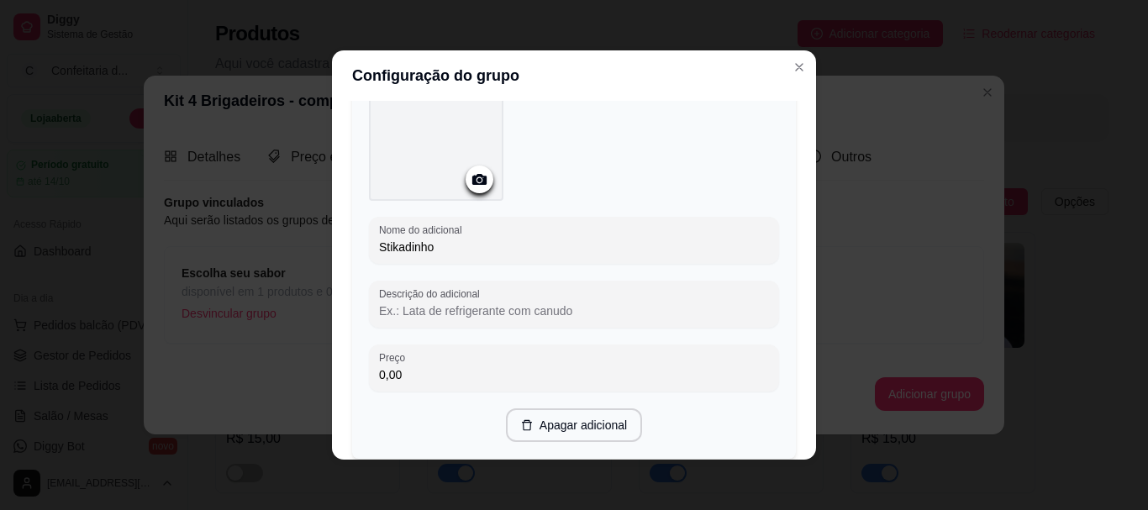
type input "Stikadinho"
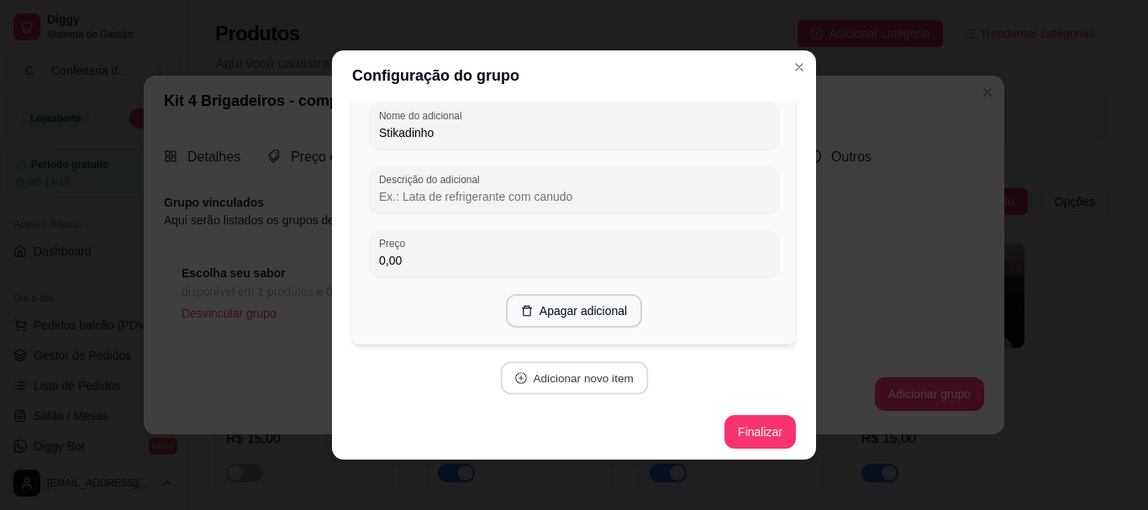
click at [590, 380] on button "Adicionar novo item" at bounding box center [574, 378] width 148 height 33
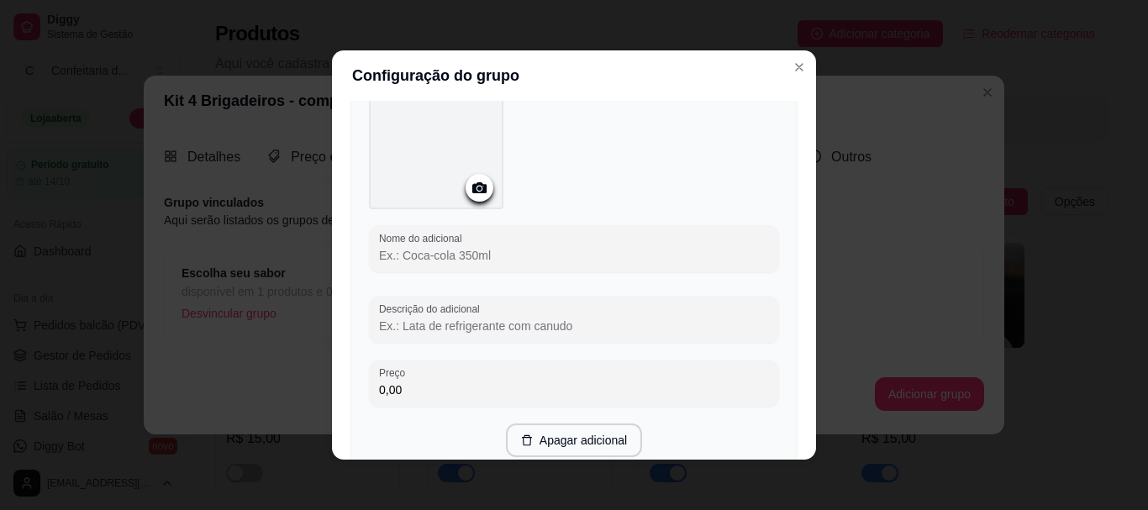
scroll to position [3141, 0]
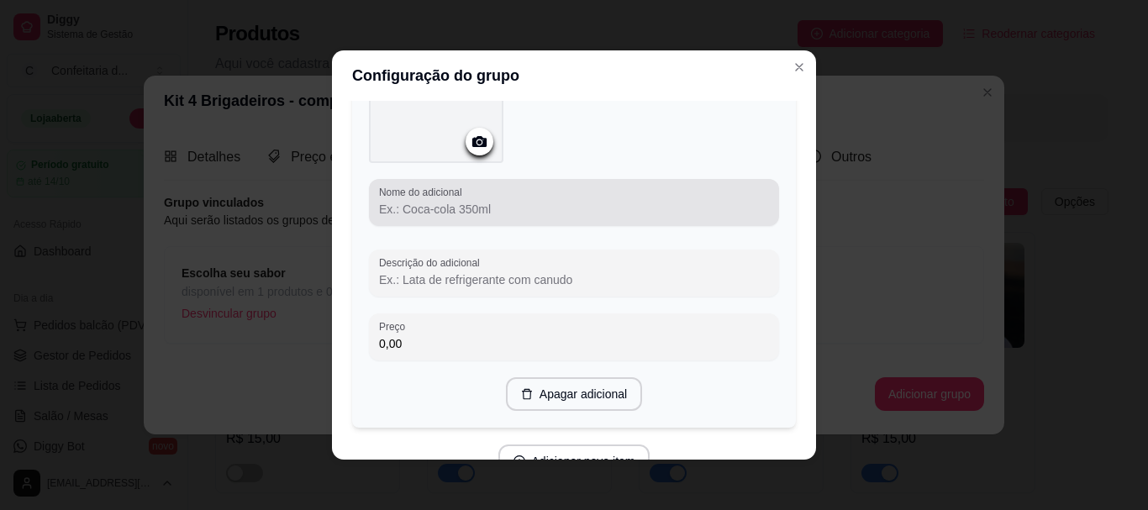
click at [469, 179] on div "Nome do adicional" at bounding box center [574, 202] width 410 height 47
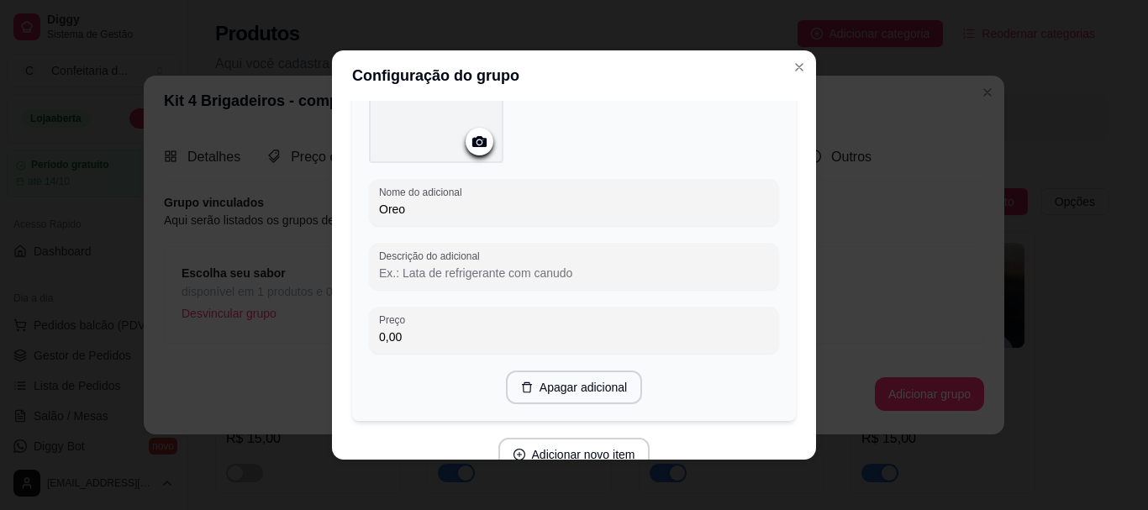
type input "Oreo"
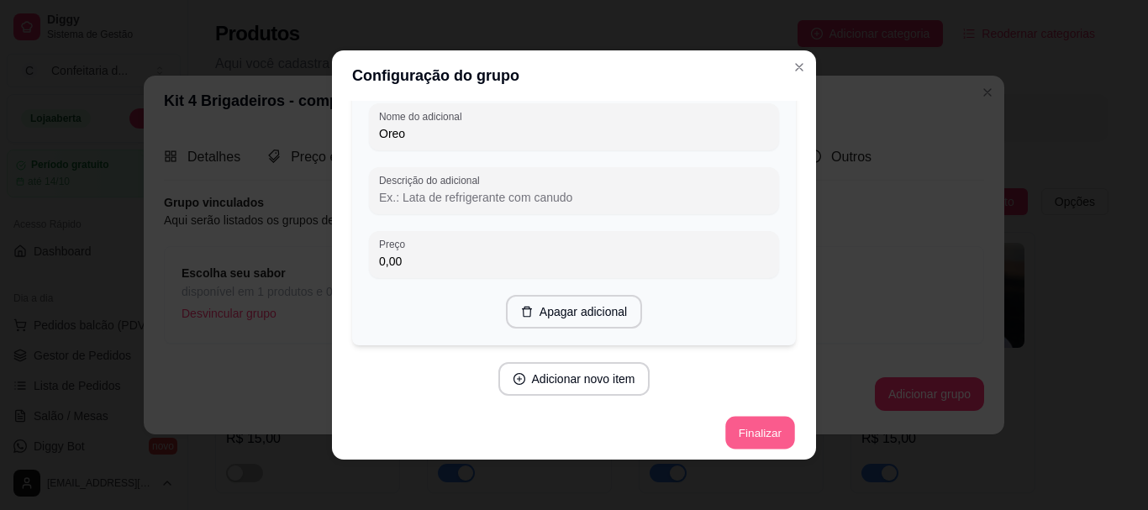
click at [731, 427] on button "Finalizar" at bounding box center [759, 433] width 69 height 33
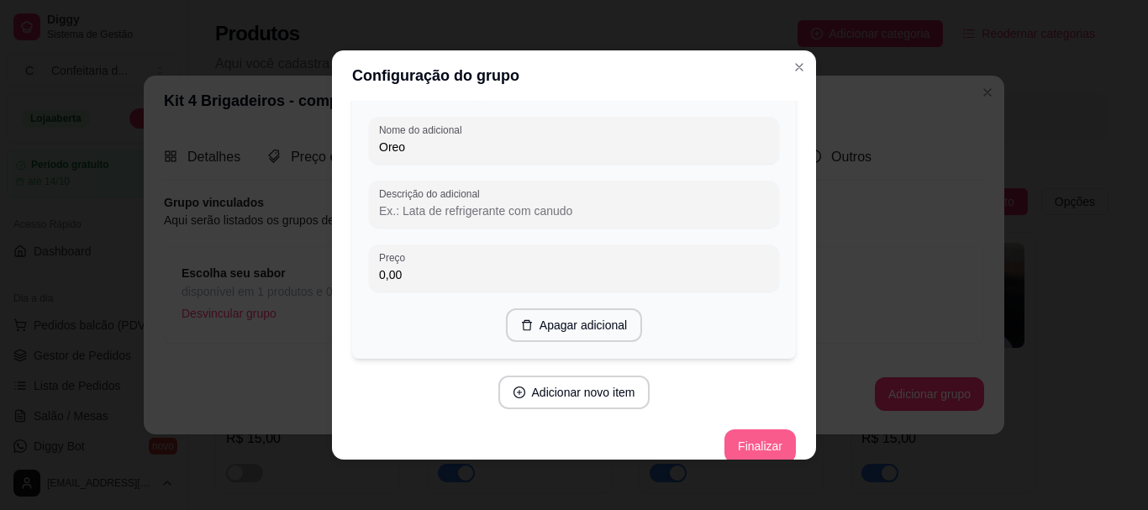
scroll to position [3230, 0]
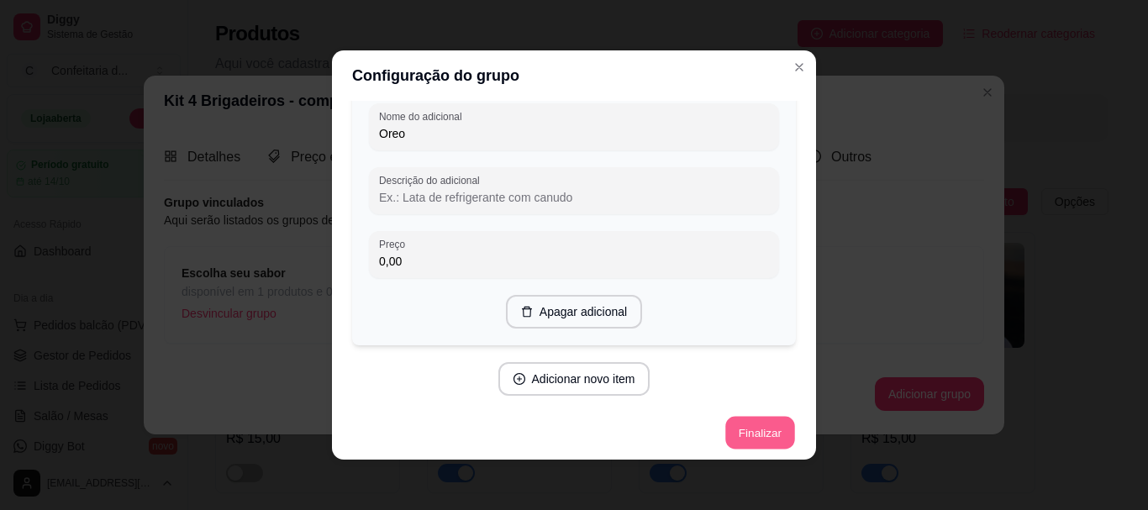
click at [749, 436] on button "Finalizar" at bounding box center [759, 433] width 69 height 33
click at [737, 420] on button "Finalizar" at bounding box center [759, 433] width 71 height 34
click at [792, 70] on icon "Close" at bounding box center [798, 66] width 13 height 13
click at [796, 40] on div "Configuração do grupo Adicione os itens que irão compor este grupo, depois você…" at bounding box center [574, 255] width 1148 height 510
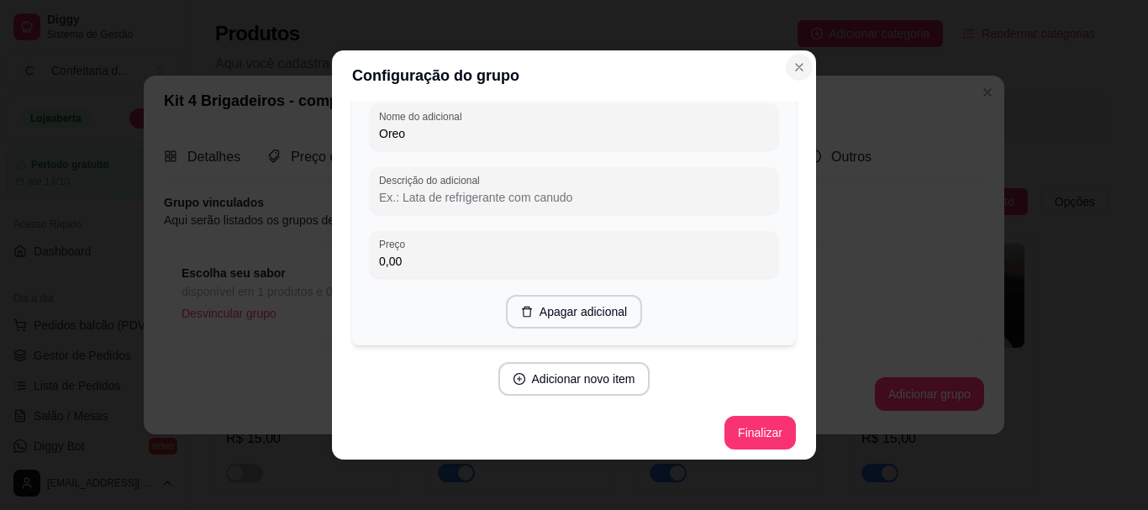
click at [796, 66] on icon "Close" at bounding box center [799, 67] width 7 height 7
click at [794, 65] on icon "Close" at bounding box center [798, 66] width 13 height 13
click at [725, 420] on button "Finalizar" at bounding box center [759, 433] width 71 height 34
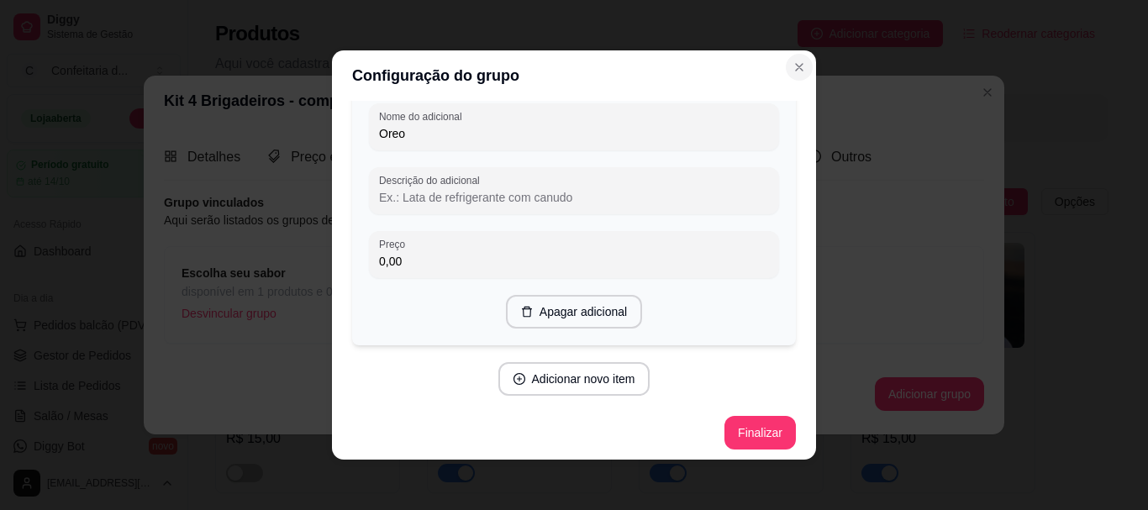
click at [796, 65] on icon "Close" at bounding box center [799, 67] width 7 height 7
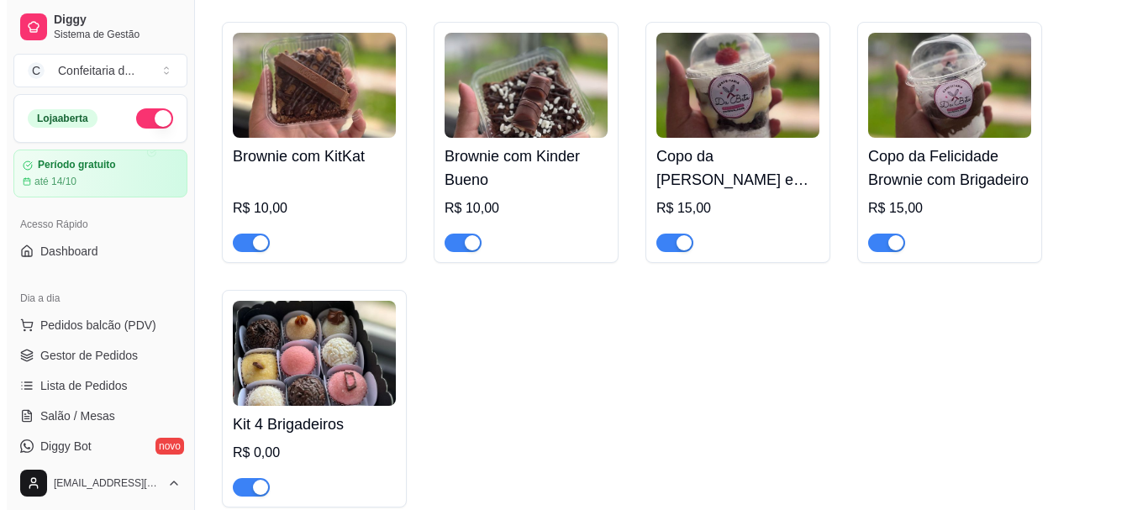
scroll to position [847, 0]
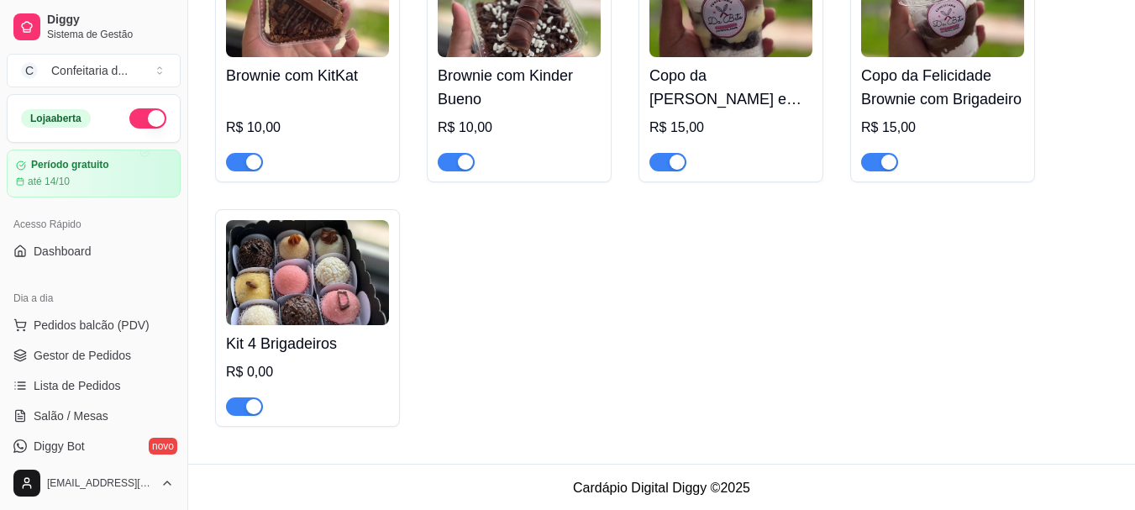
click at [349, 270] on img at bounding box center [307, 272] width 163 height 105
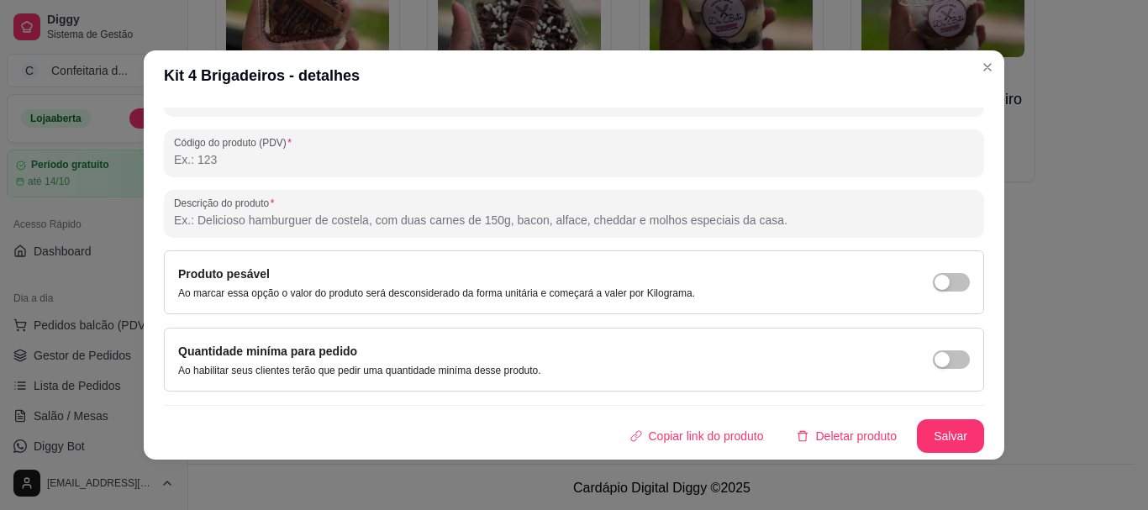
scroll to position [0, 0]
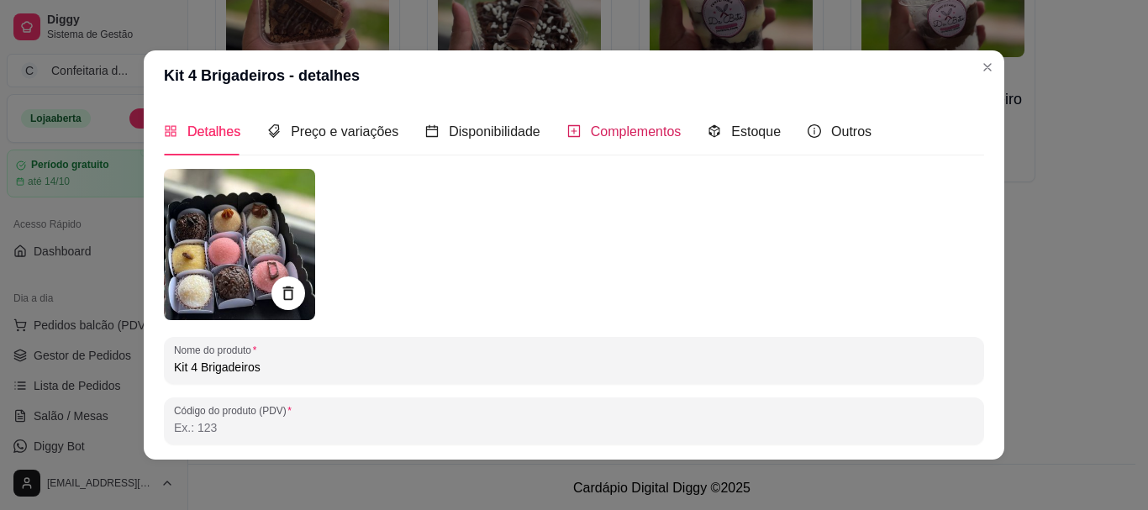
click at [570, 125] on div "Complementos" at bounding box center [624, 131] width 114 height 21
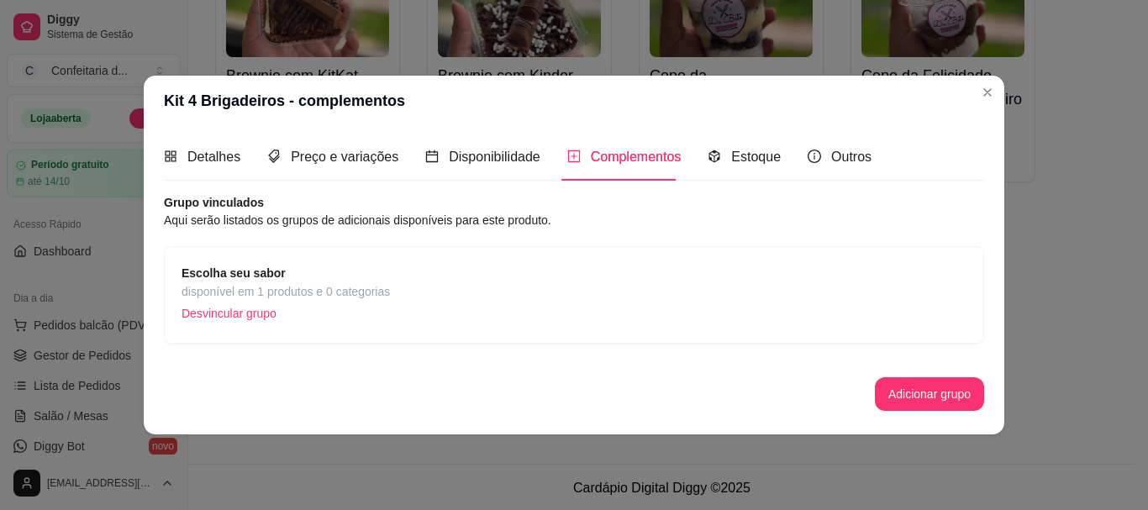
click at [262, 280] on strong "Escolha seu sabor" at bounding box center [233, 272] width 104 height 13
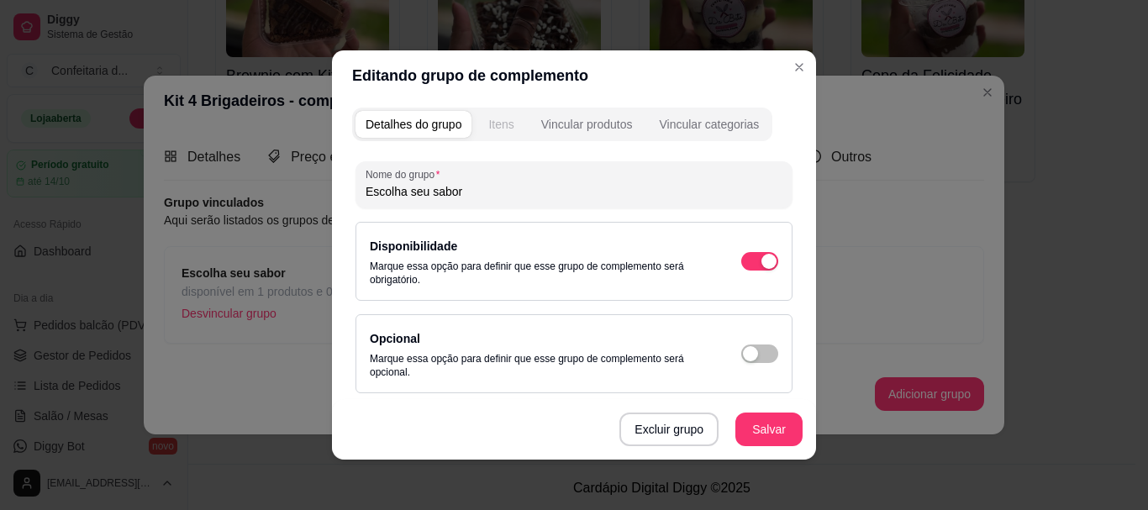
click at [502, 122] on div "Itens" at bounding box center [500, 124] width 25 height 17
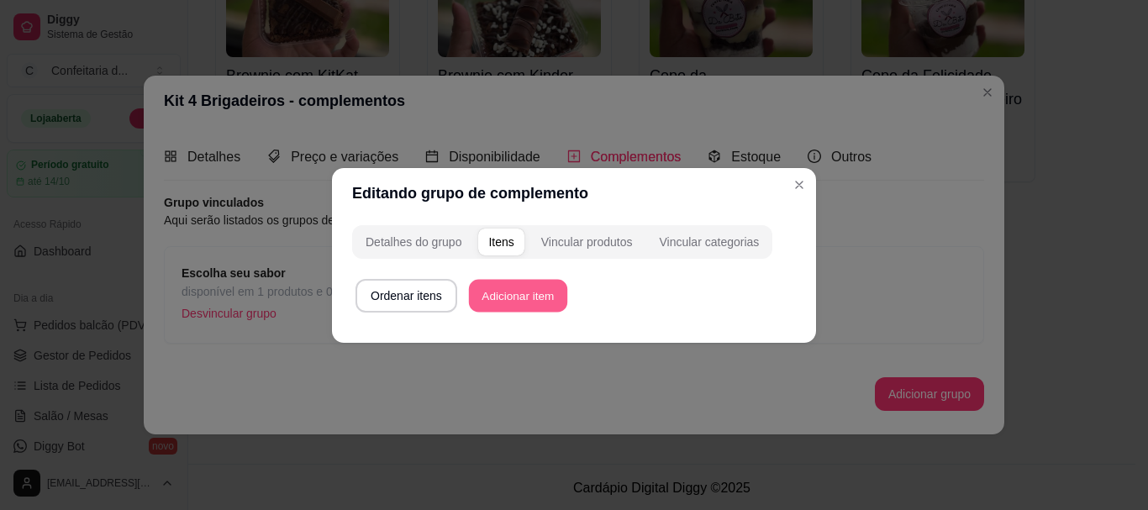
click at [512, 298] on button "Adicionar item" at bounding box center [518, 295] width 98 height 33
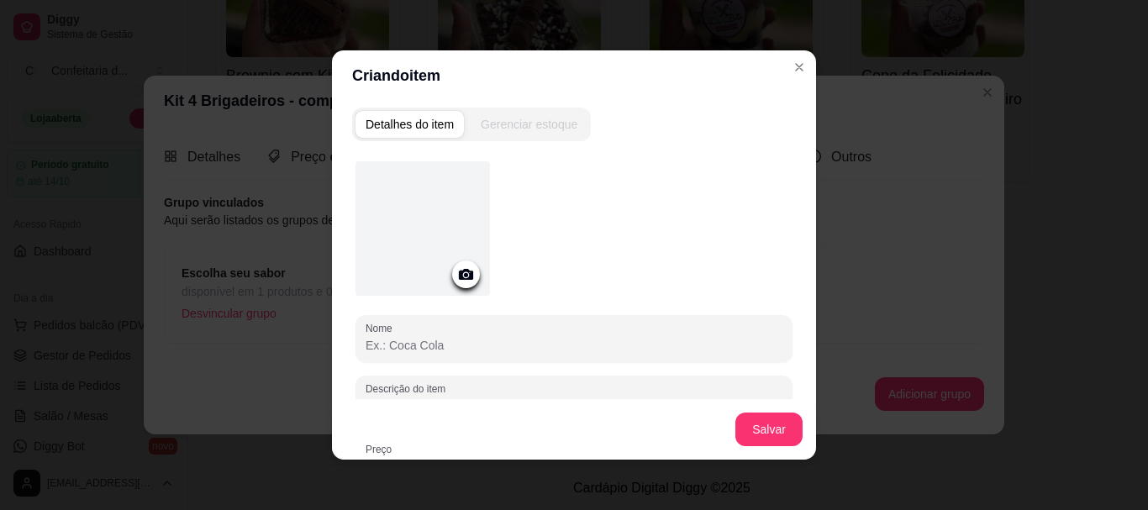
click at [461, 342] on input "Nome" at bounding box center [573, 345] width 417 height 17
type input "Brigadeiro Tradicional"
click at [780, 433] on button "Salvar" at bounding box center [769, 429] width 66 height 33
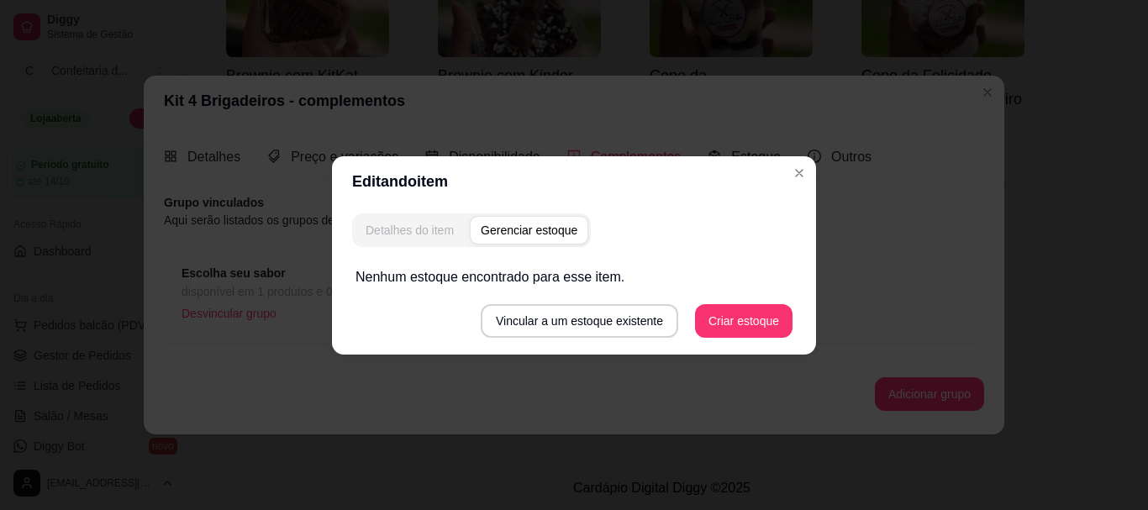
click at [429, 218] on button "Detalhes do item" at bounding box center [409, 230] width 108 height 27
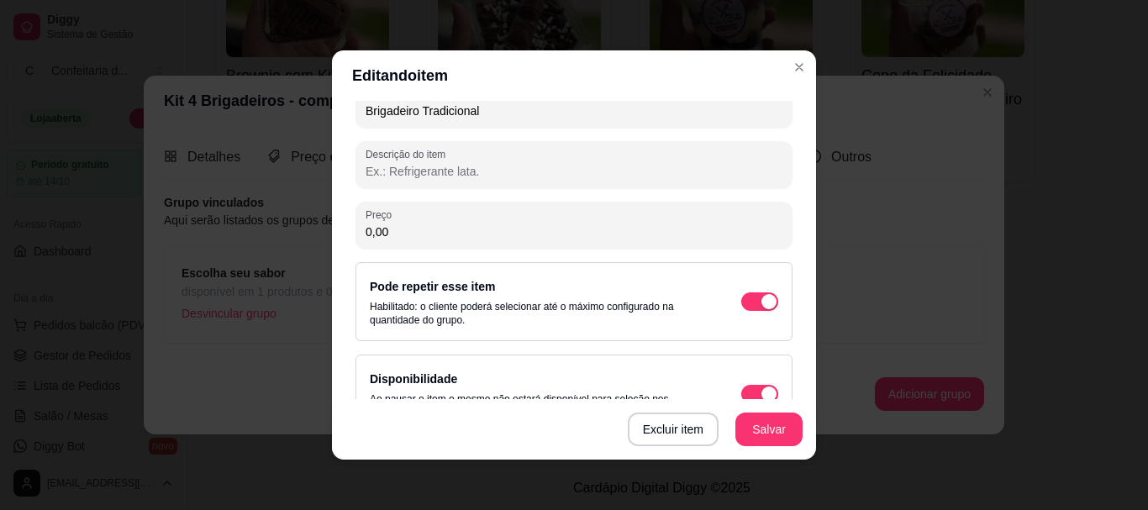
scroll to position [278, 0]
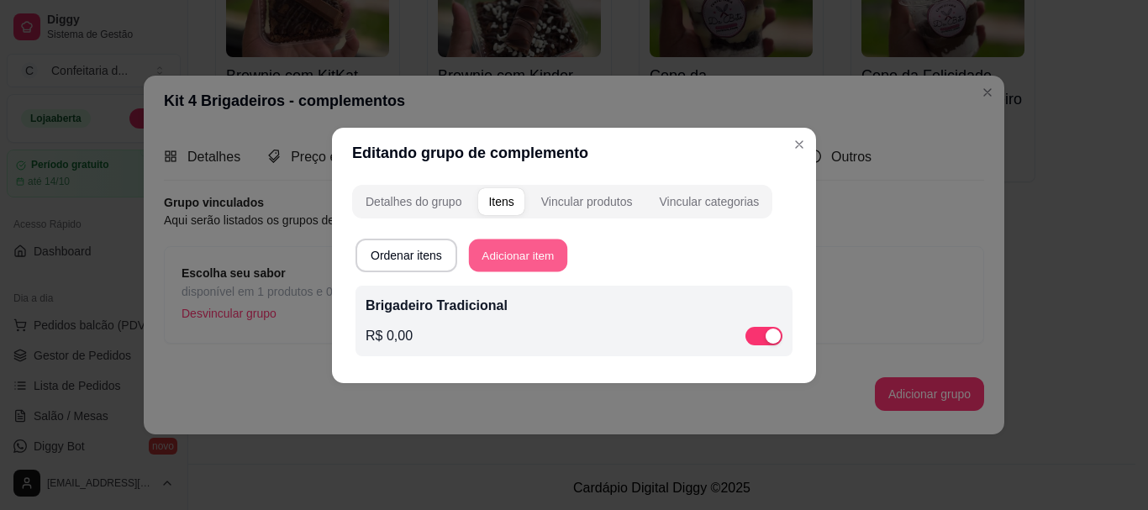
click at [514, 265] on button "Adicionar item" at bounding box center [518, 255] width 98 height 33
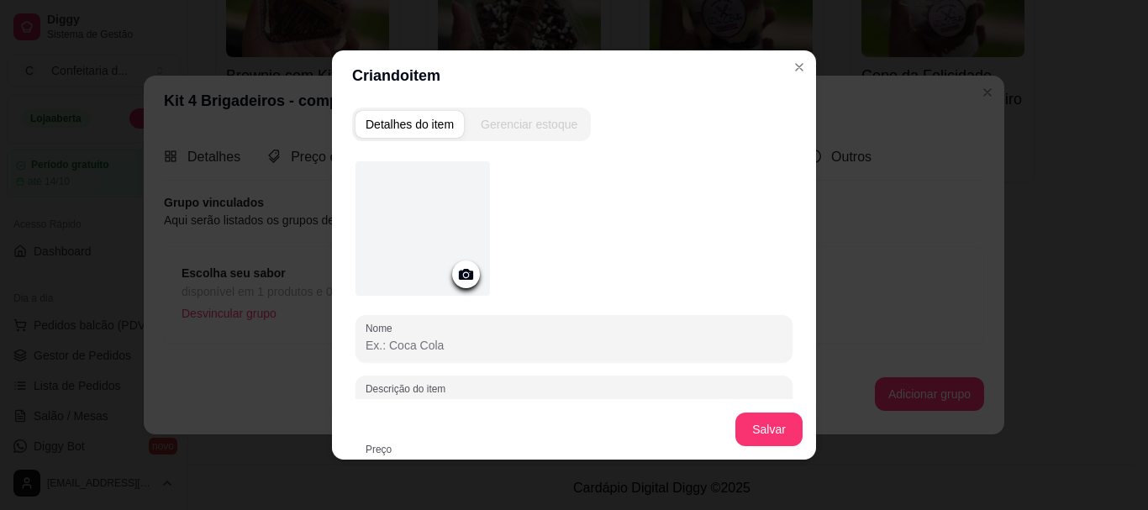
click at [423, 347] on input "Nome" at bounding box center [573, 345] width 417 height 17
type input "Oreo"
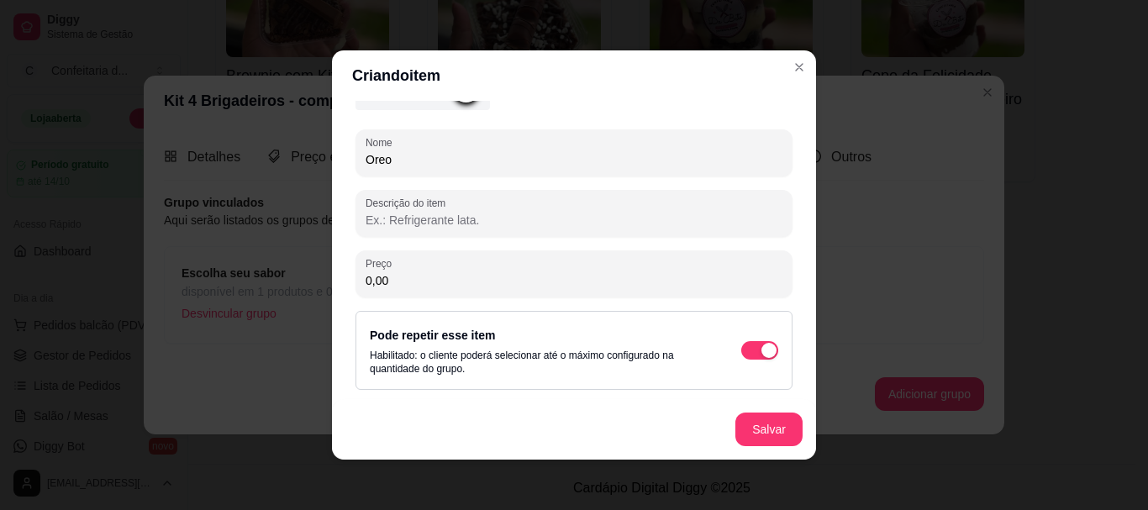
click at [766, 448] on div "Salvar" at bounding box center [574, 429] width 484 height 60
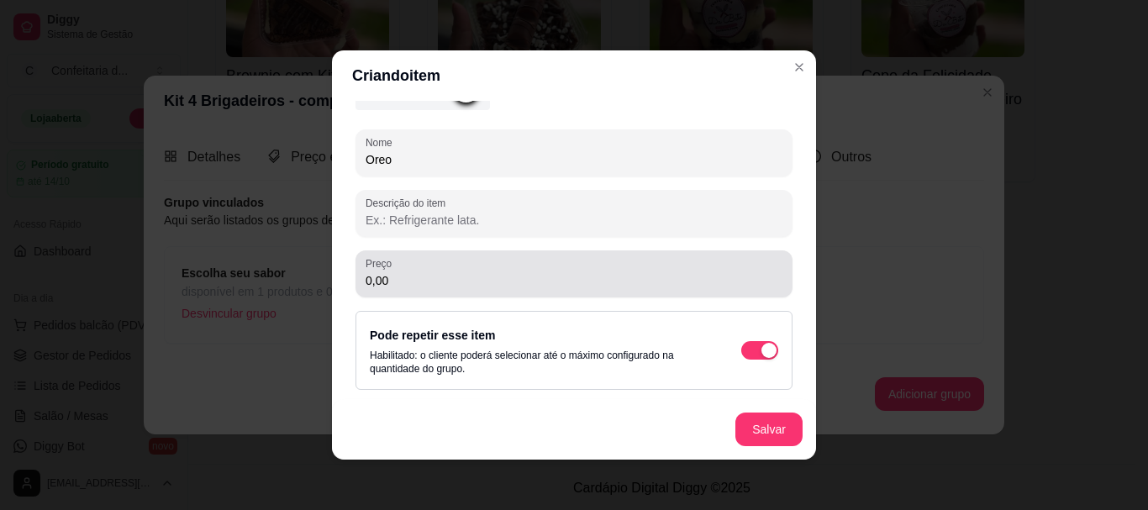
click at [402, 261] on div "0,00" at bounding box center [573, 274] width 417 height 34
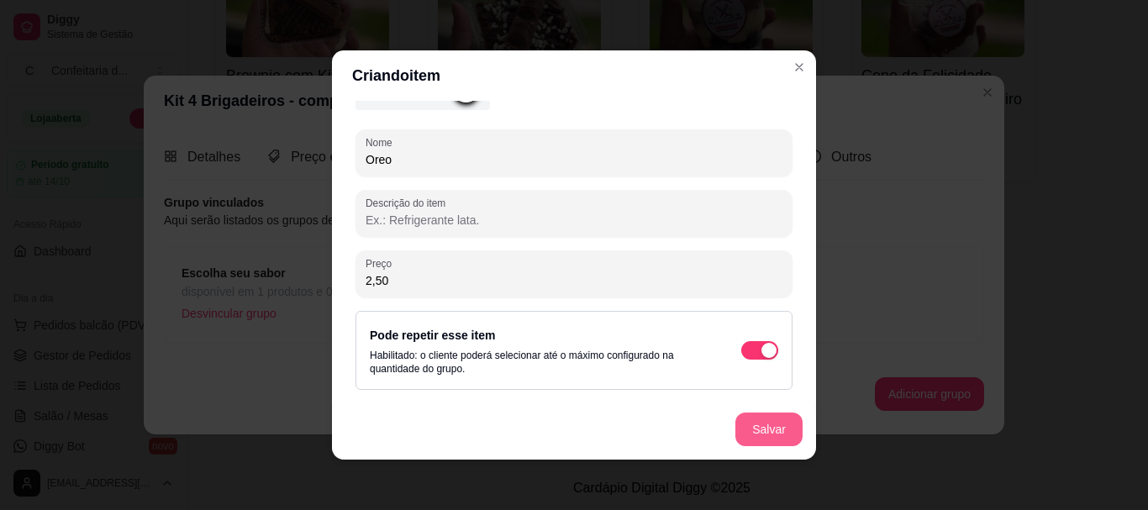
type input "2,50"
click at [744, 423] on button "Salvar" at bounding box center [769, 429] width 66 height 33
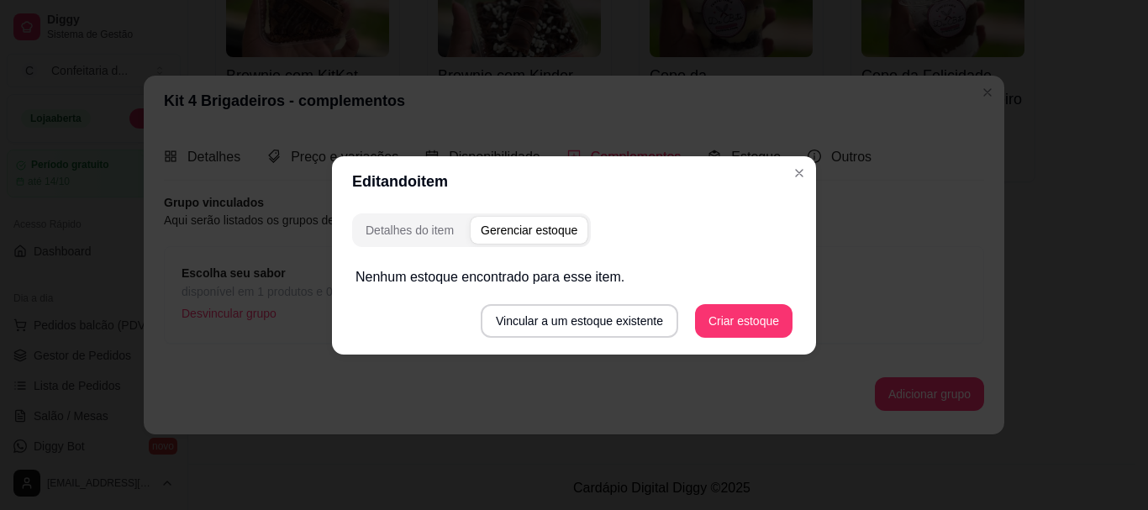
scroll to position [0, 0]
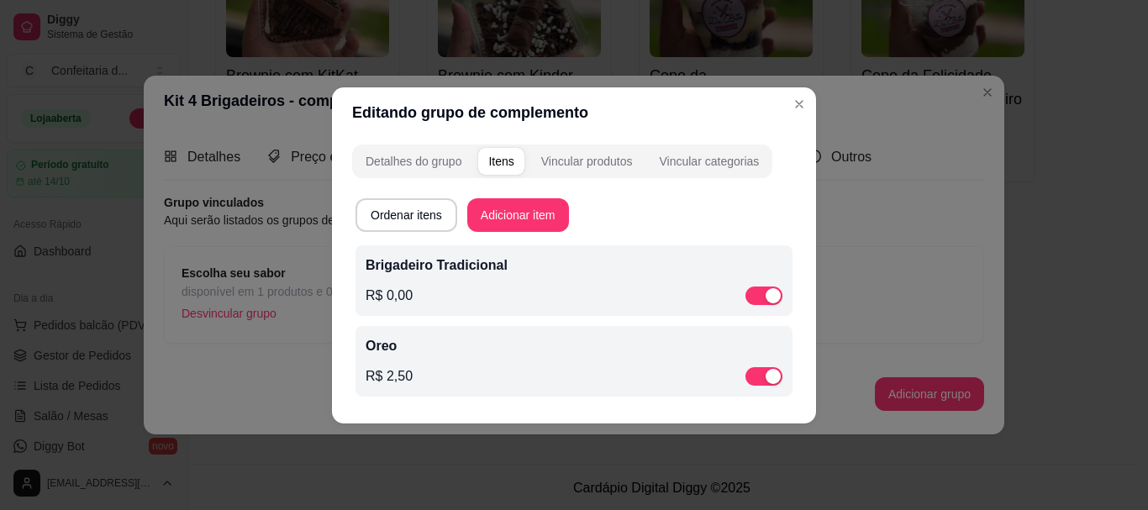
click at [424, 302] on div "R$ 0,00" at bounding box center [573, 296] width 417 height 20
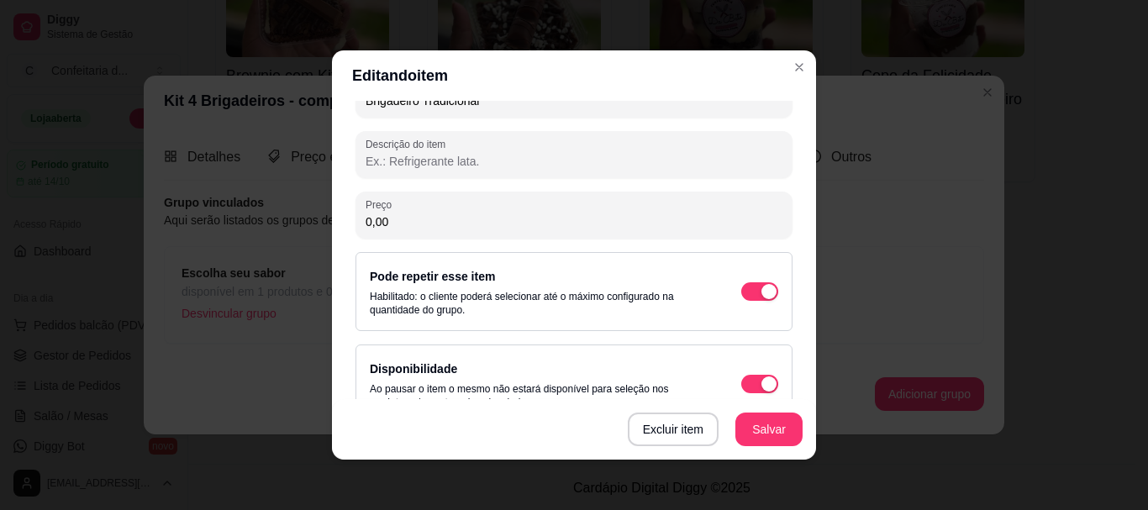
scroll to position [234, 0]
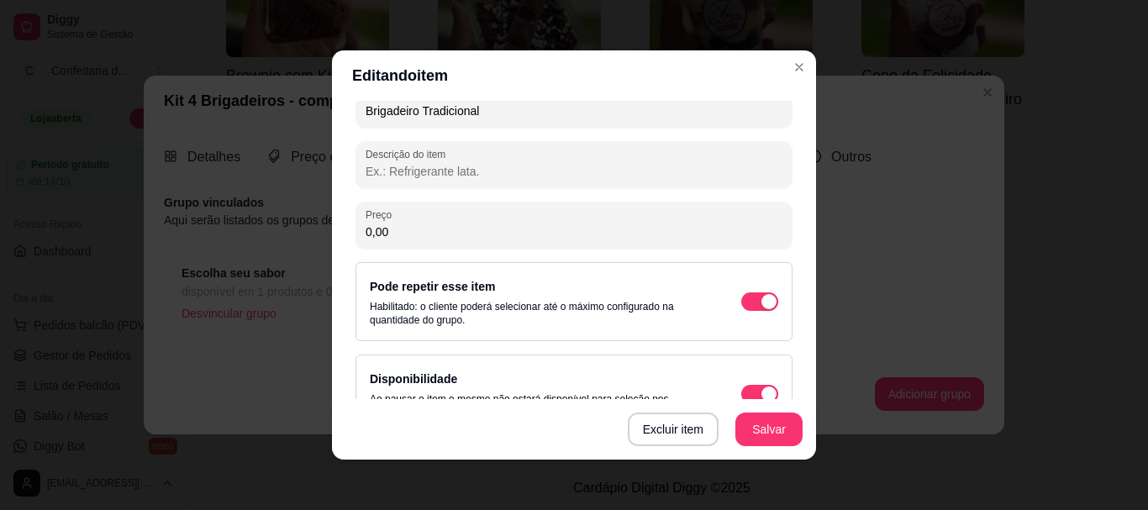
click at [365, 237] on input "0,00" at bounding box center [573, 231] width 417 height 17
type input "2,50"
click at [769, 436] on button "Salvar" at bounding box center [769, 429] width 66 height 33
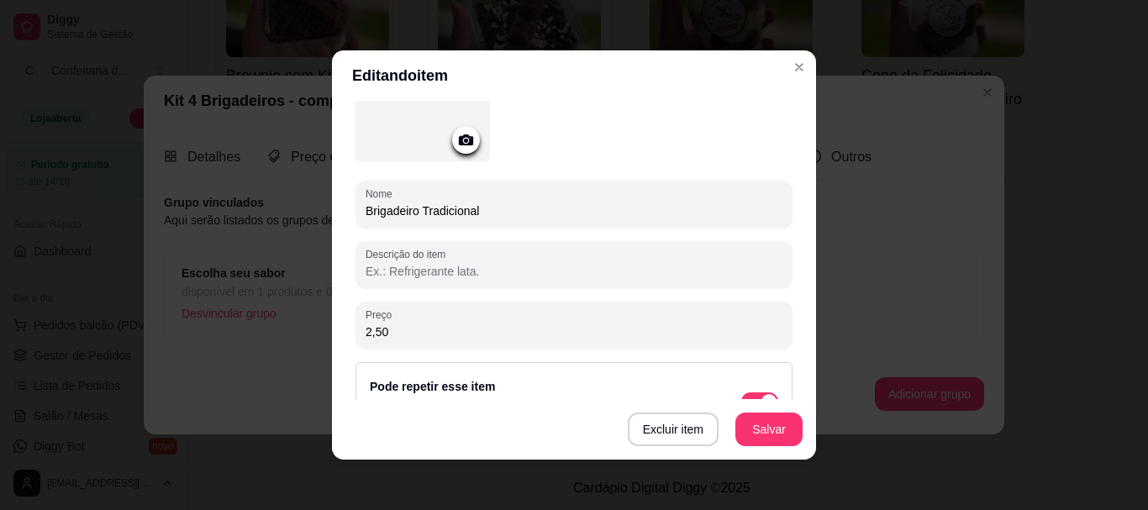
scroll to position [278, 0]
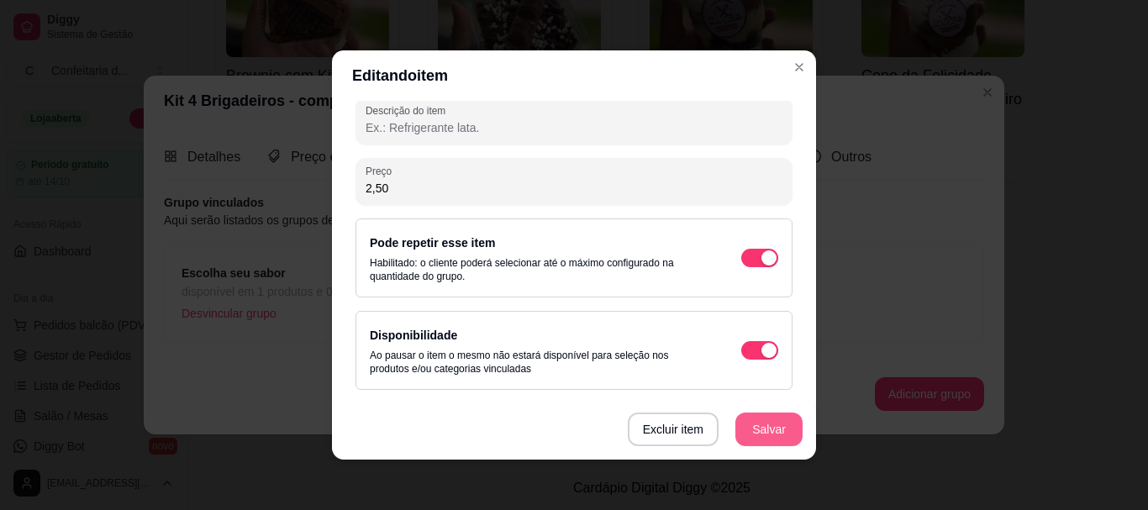
drag, startPoint x: 769, startPoint y: 436, endPoint x: 754, endPoint y: 432, distance: 14.9
click at [754, 432] on div "Excluir item Salvar" at bounding box center [574, 429] width 484 height 60
click at [754, 432] on button "Salvar" at bounding box center [768, 429] width 67 height 34
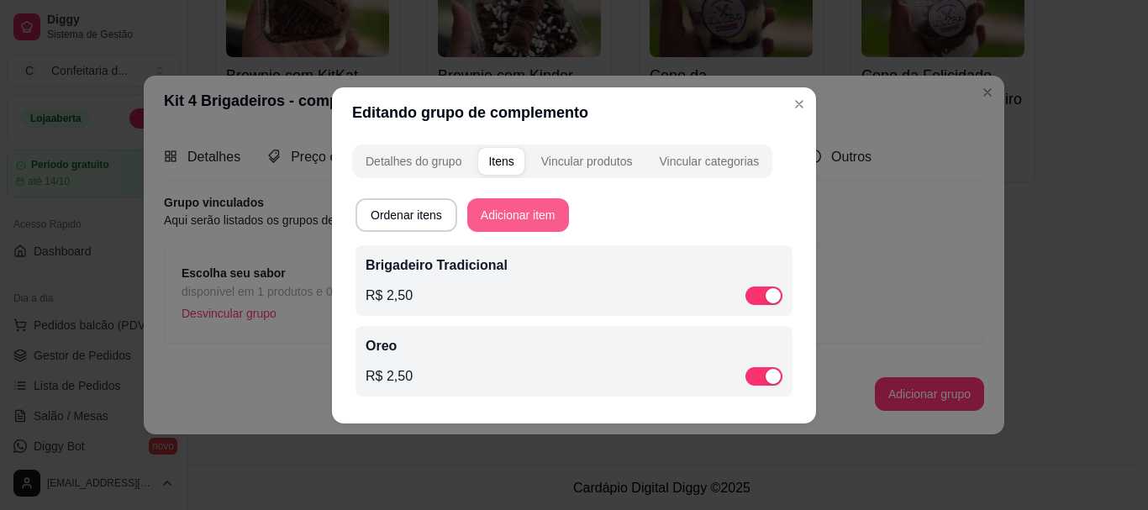
click at [524, 202] on button "Adicionar item" at bounding box center [518, 215] width 102 height 34
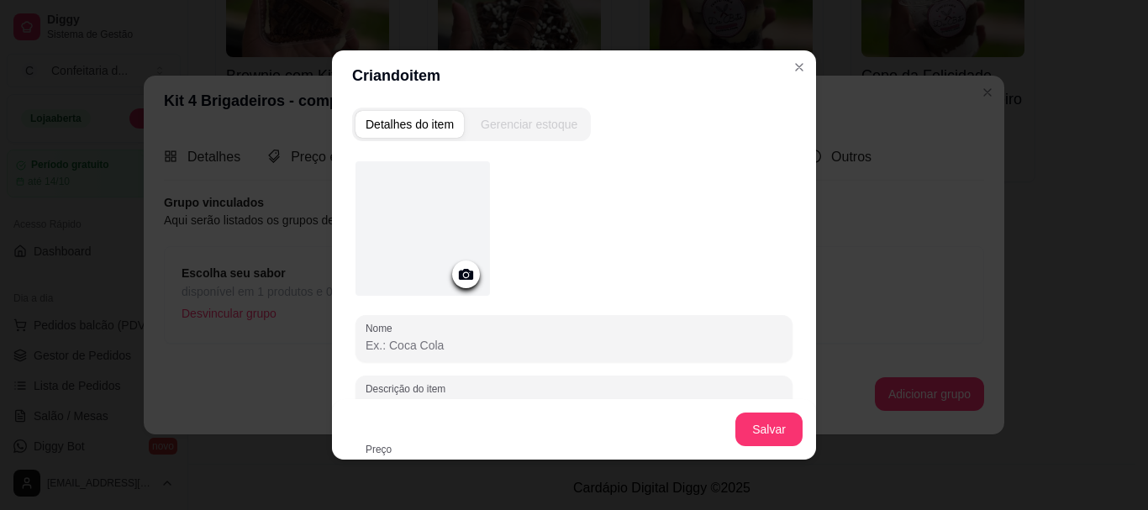
click at [421, 351] on input "Nome" at bounding box center [573, 345] width 417 height 17
type input "Morango"
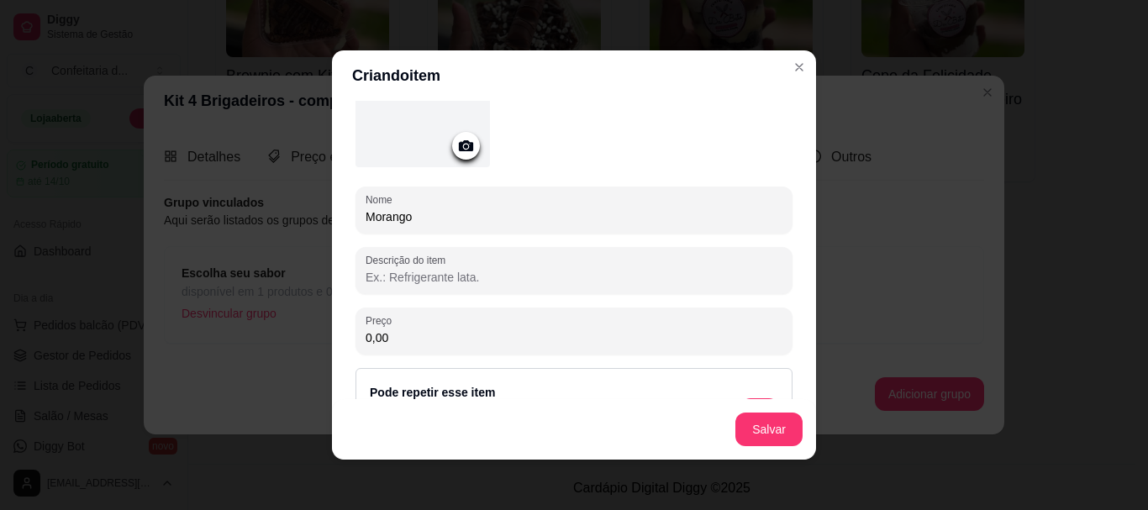
scroll to position [171, 0]
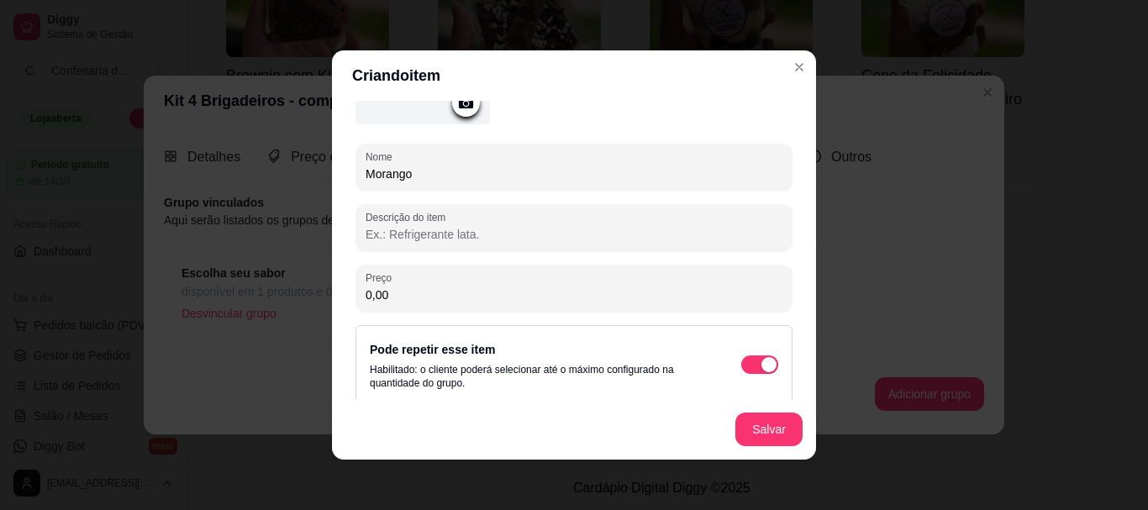
click at [390, 292] on input "0,00" at bounding box center [573, 294] width 417 height 17
type input "2,50"
click at [762, 432] on button "Salvar" at bounding box center [768, 429] width 67 height 34
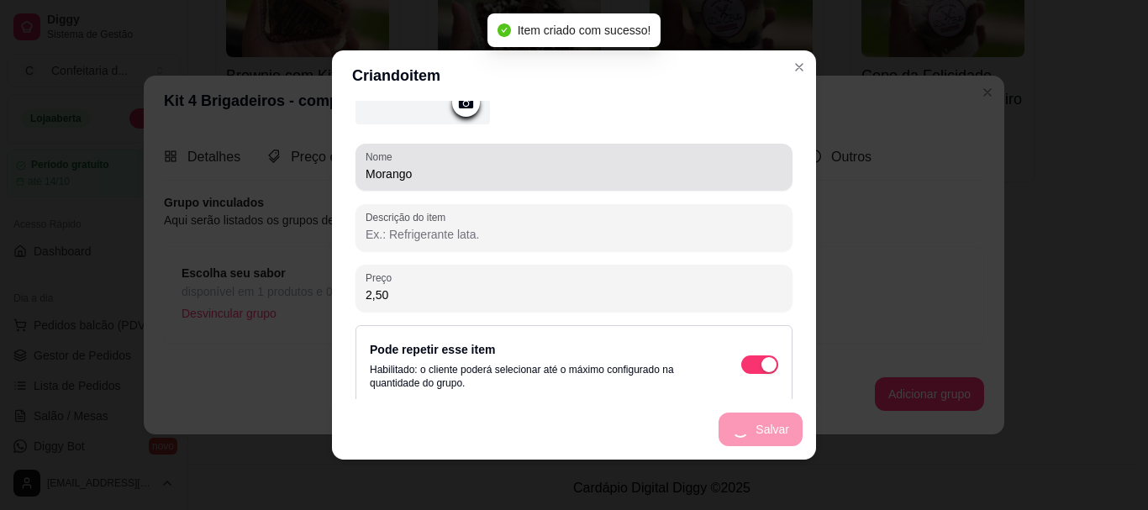
scroll to position [0, 0]
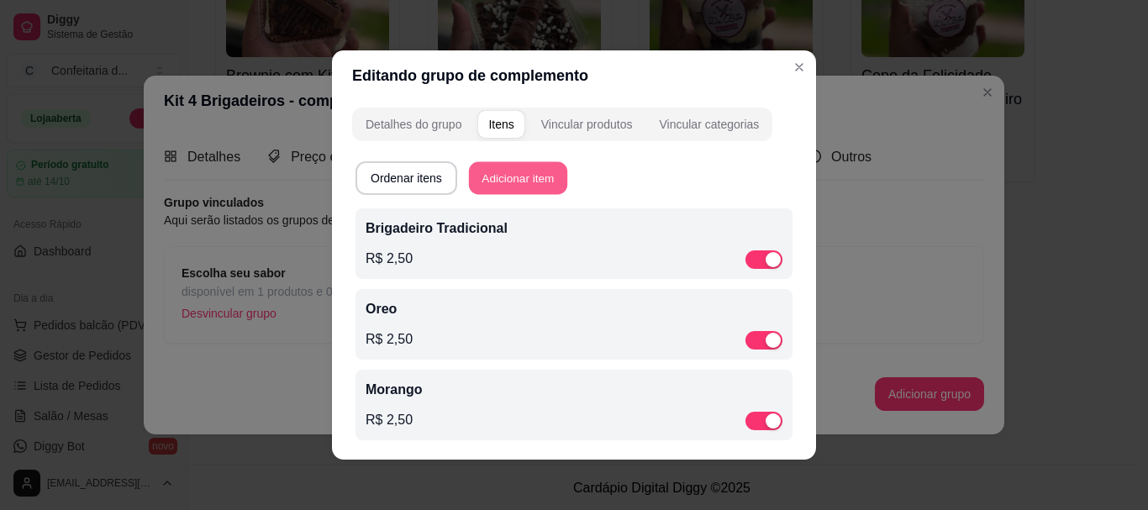
click at [523, 168] on button "Adicionar item" at bounding box center [518, 178] width 98 height 33
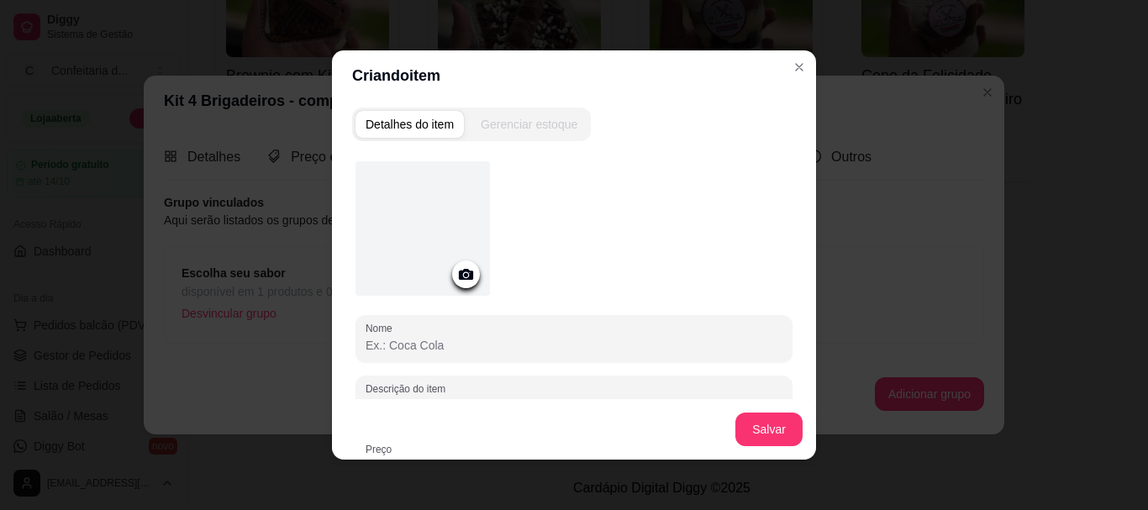
click at [454, 351] on input "Nome" at bounding box center [573, 345] width 417 height 17
type input "Stikadinho"
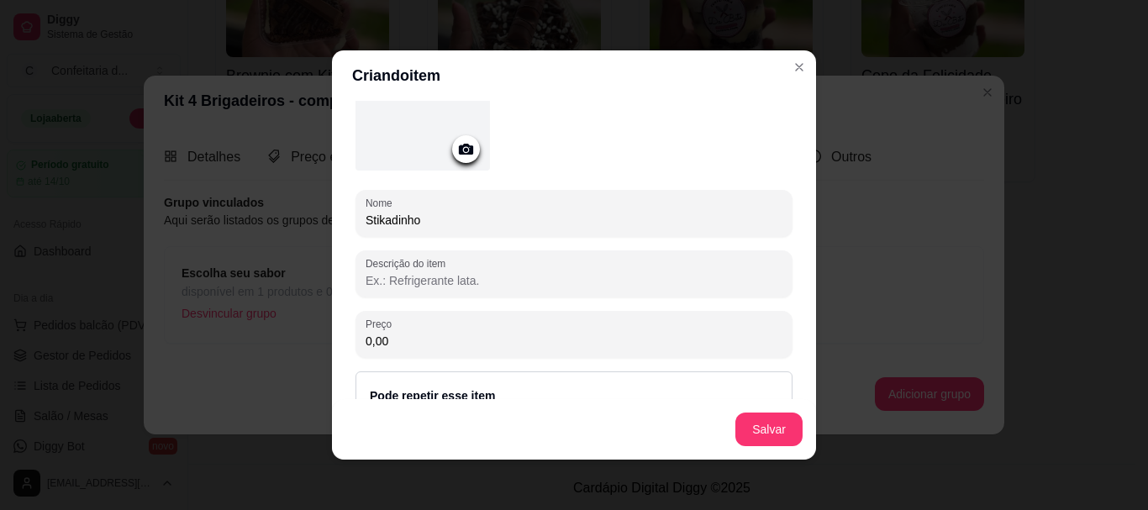
scroll to position [152, 0]
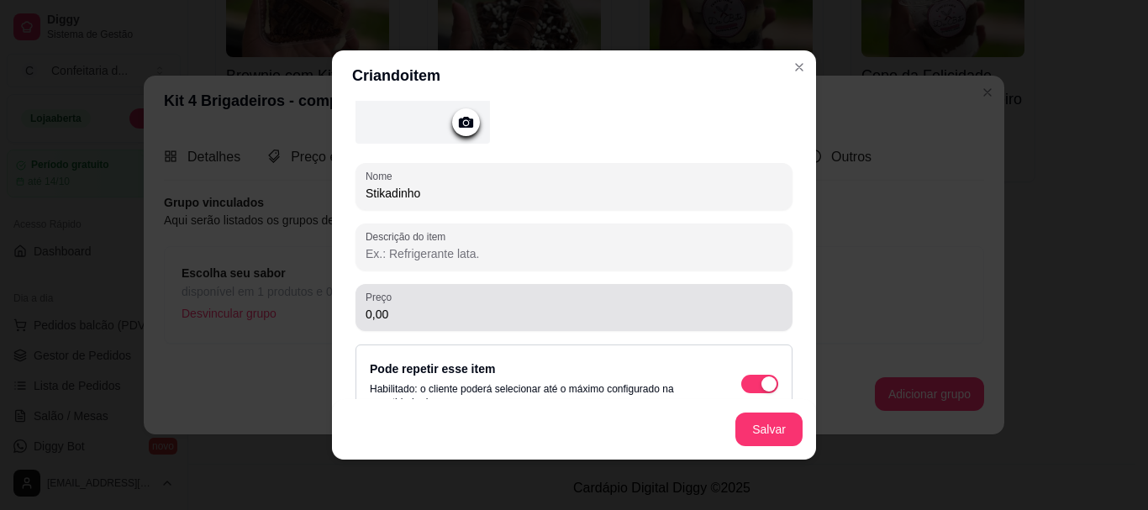
click at [399, 310] on input "0,00" at bounding box center [573, 314] width 417 height 17
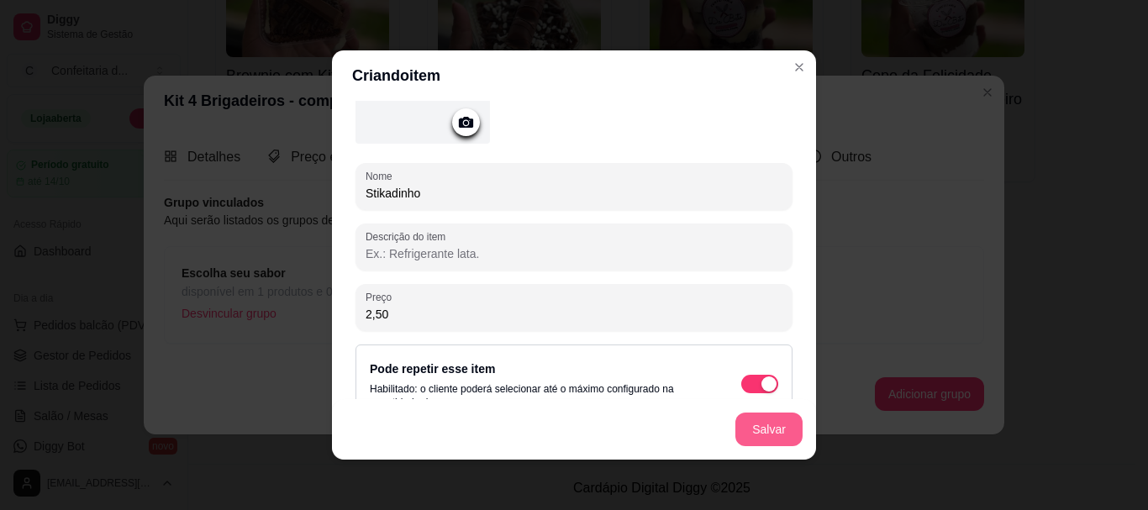
type input "2,50"
click at [783, 435] on button "Salvar" at bounding box center [769, 429] width 66 height 33
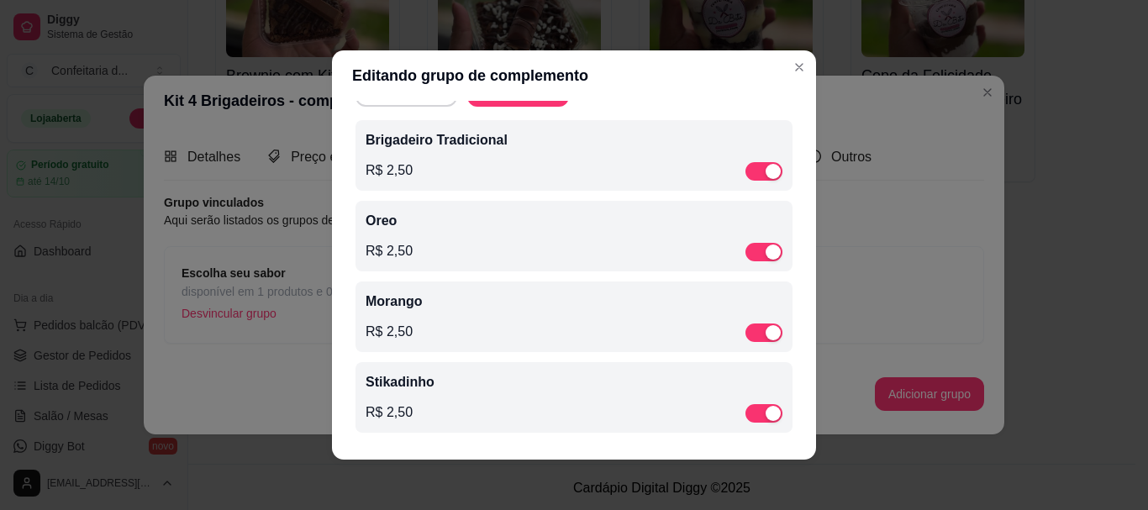
scroll to position [0, 0]
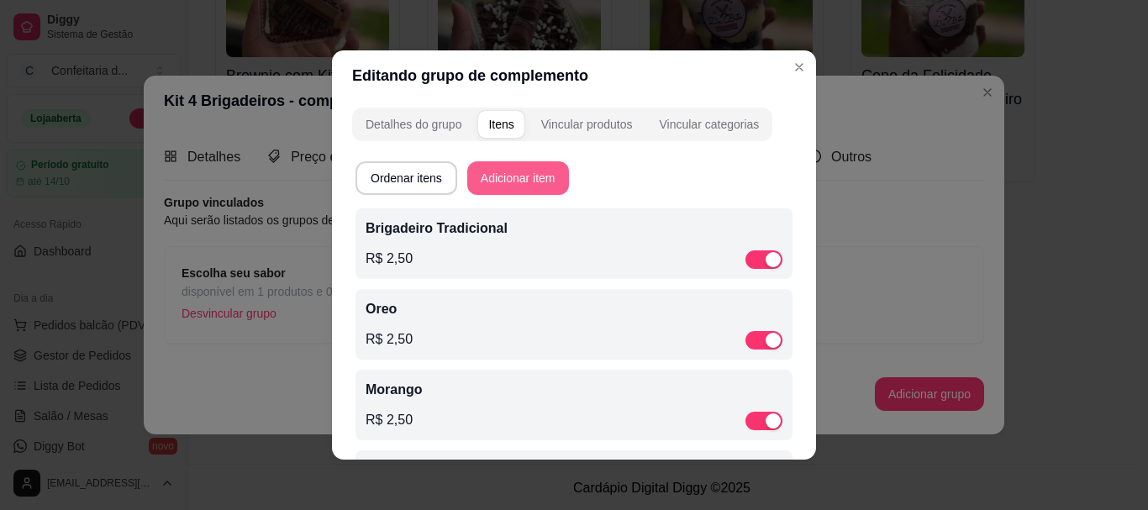
click at [515, 177] on button "Adicionar item" at bounding box center [518, 178] width 102 height 34
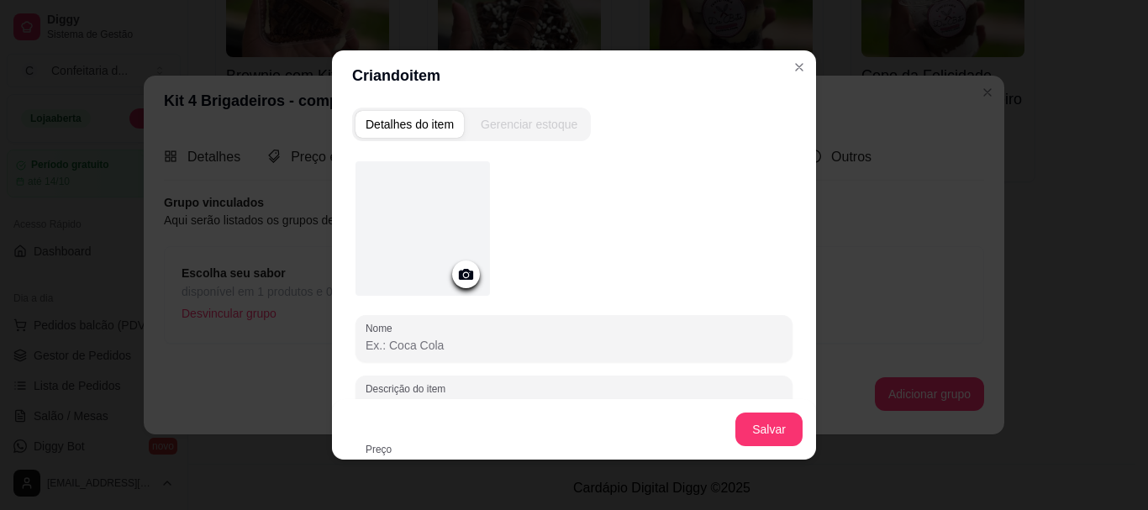
click at [450, 362] on div "Nome Descrição do item Preço 0,00 Pode repetir esse item Habilitado: o cliente …" at bounding box center [573, 368] width 437 height 414
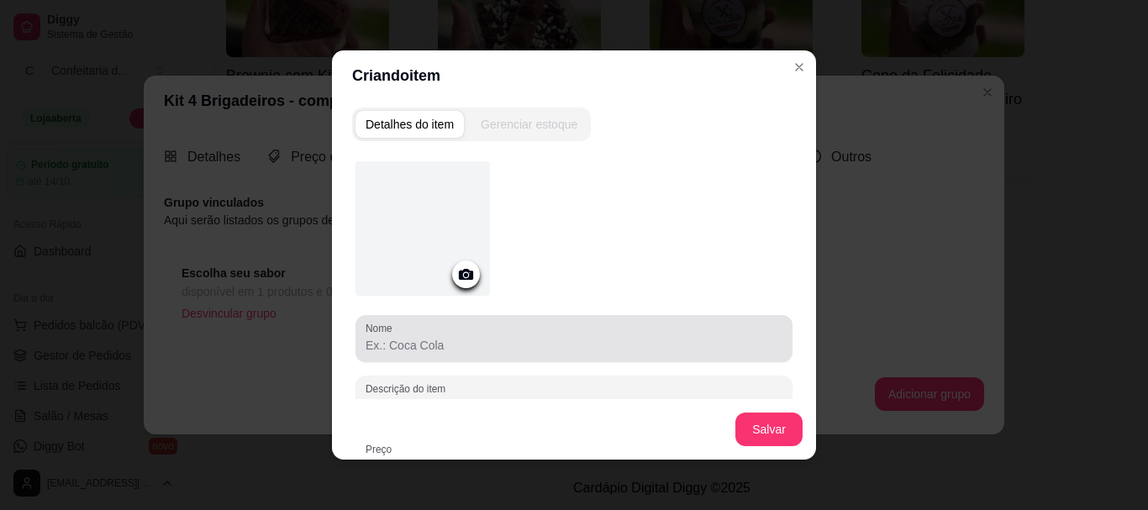
click at [444, 344] on input "Nome" at bounding box center [573, 345] width 417 height 17
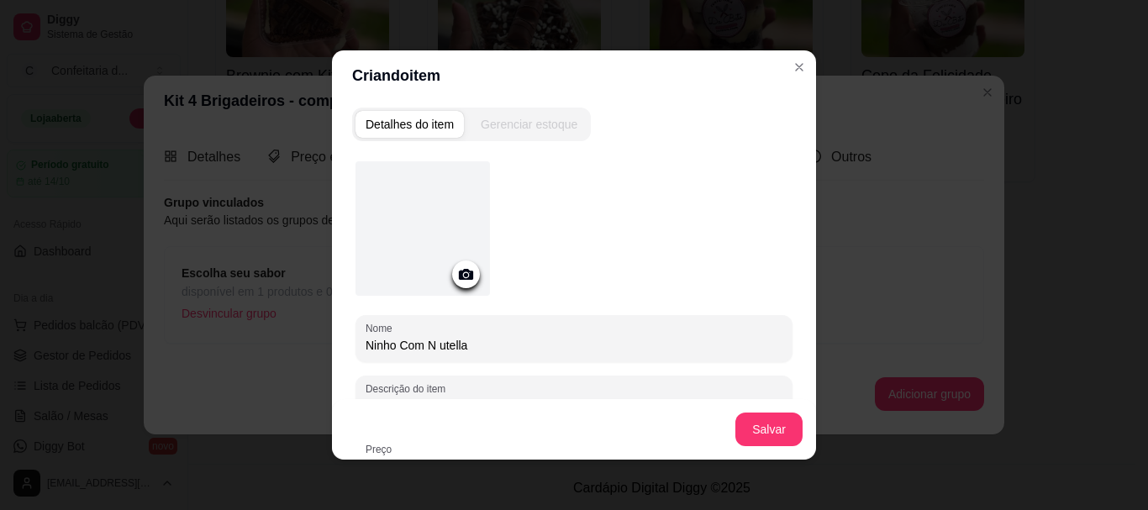
click at [433, 345] on input "Ninho Com N utella" at bounding box center [573, 345] width 417 height 17
type input "Ninho Com Nutella"
click at [767, 433] on button "Salvar" at bounding box center [769, 429] width 66 height 33
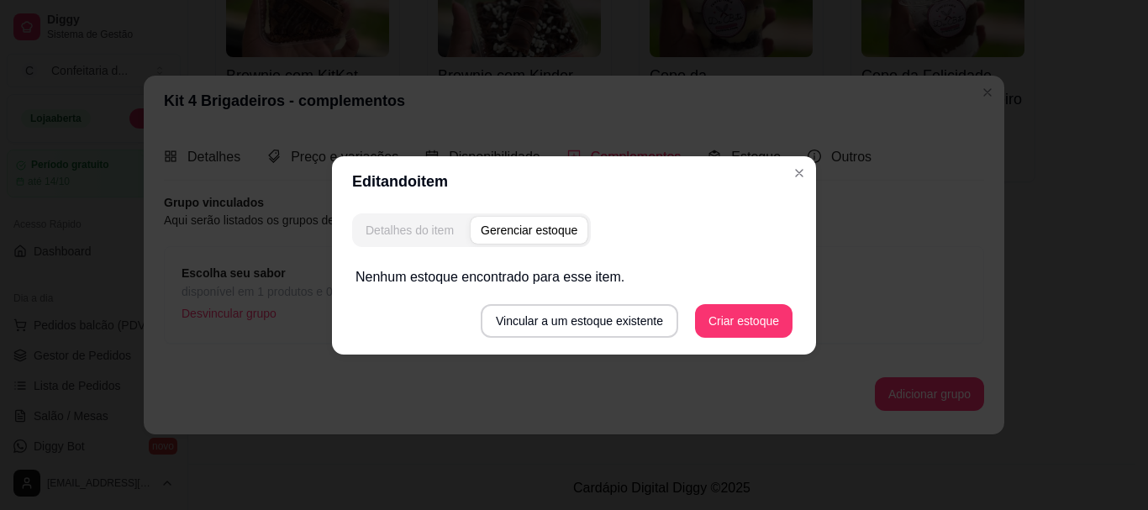
click at [391, 222] on div "Detalhes do item" at bounding box center [409, 230] width 88 height 17
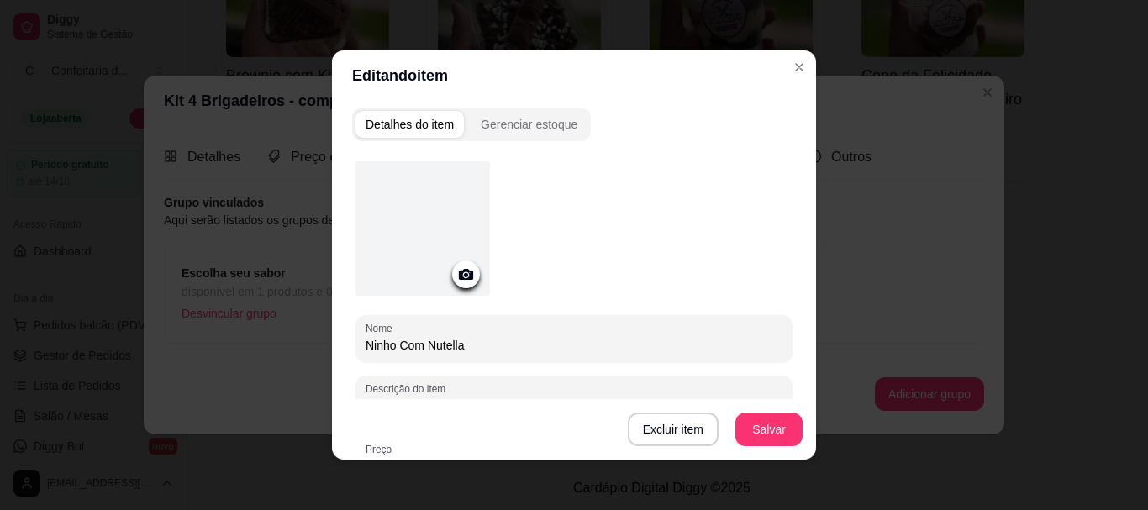
scroll to position [218, 0]
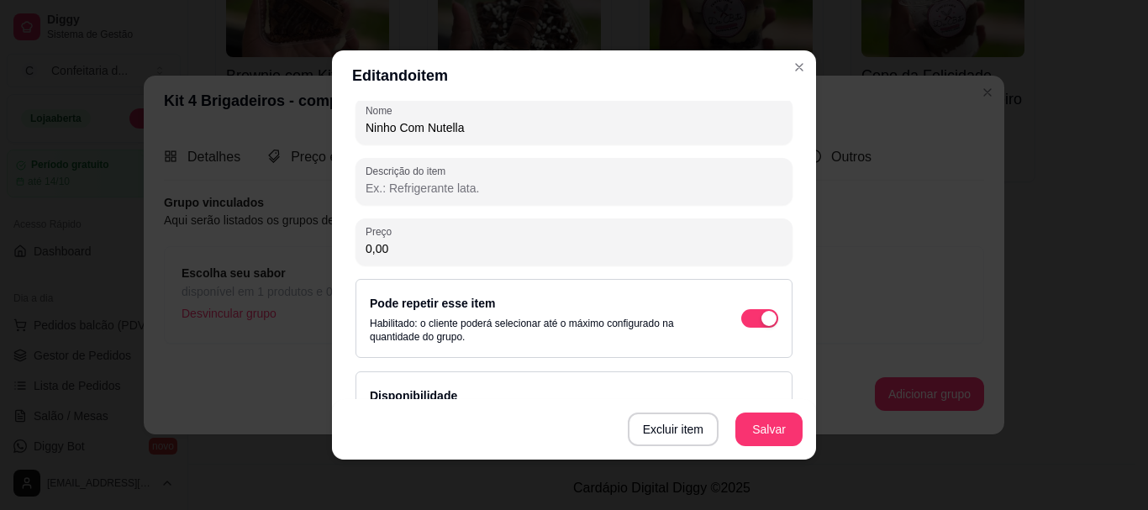
click at [420, 251] on input "0,00" at bounding box center [573, 248] width 417 height 17
type input "2,50"
click at [743, 425] on button "Salvar" at bounding box center [768, 429] width 67 height 34
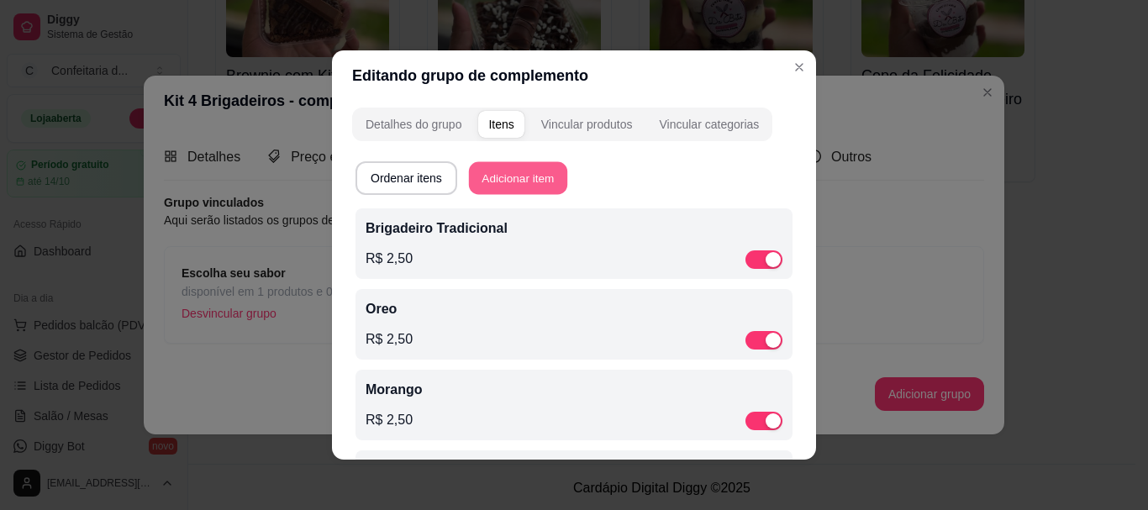
click at [522, 182] on button "Adicionar item" at bounding box center [518, 178] width 98 height 33
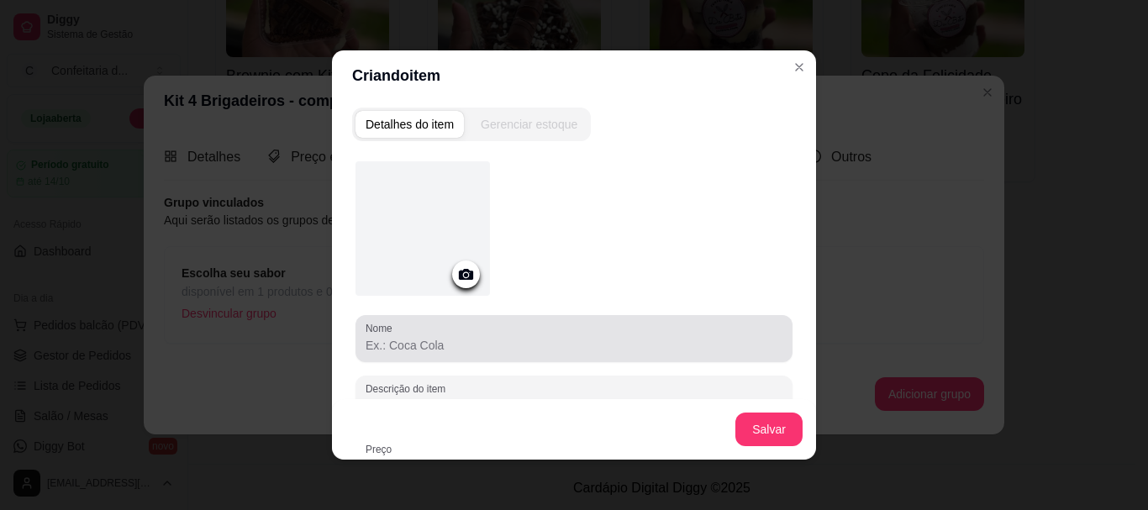
click at [417, 354] on div at bounding box center [573, 339] width 417 height 34
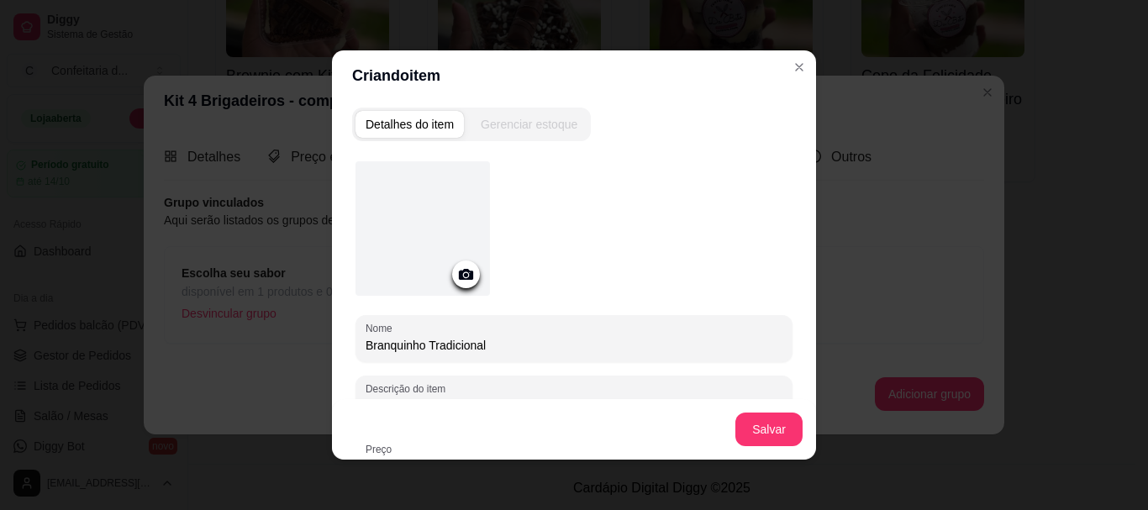
type input "Branquinho Tradicional"
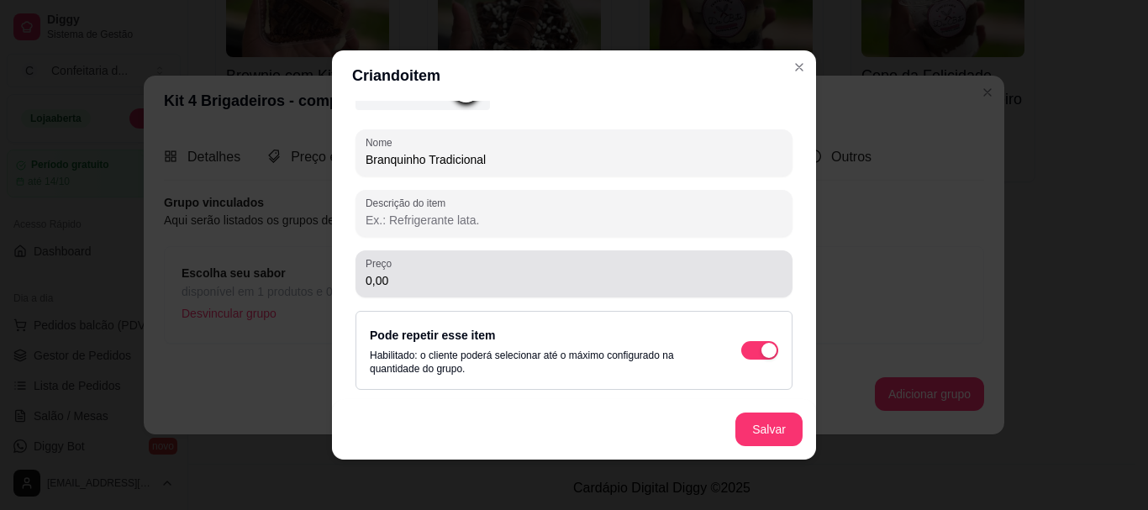
click at [456, 270] on div "0,00" at bounding box center [573, 274] width 417 height 34
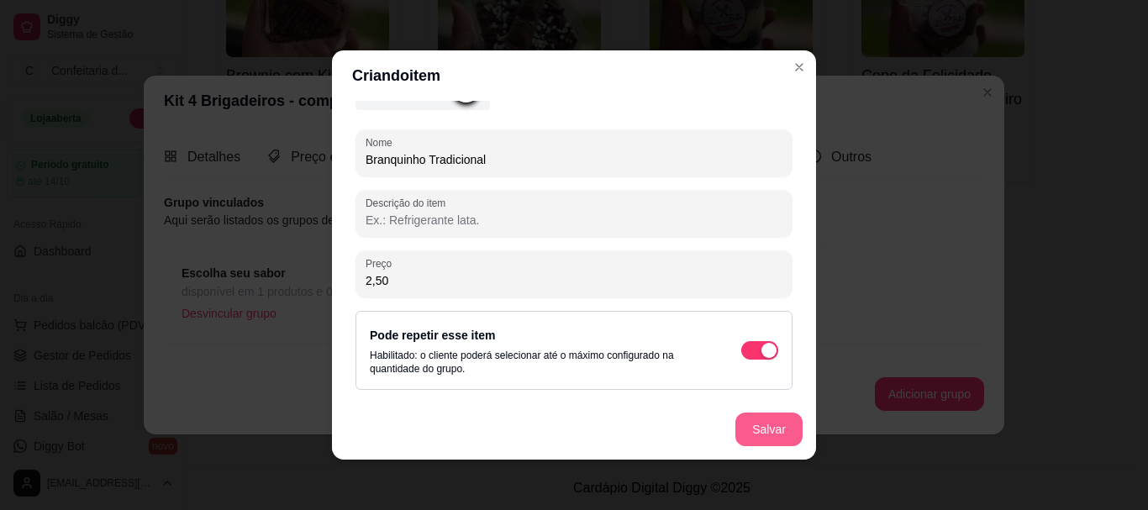
type input "2,50"
click at [760, 426] on button "Salvar" at bounding box center [769, 429] width 66 height 33
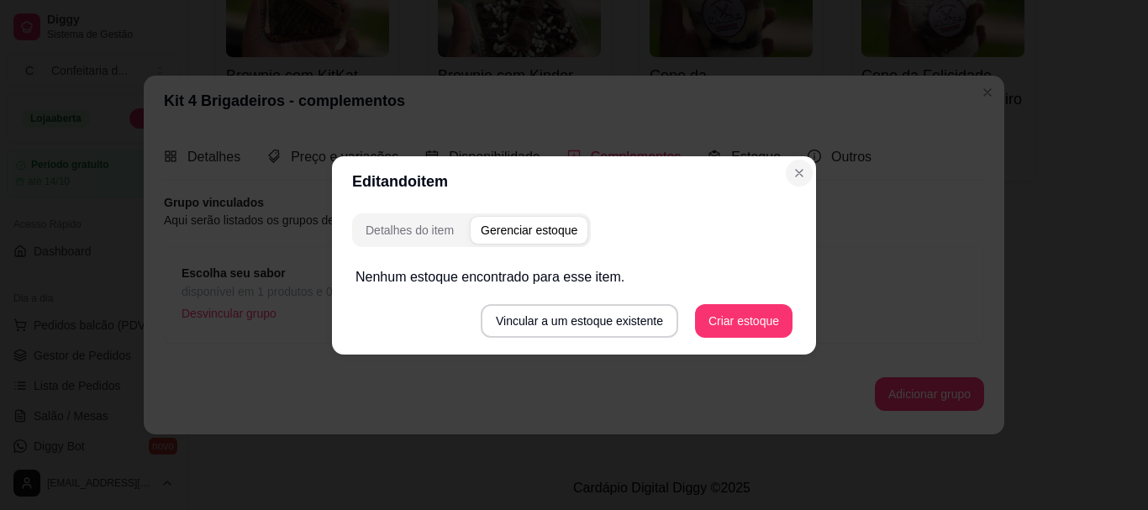
scroll to position [0, 0]
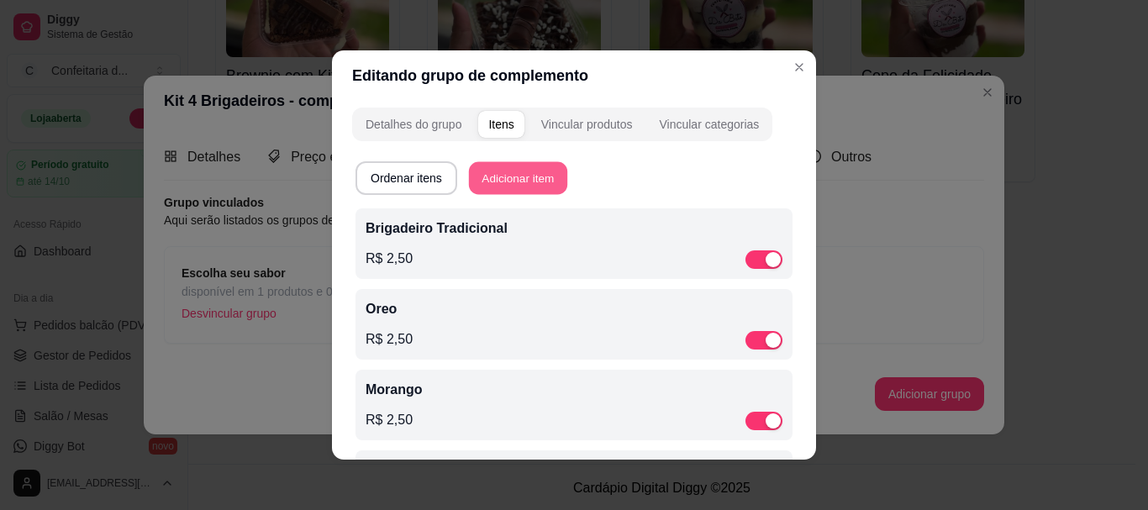
click at [538, 169] on button "Adicionar item" at bounding box center [518, 178] width 98 height 33
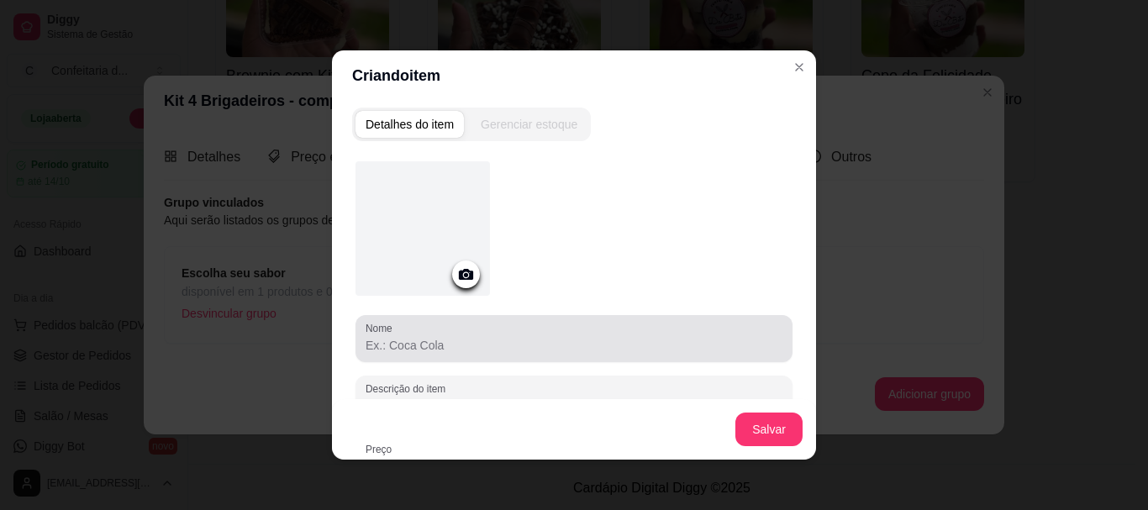
click at [442, 358] on div "Nome" at bounding box center [573, 338] width 437 height 47
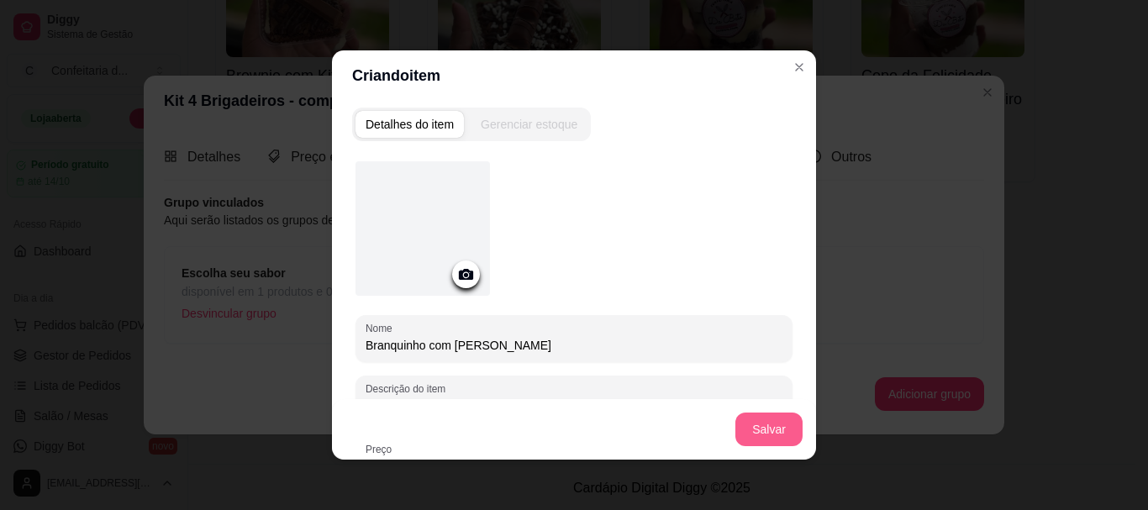
type input "Branquinho com [PERSON_NAME]"
click at [762, 440] on button "Salvar" at bounding box center [769, 429] width 66 height 33
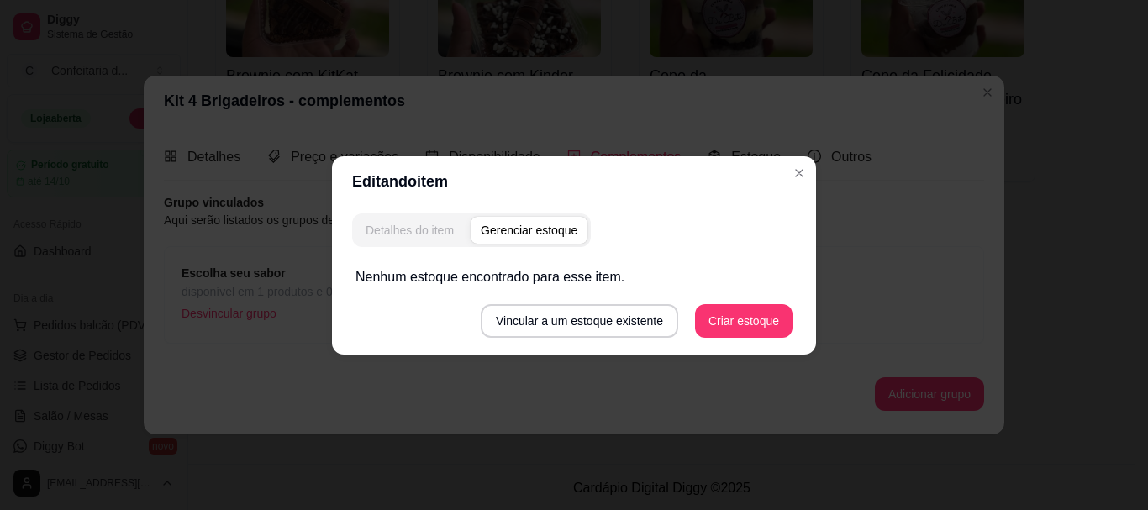
click at [418, 224] on div "Detalhes do item" at bounding box center [409, 230] width 88 height 17
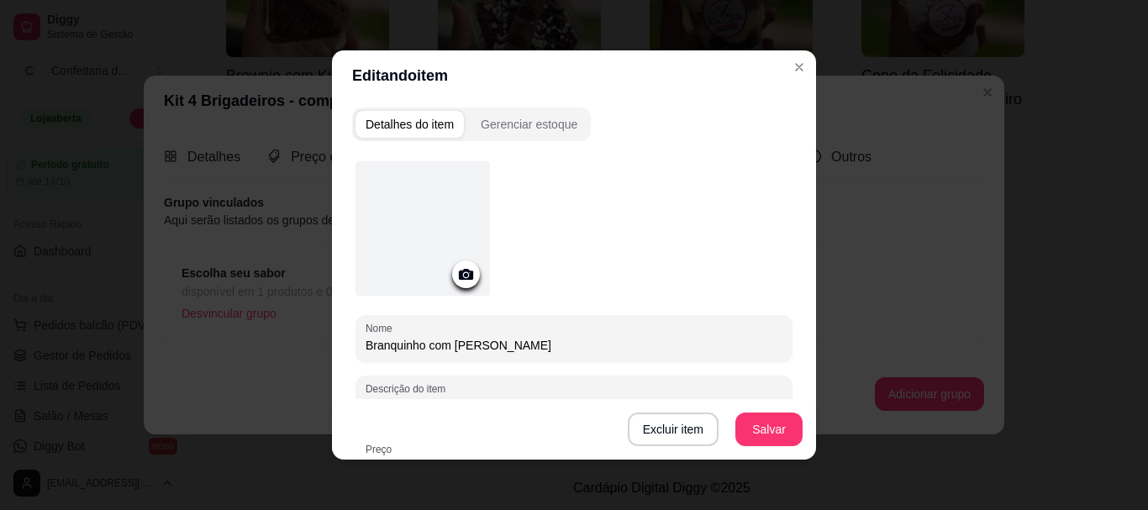
scroll to position [278, 0]
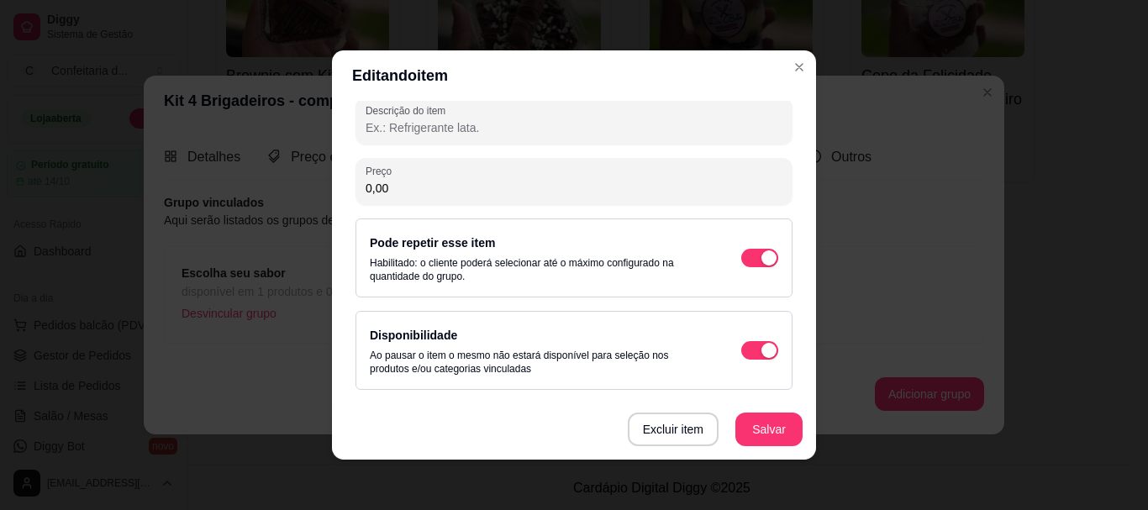
click at [470, 195] on input "0,00" at bounding box center [573, 188] width 417 height 17
type input "2,50"
click at [796, 425] on div "Excluir item Salvar" at bounding box center [574, 429] width 484 height 60
click at [775, 444] on button "Salvar" at bounding box center [769, 429] width 66 height 33
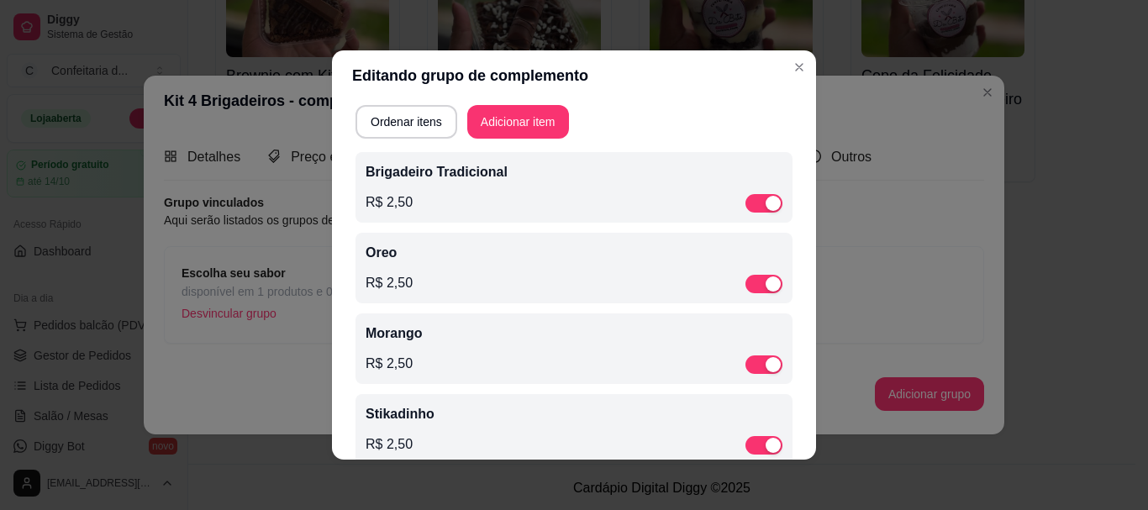
scroll to position [0, 0]
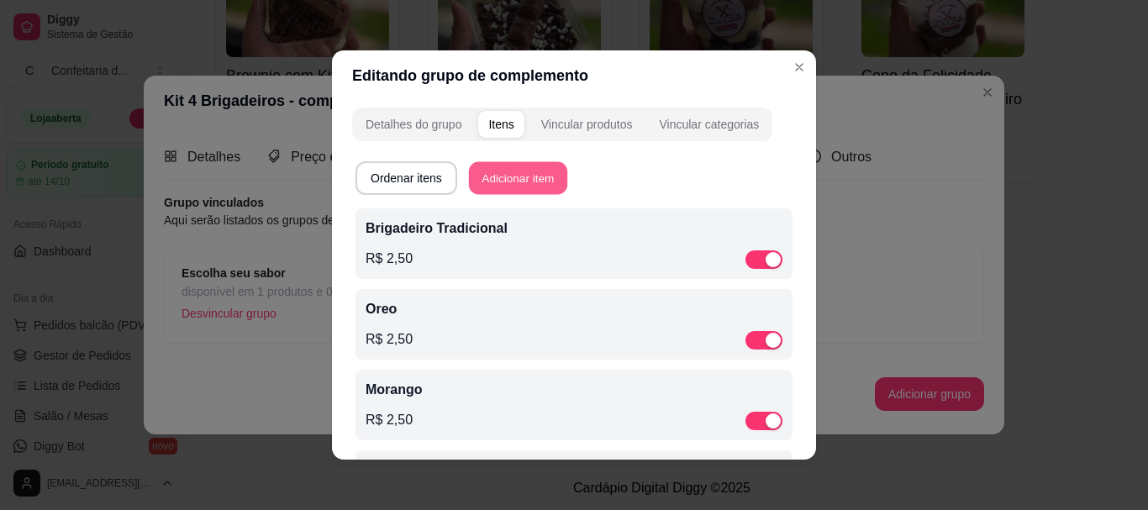
click at [550, 176] on button "Adicionar item" at bounding box center [518, 178] width 98 height 33
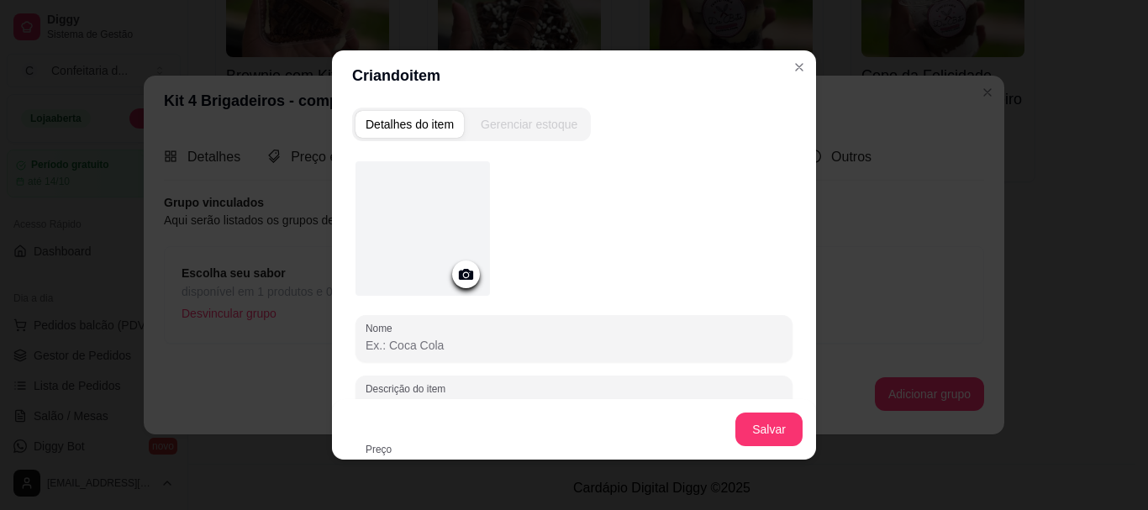
click at [415, 346] on input "Nome" at bounding box center [573, 345] width 417 height 17
type input "Churros com doce de leite"
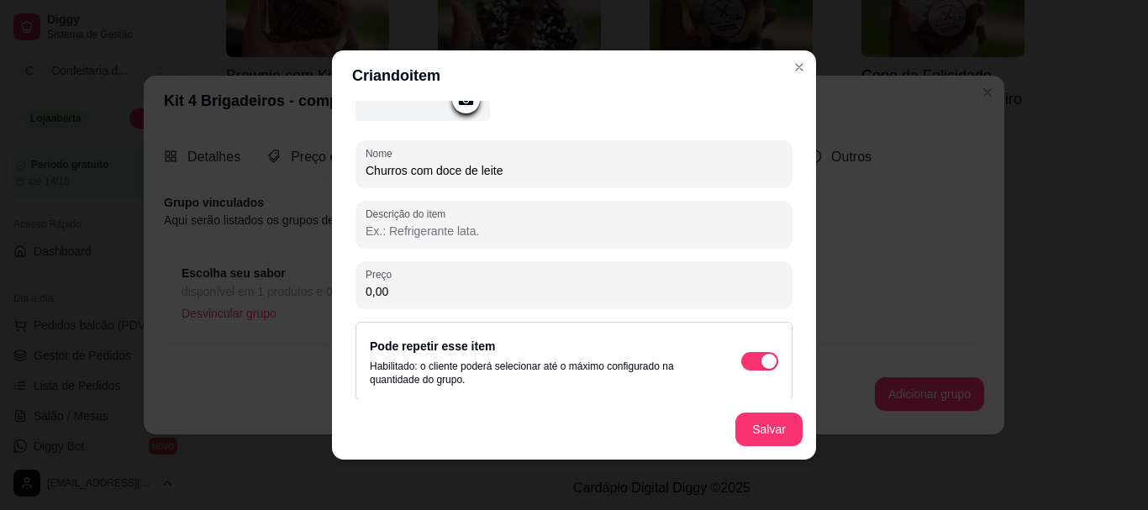
click at [440, 297] on input "0,00" at bounding box center [573, 291] width 417 height 17
type input "2,50"
click at [775, 438] on button "Salvar" at bounding box center [768, 429] width 67 height 34
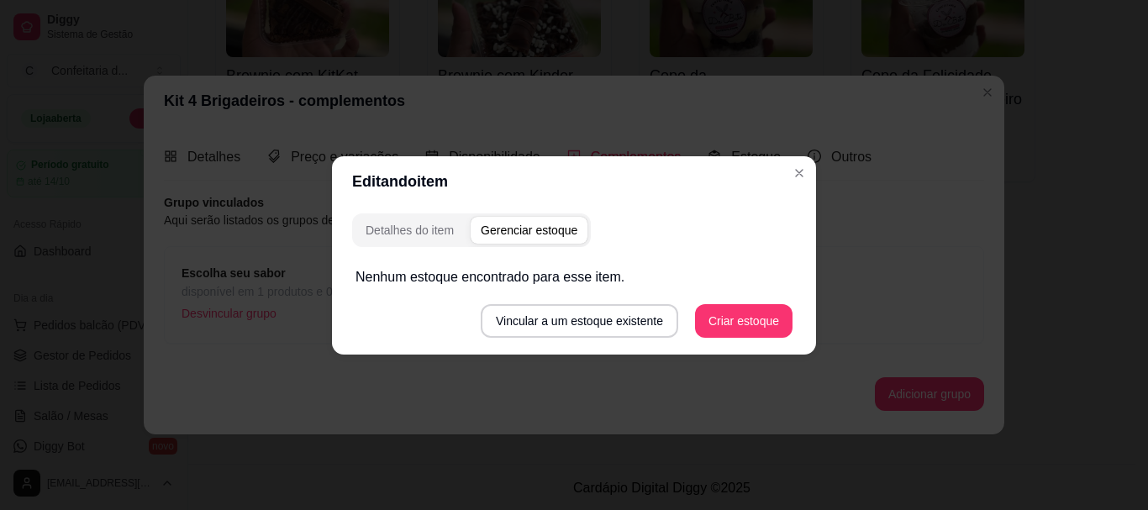
scroll to position [0, 0]
click at [367, 225] on div "Detalhes do item" at bounding box center [409, 230] width 88 height 17
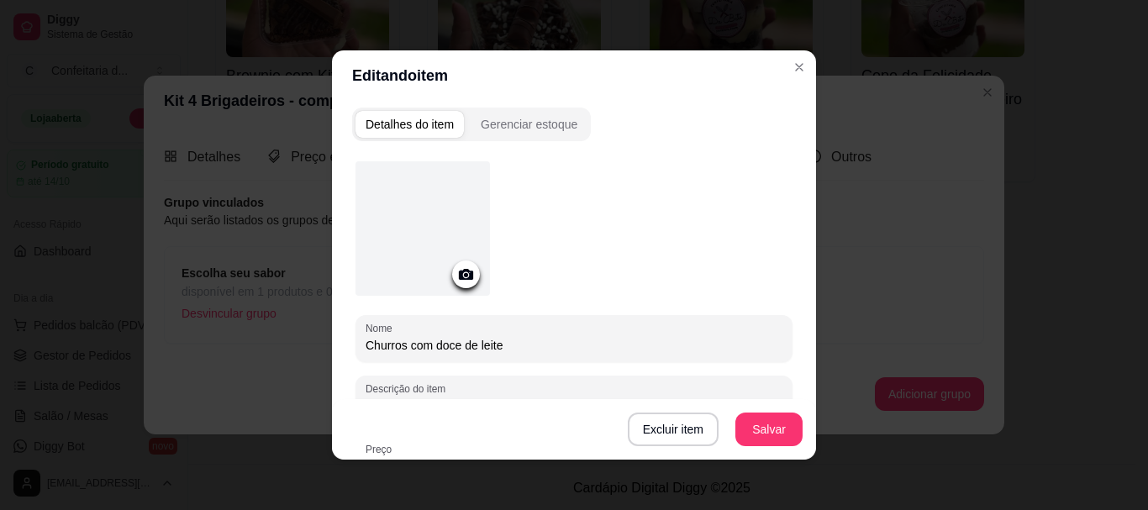
click at [794, 53] on header "Editando item" at bounding box center [574, 75] width 484 height 50
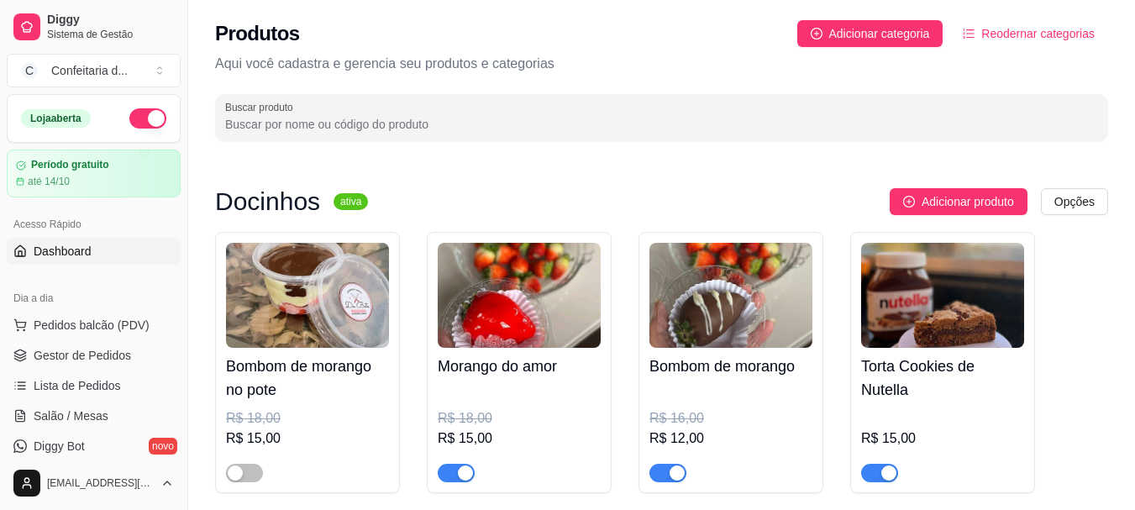
click at [45, 253] on span "Dashboard" at bounding box center [63, 251] width 58 height 17
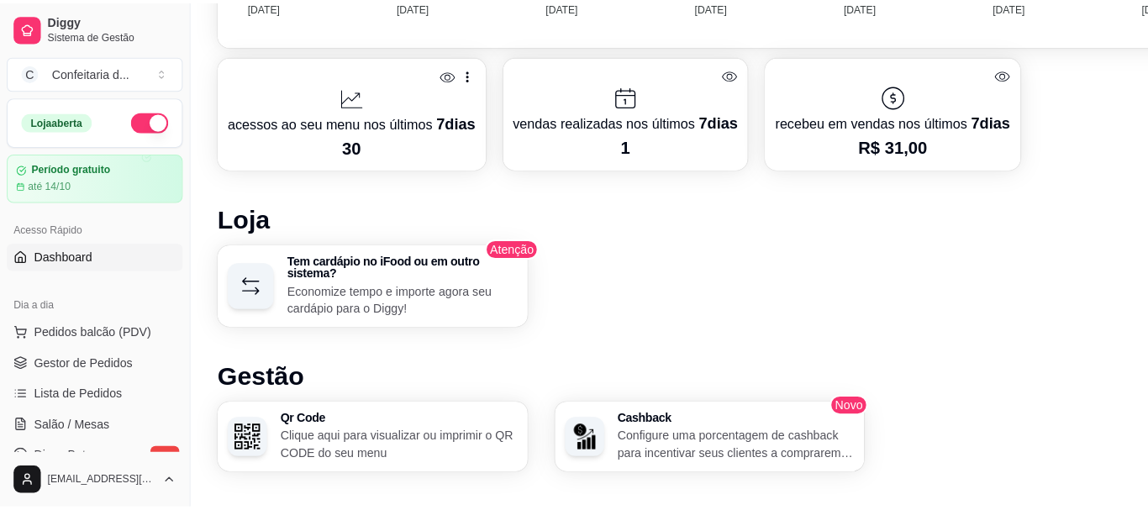
scroll to position [734, 0]
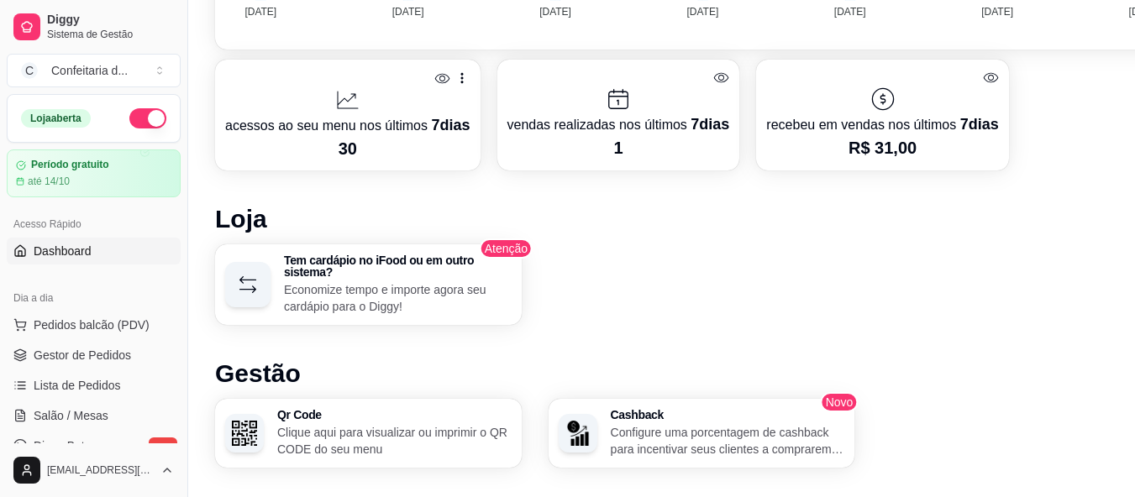
click at [406, 123] on p "acessos ao seu menu nos últimos 7 dias" at bounding box center [347, 125] width 245 height 24
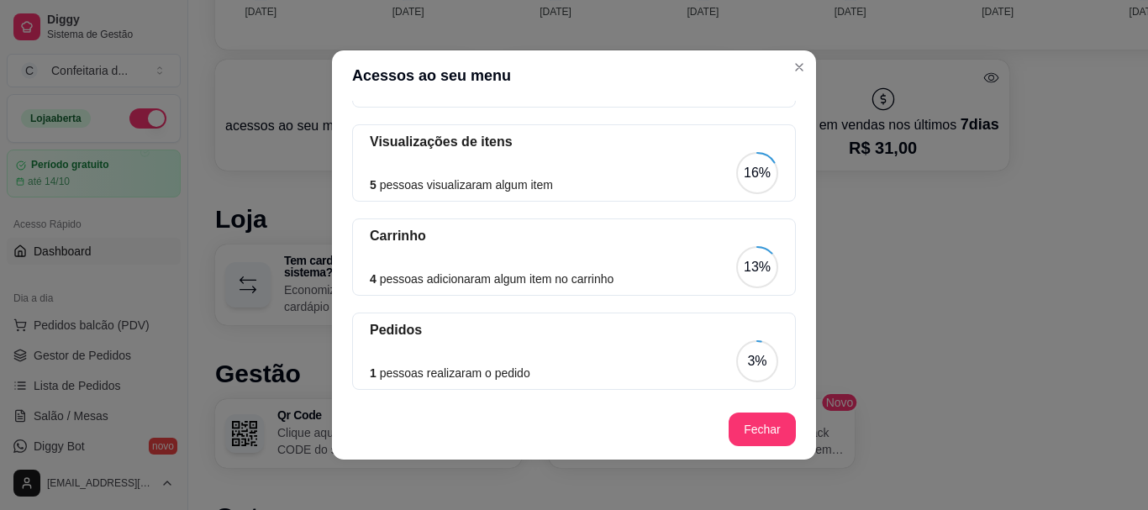
scroll to position [196, 0]
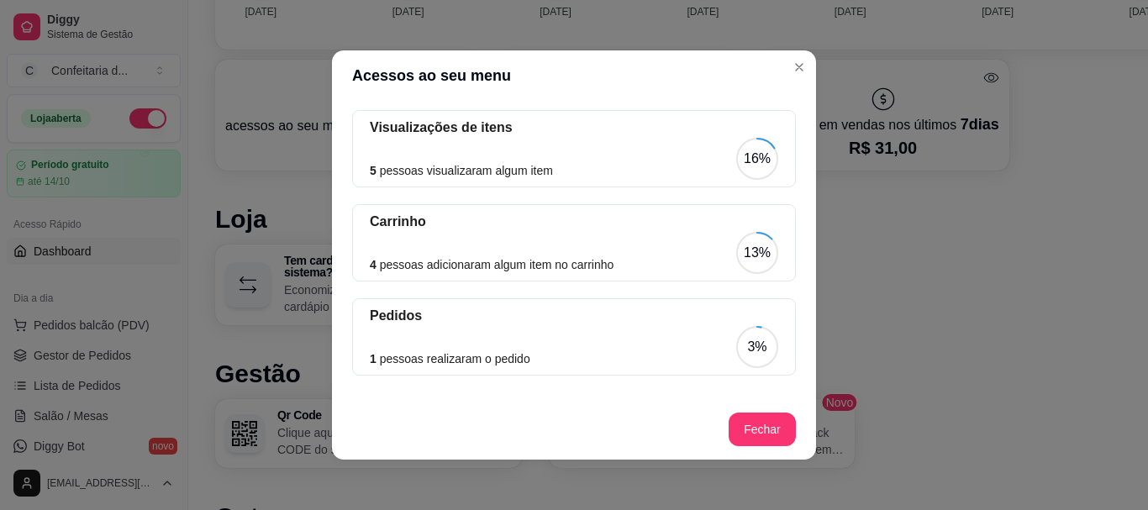
click at [409, 257] on article "4 pessoas adicionaram algum item no carrinho" at bounding box center [492, 264] width 244 height 18
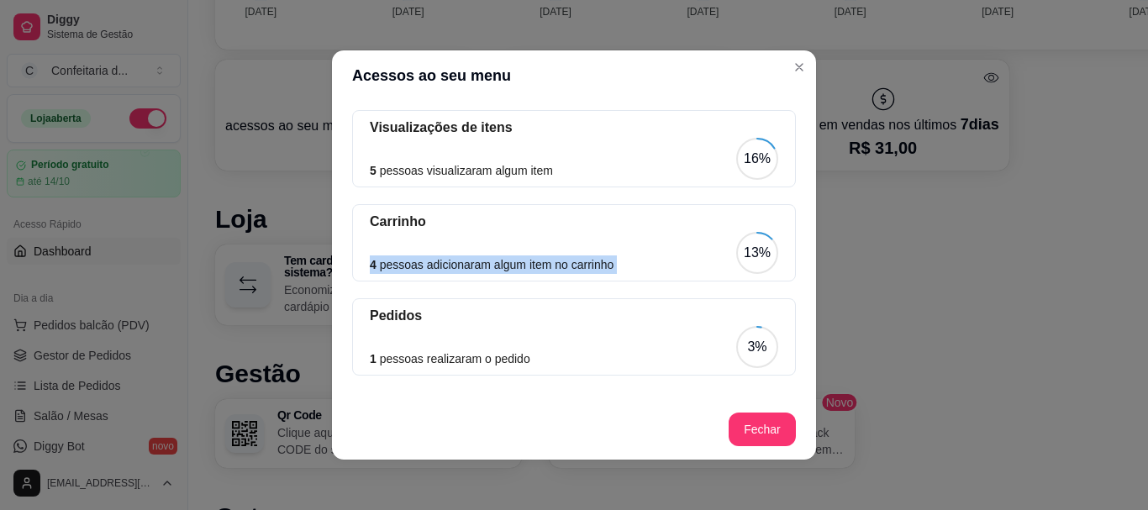
click at [409, 257] on article "4 pessoas adicionaram algum item no carrinho" at bounding box center [492, 264] width 244 height 18
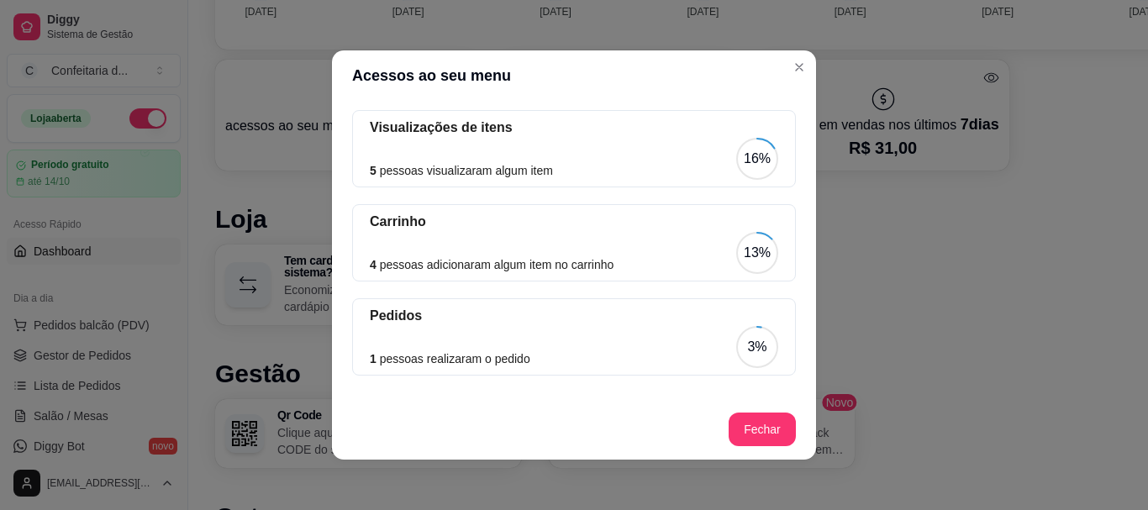
click at [440, 305] on div "Pedidos 1 pessoas realizaram o pedido 3%" at bounding box center [574, 336] width 444 height 77
drag, startPoint x: 385, startPoint y: 350, endPoint x: 564, endPoint y: 341, distance: 179.2
click at [564, 341] on div "1 pessoas realizaram o pedido 3%" at bounding box center [574, 347] width 408 height 42
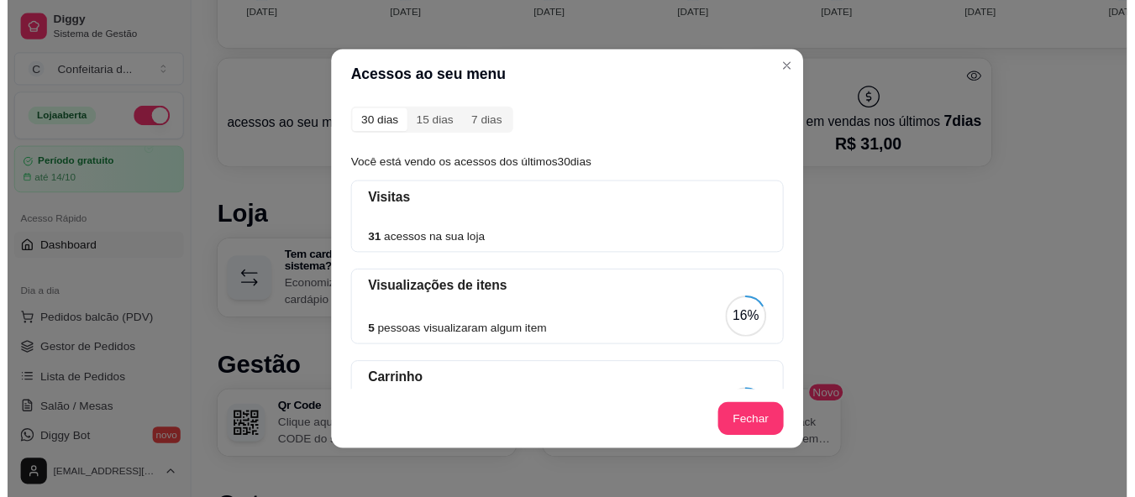
scroll to position [0, 0]
